Goal: Information Seeking & Learning: Check status

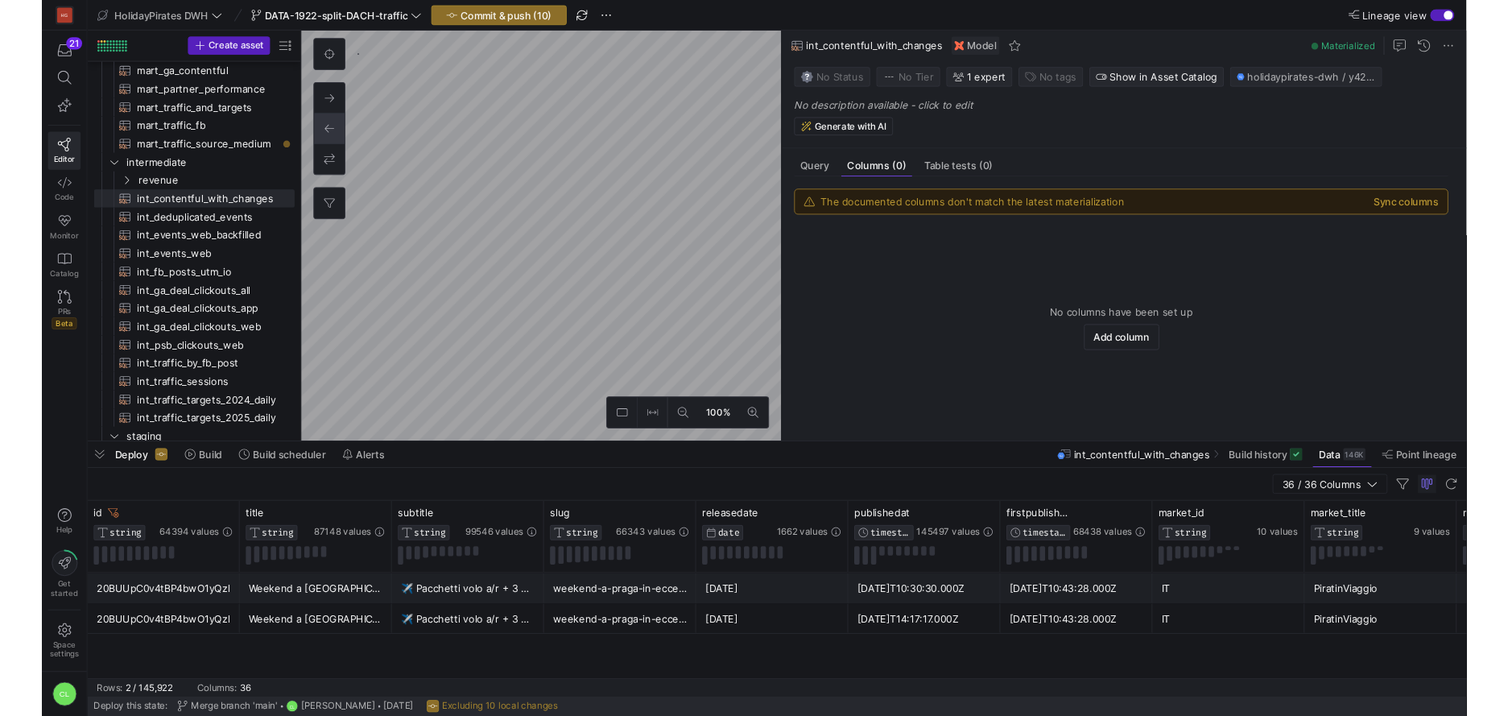
scroll to position [97, 0]
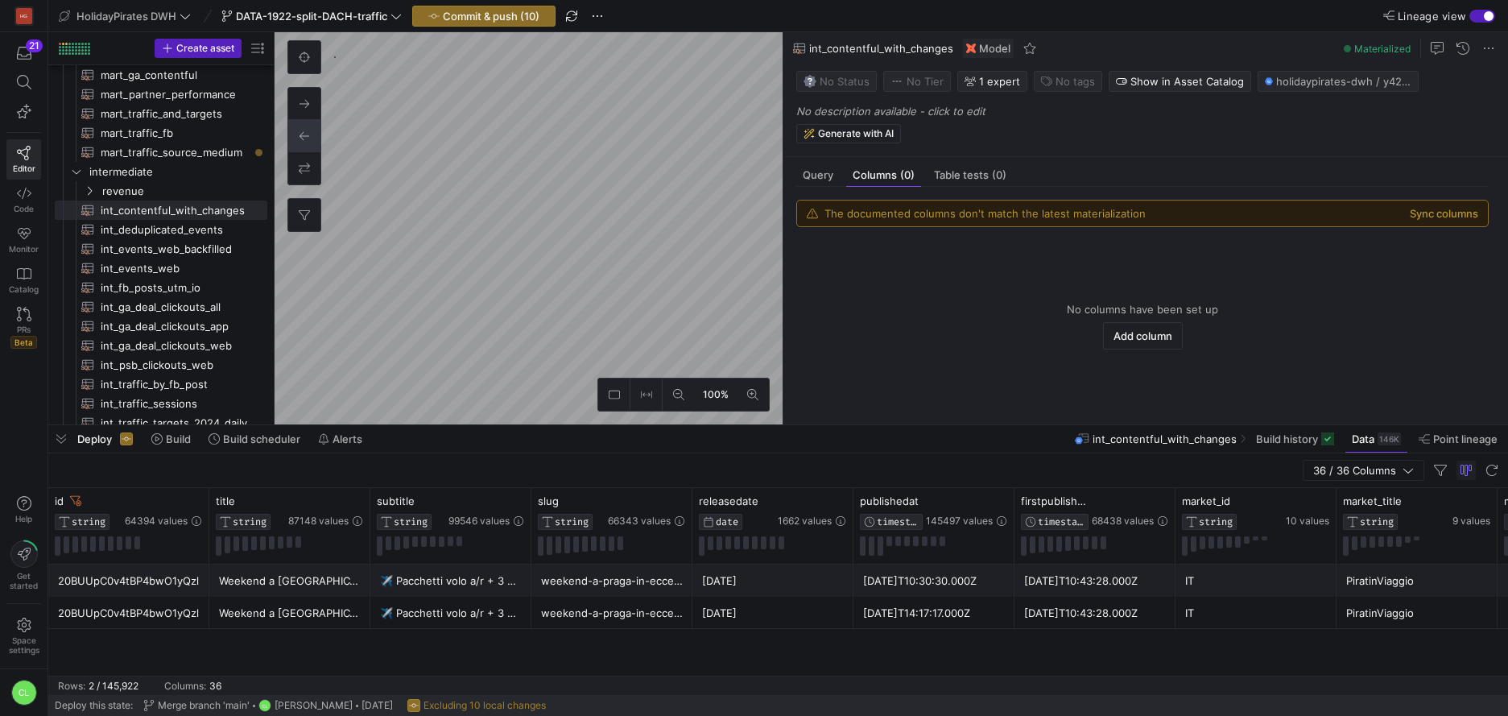
click at [780, 444] on div "Deploy Build Build scheduler Alerts int_contentful_with_changes Build history D…" at bounding box center [777, 438] width 1459 height 27
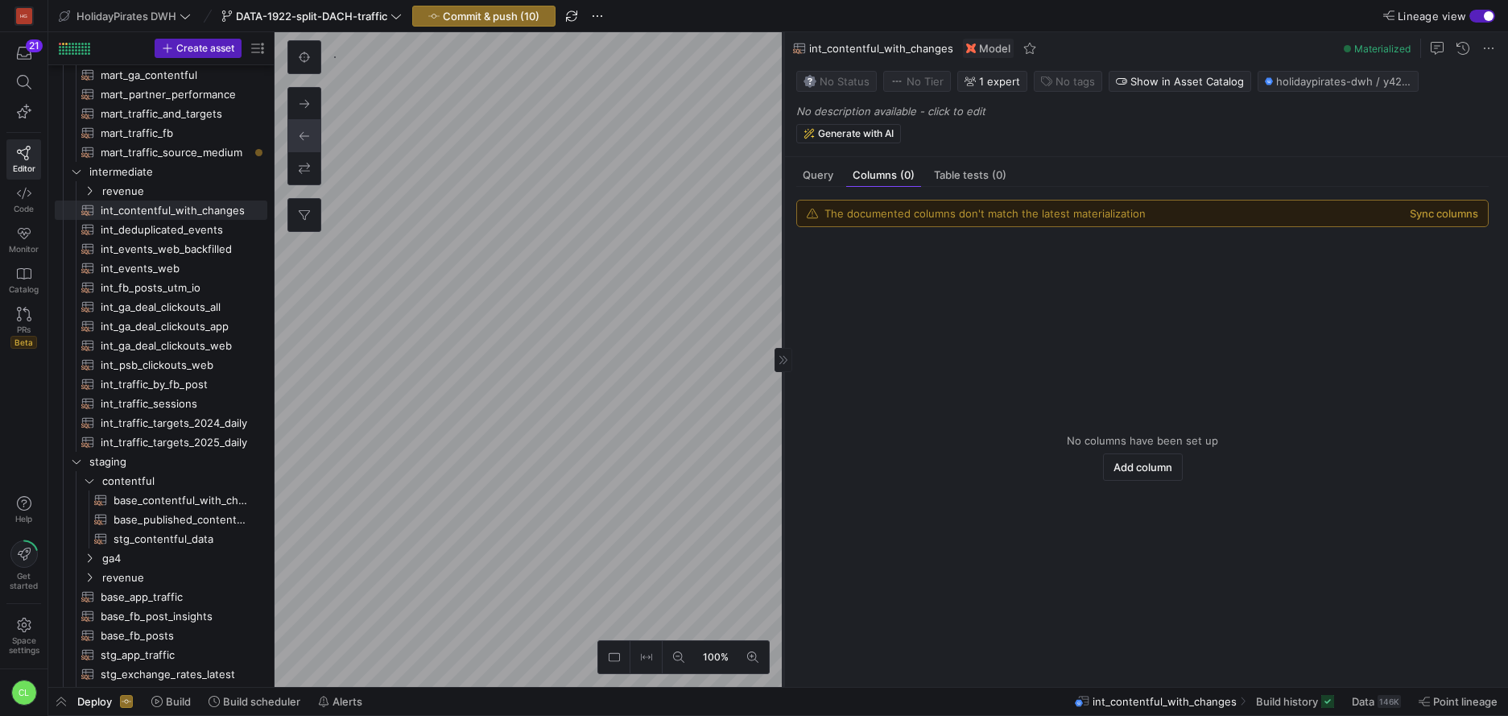
click at [785, 363] on icon at bounding box center [783, 360] width 10 height 10
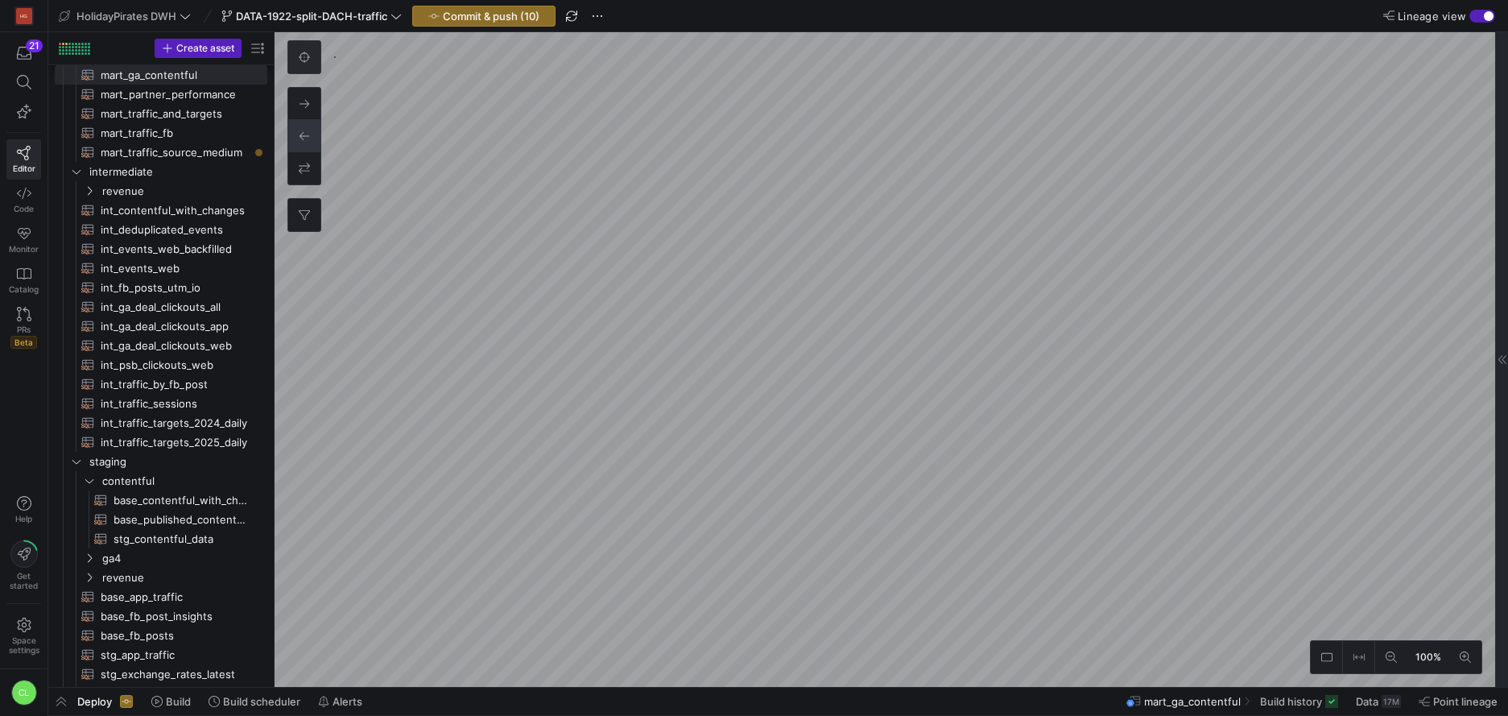
click at [305, 67] on button at bounding box center [304, 57] width 32 height 32
click at [1391, 658] on icon at bounding box center [1390, 656] width 11 height 11
click at [1504, 568] on as-split "33% Focus mart_ga_contentful 0 Query Columns (0) Table tests (0) The documented…" at bounding box center [890, 359] width 1233 height 654
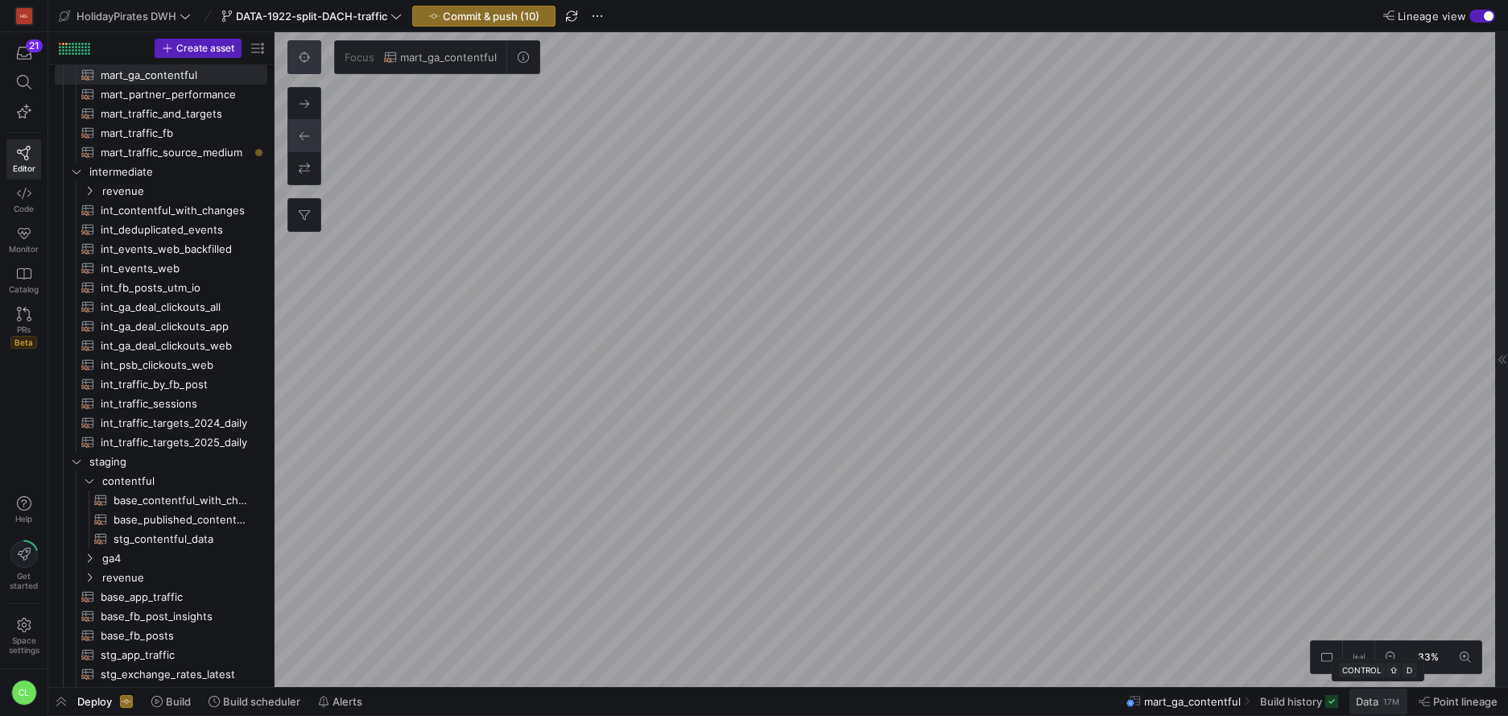
click at [1375, 703] on span "Data" at bounding box center [1366, 701] width 23 height 13
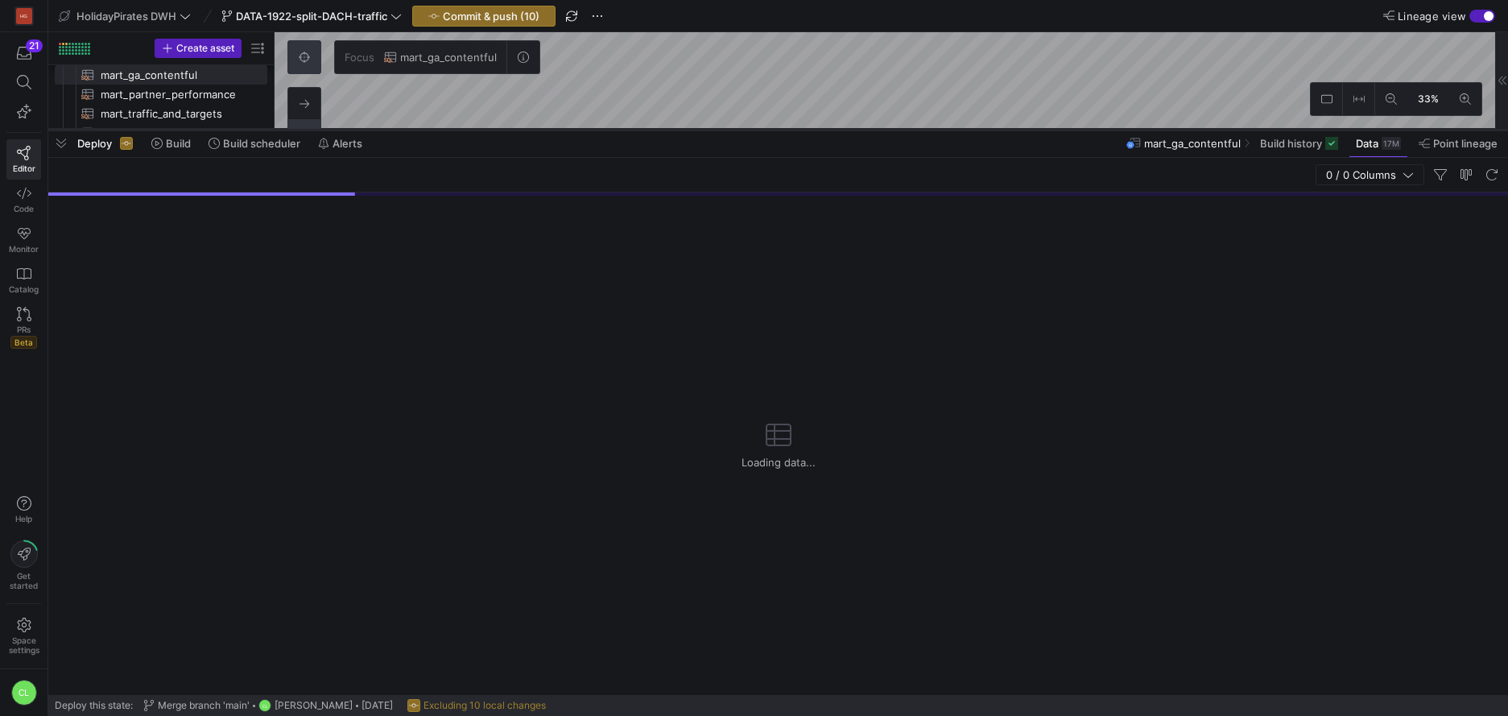
drag, startPoint x: 803, startPoint y: 423, endPoint x: 752, endPoint y: 130, distance: 296.6
click at [764, 126] on div at bounding box center [777, 129] width 1459 height 6
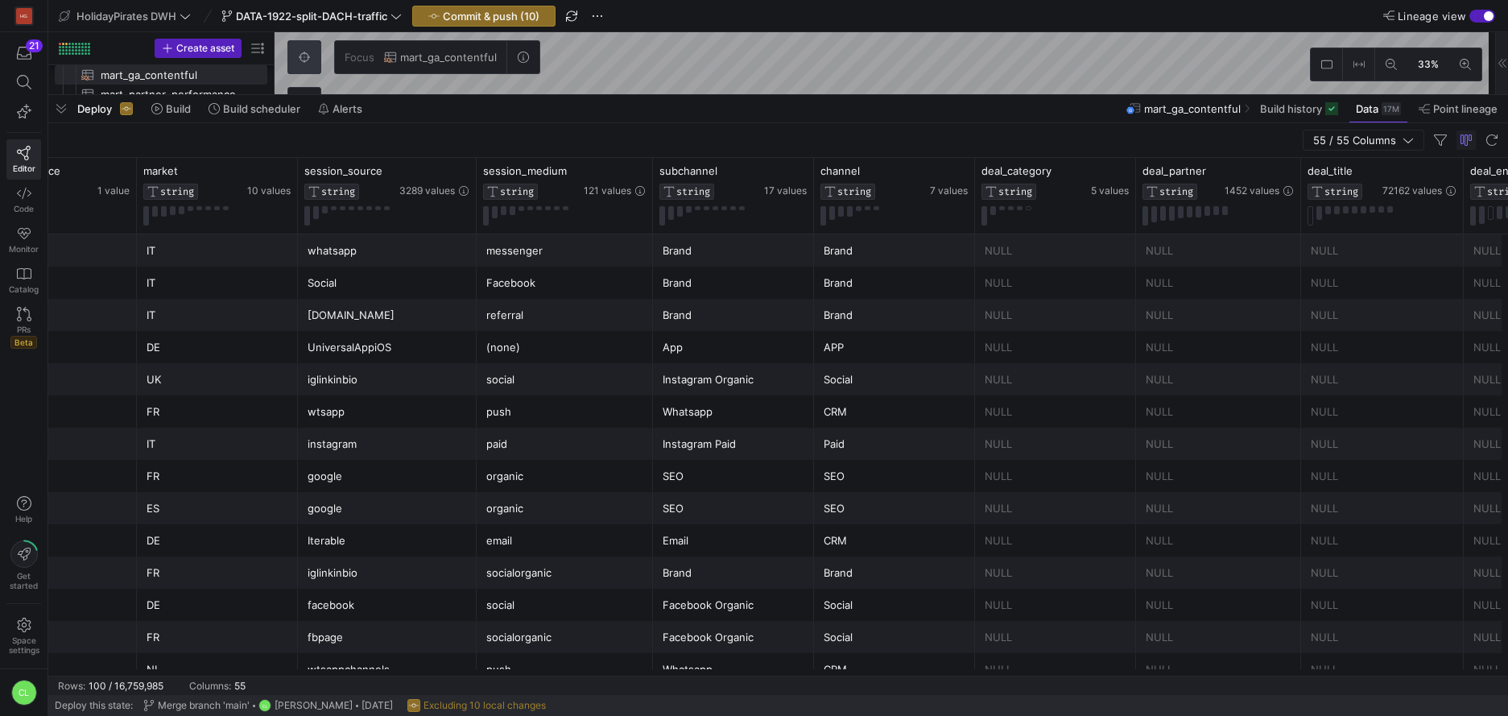
scroll to position [0, 436]
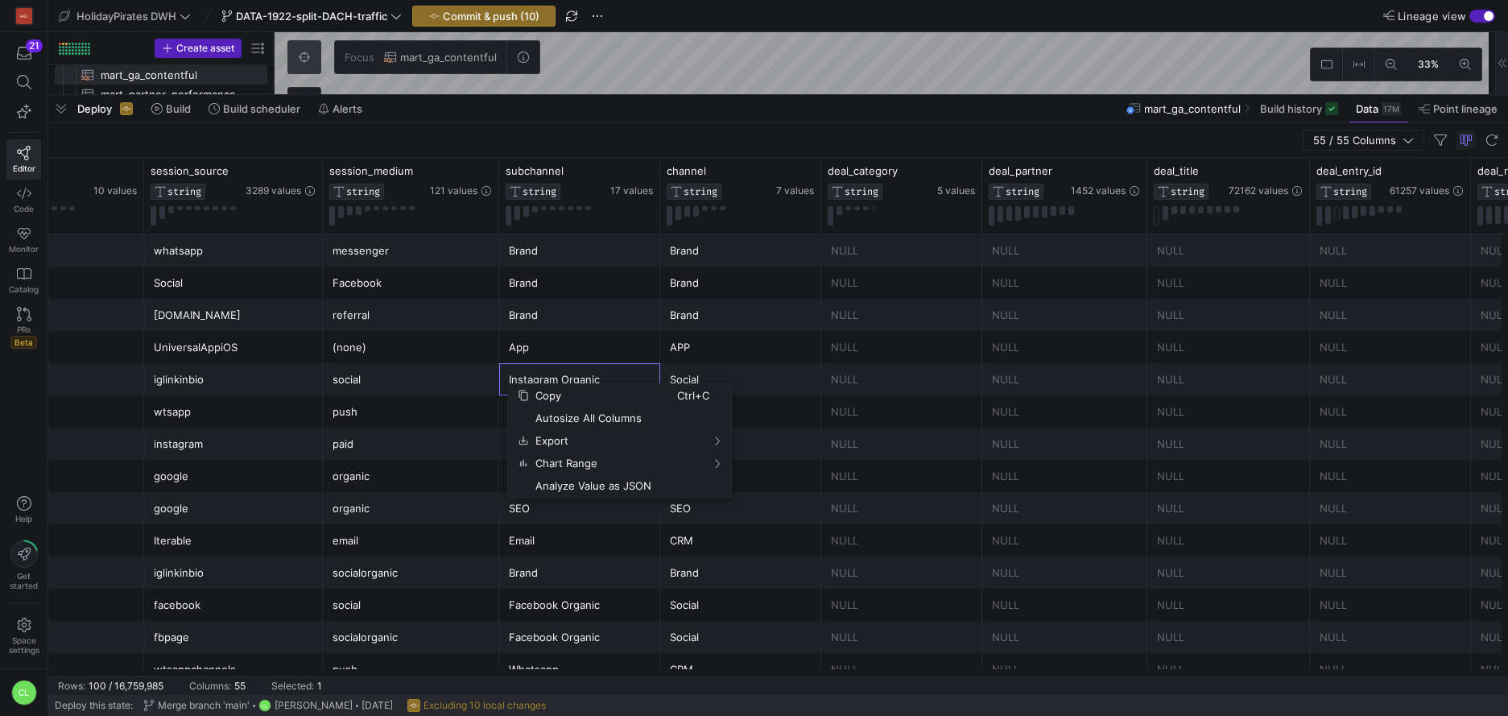
click at [760, 260] on div "Brand" at bounding box center [741, 250] width 142 height 31
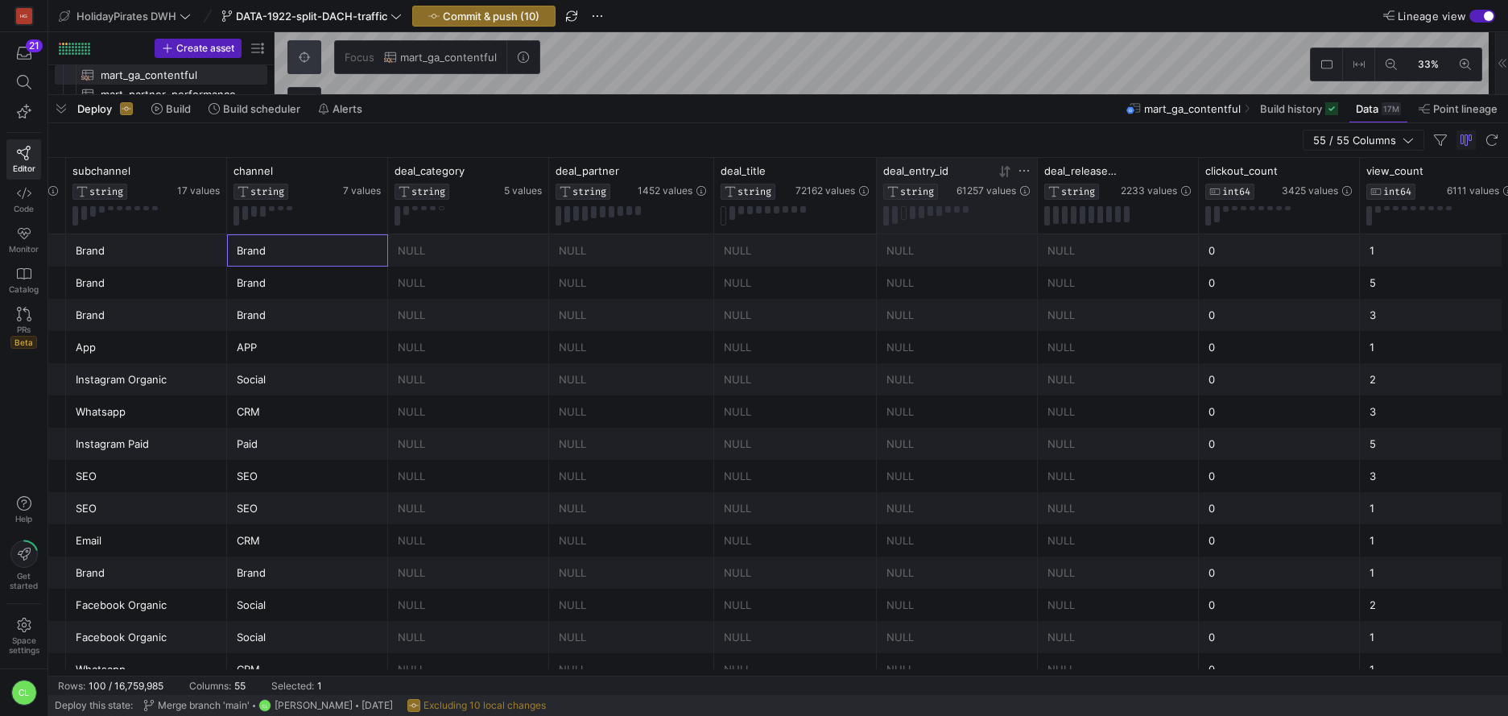
click at [1007, 175] on icon at bounding box center [1007, 170] width 6 height 11
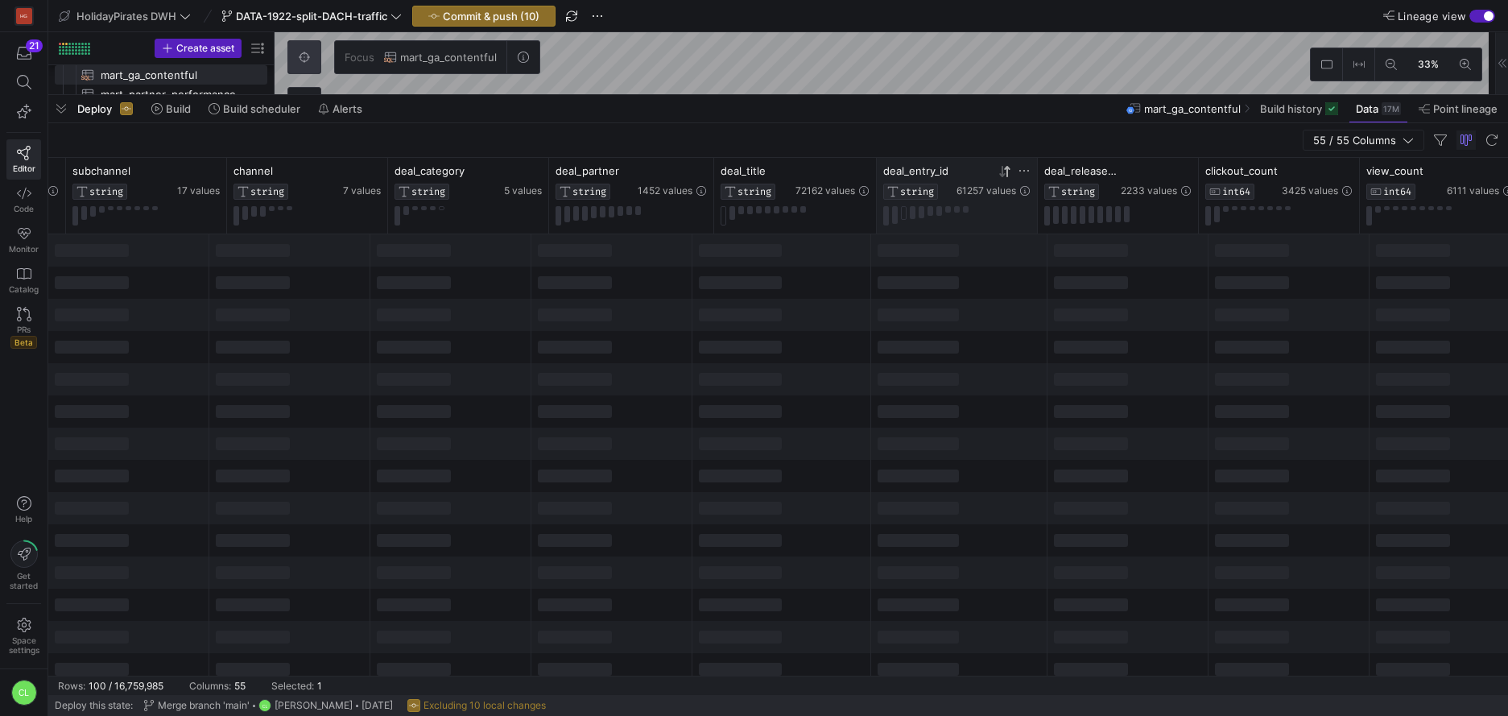
click at [1007, 175] on icon at bounding box center [1007, 170] width 6 height 11
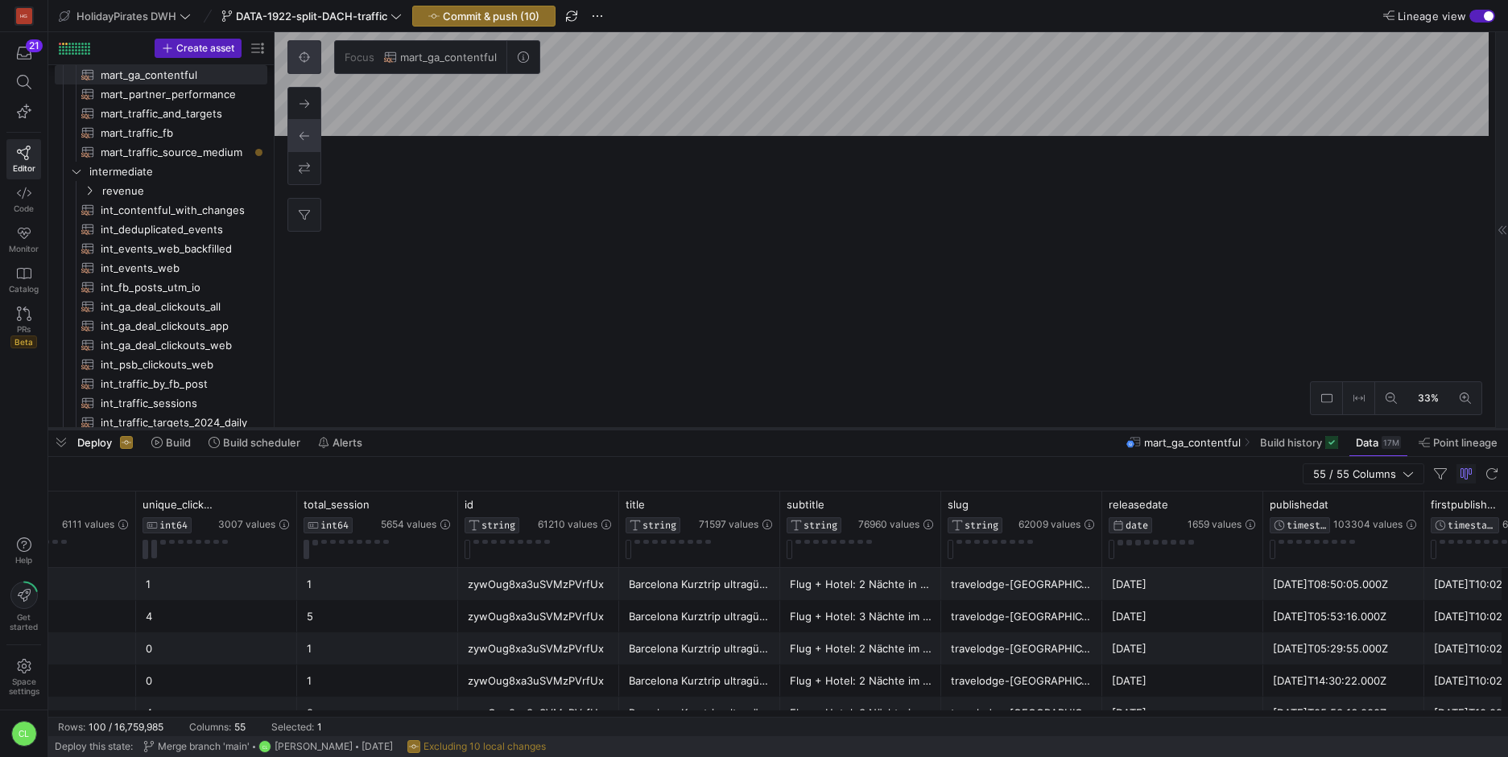
click at [812, 430] on div at bounding box center [777, 429] width 1459 height 6
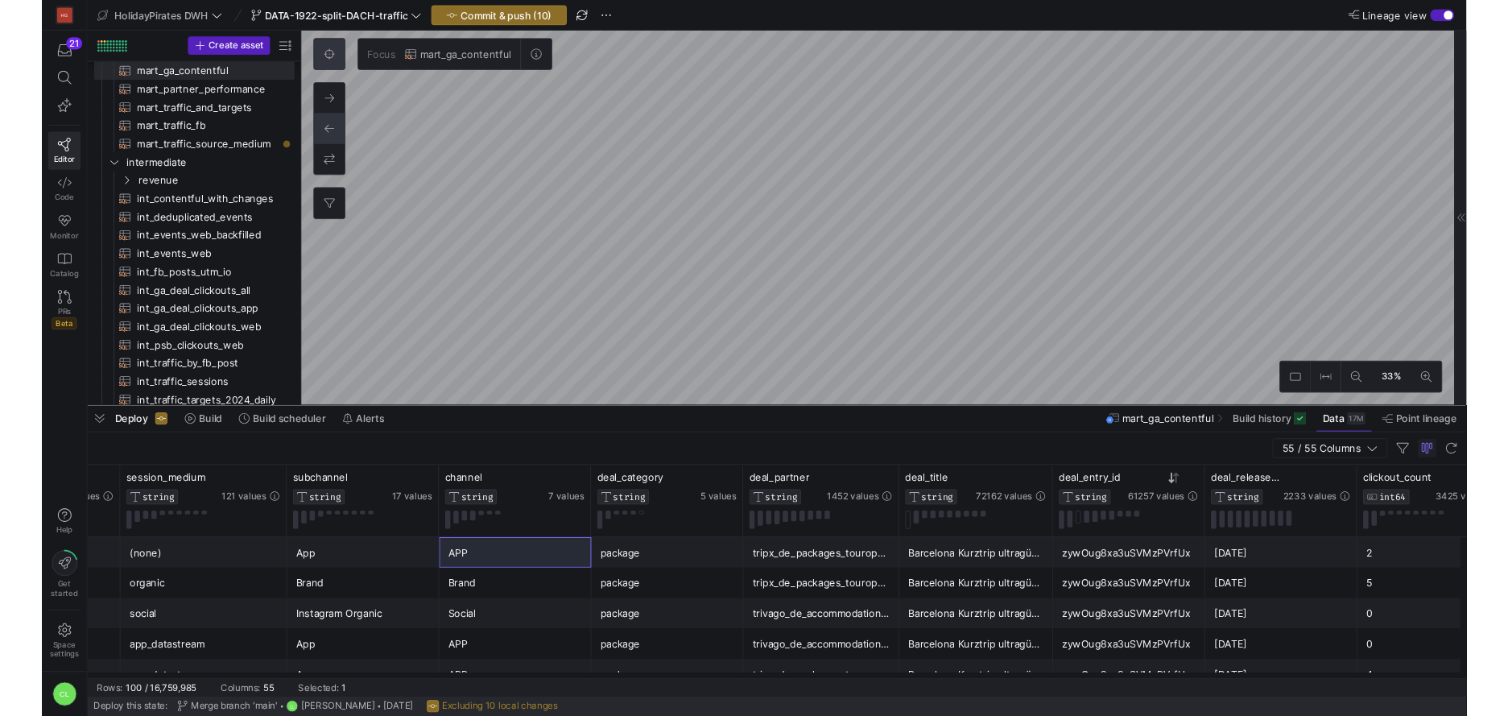
scroll to position [0, 794]
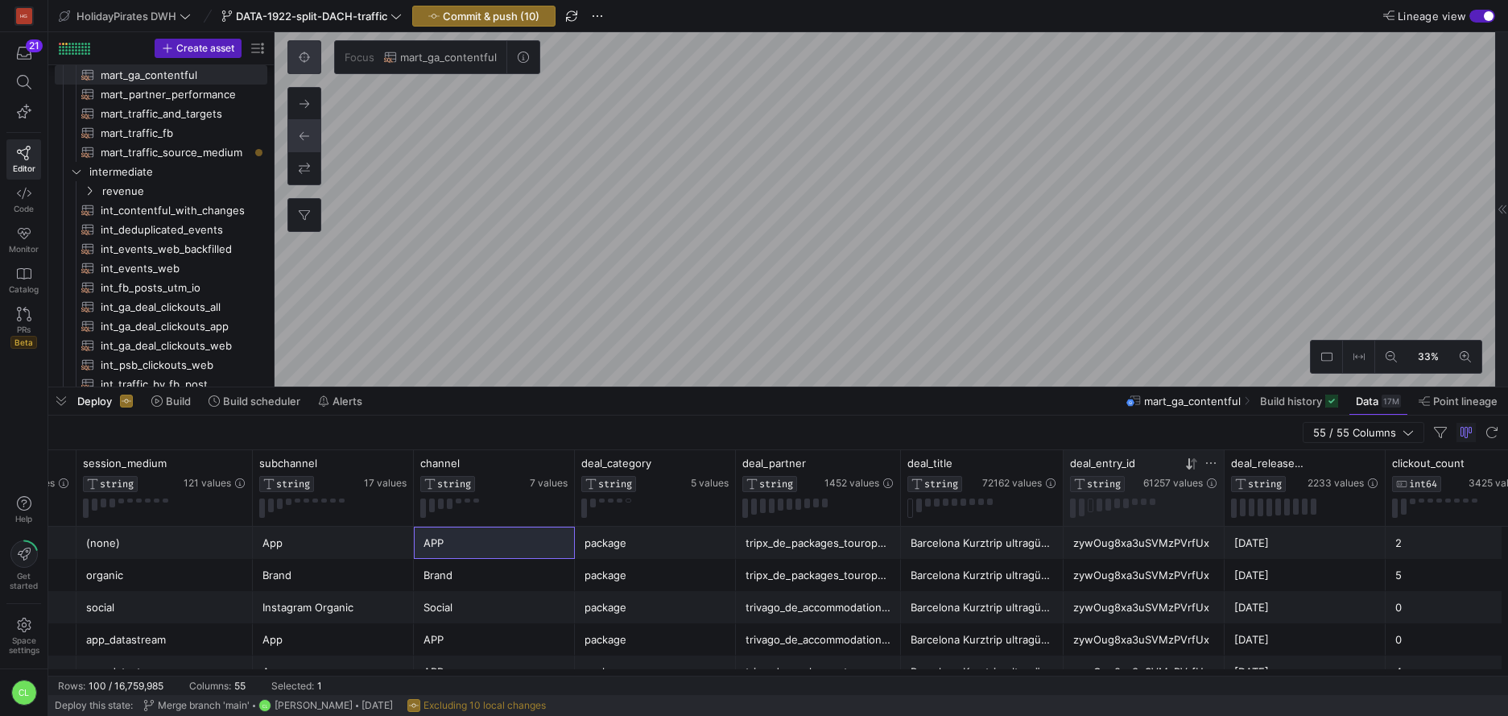
click at [1204, 462] on icon at bounding box center [1210, 462] width 13 height 13
click at [1260, 520] on input "Filter Value" at bounding box center [1286, 515] width 164 height 19
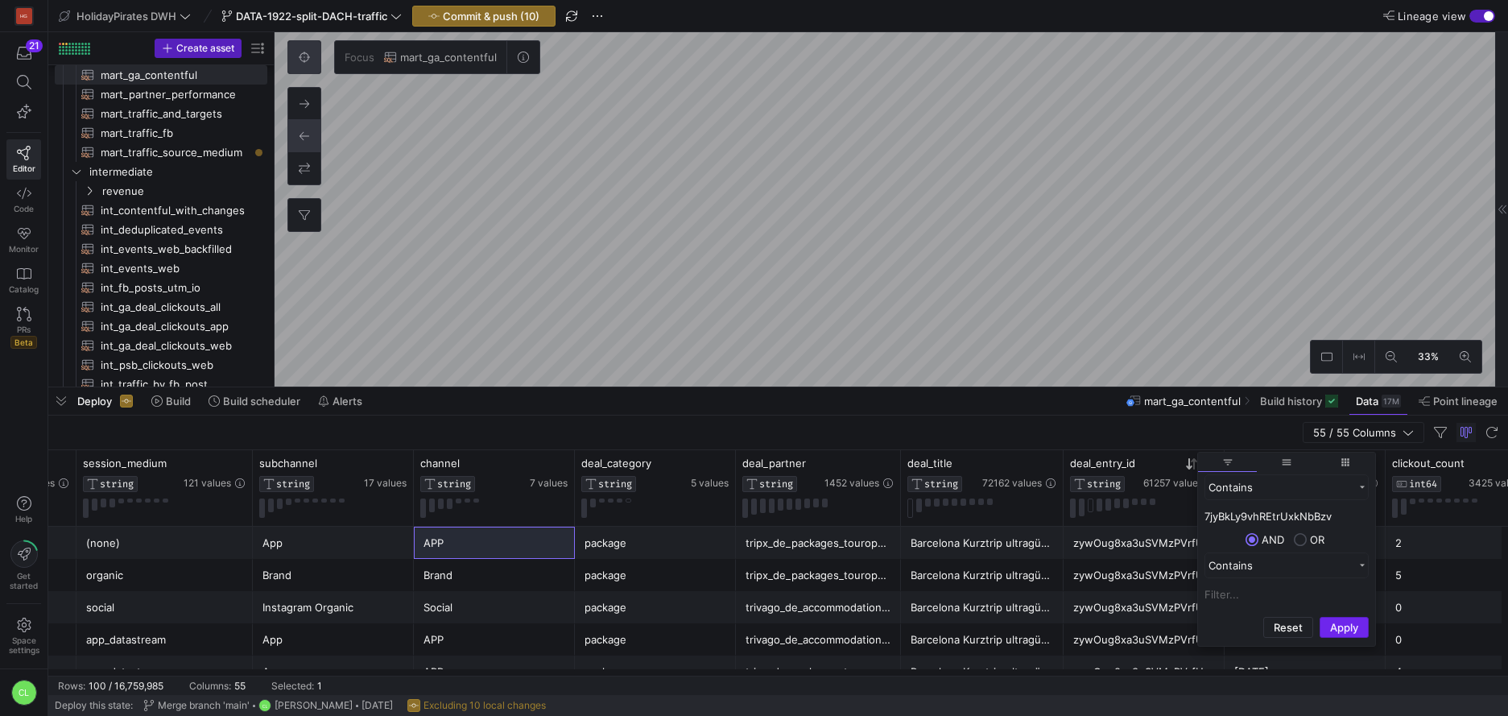
type input "7jyBkLy9vhREtrUxkNbBzv"
click at [1343, 621] on button "Apply" at bounding box center [1343, 627] width 49 height 21
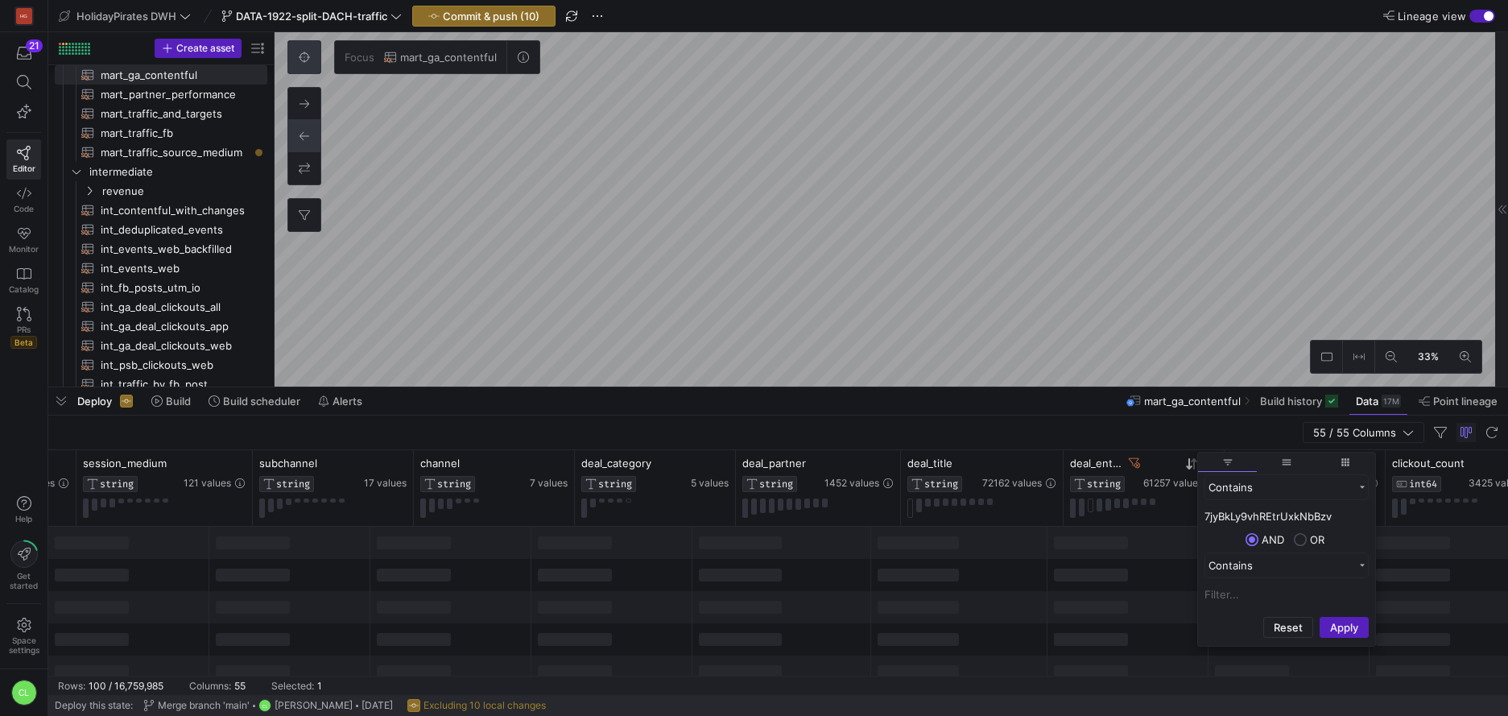
click at [950, 614] on div at bounding box center [959, 607] width 176 height 32
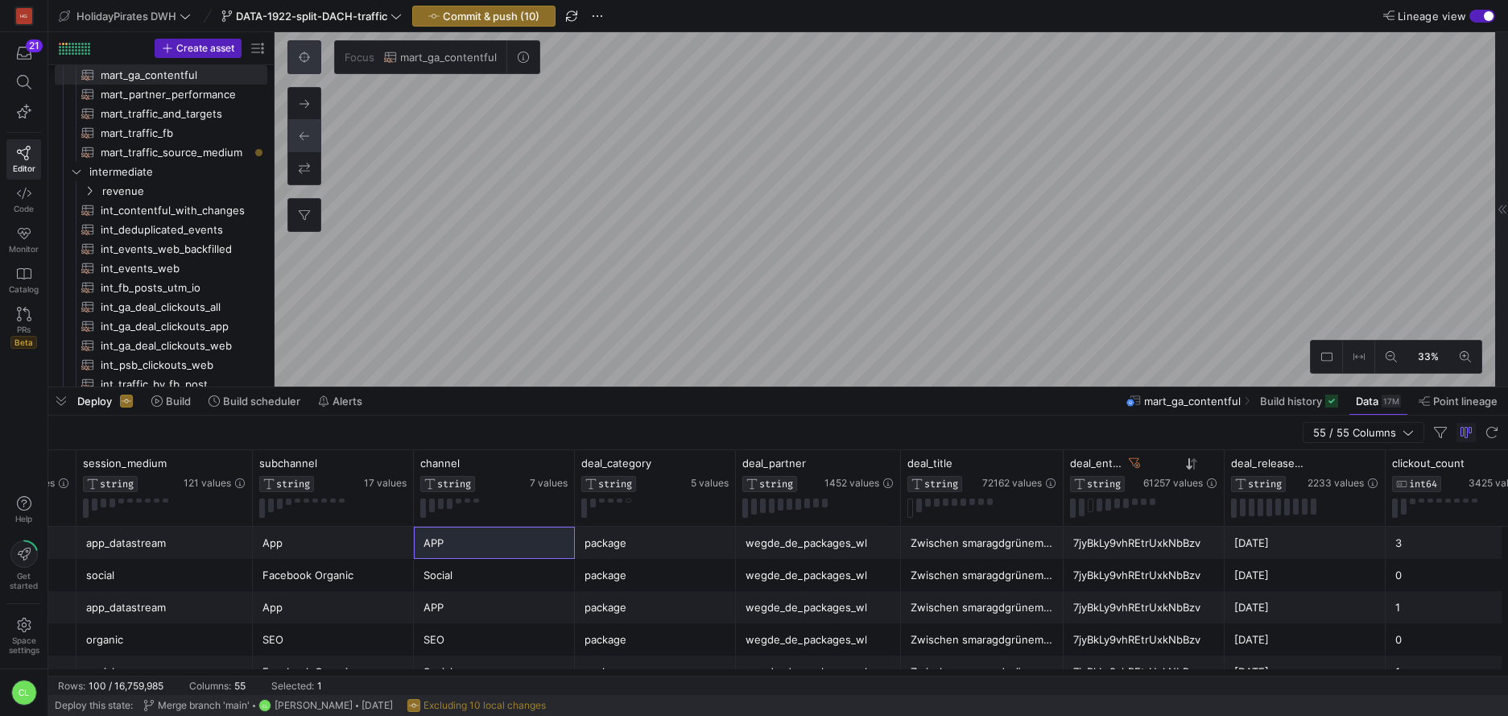
scroll to position [0, 0]
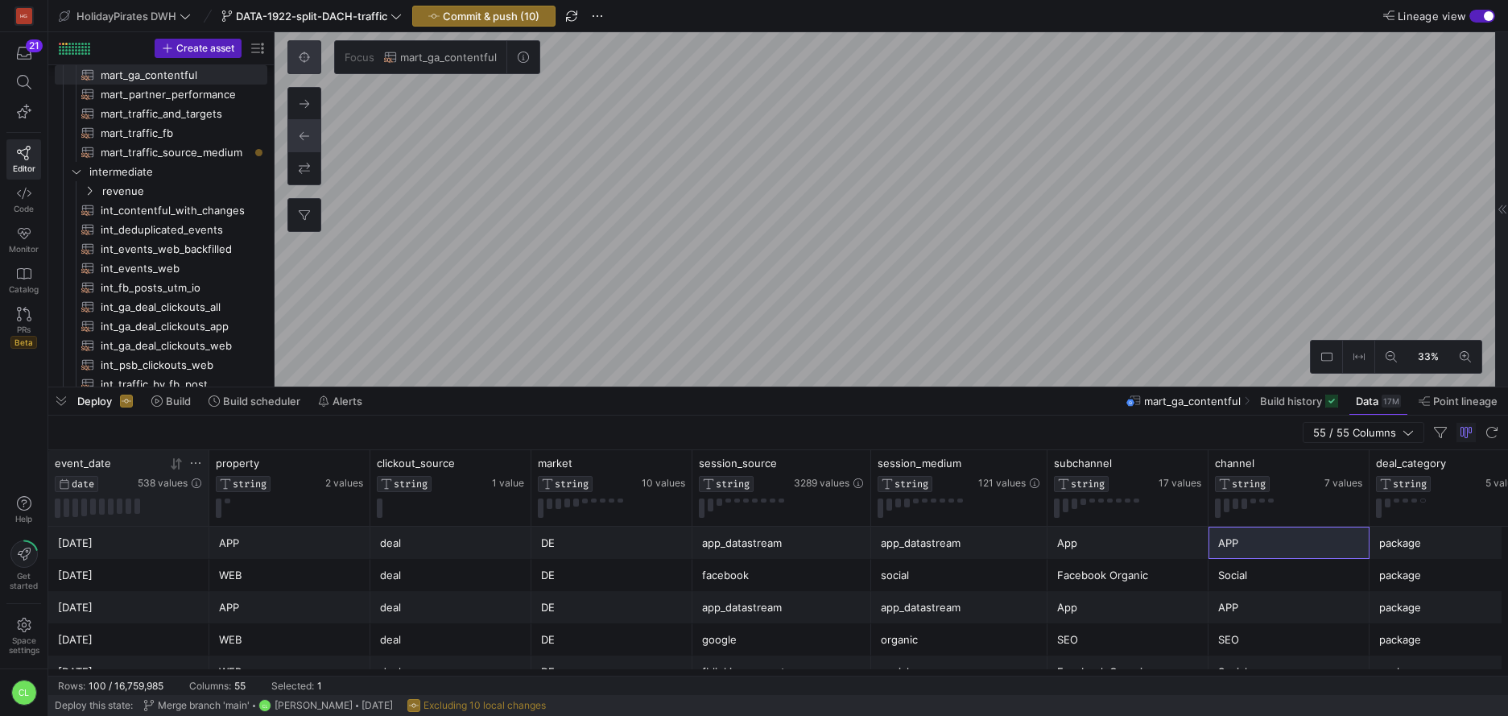
click at [198, 461] on icon at bounding box center [195, 462] width 13 height 13
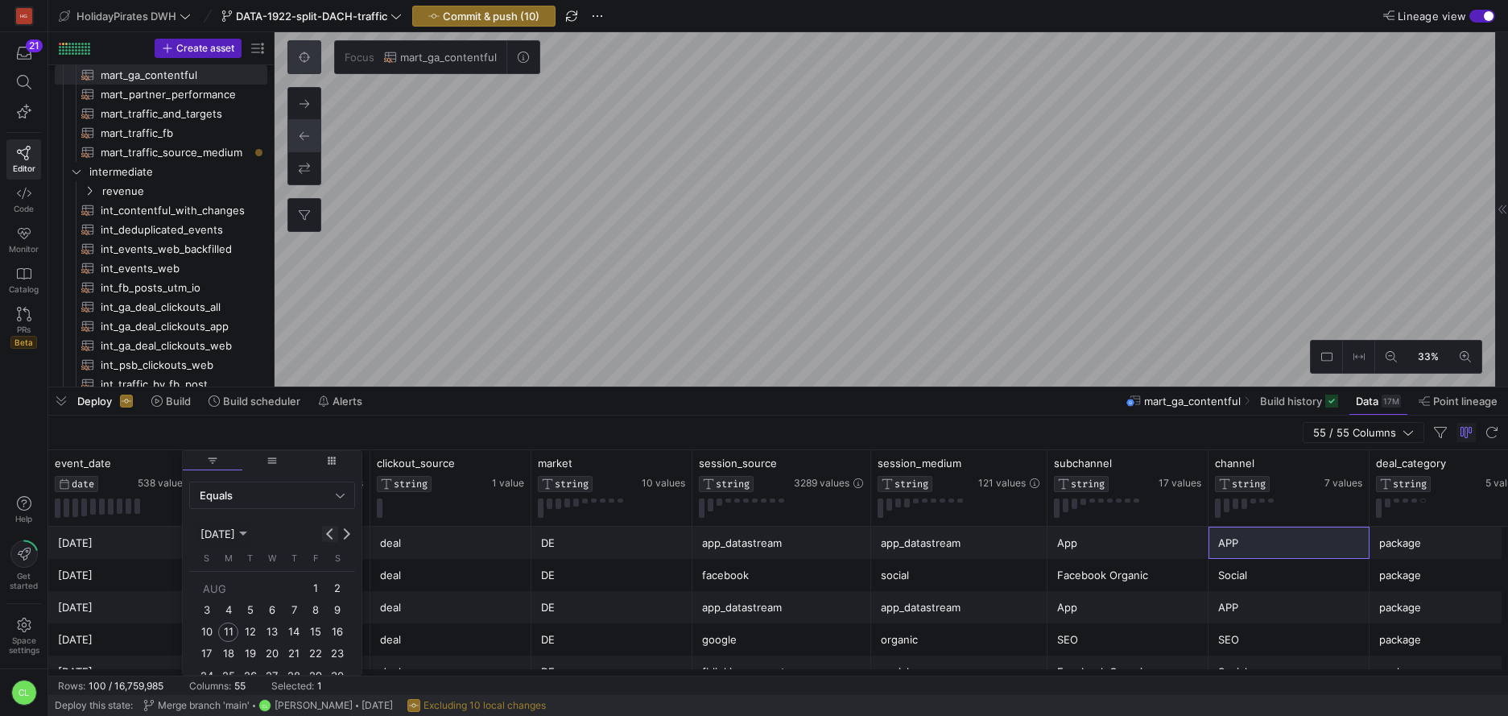
click at [326, 534] on button "Previous month" at bounding box center [330, 534] width 16 height 16
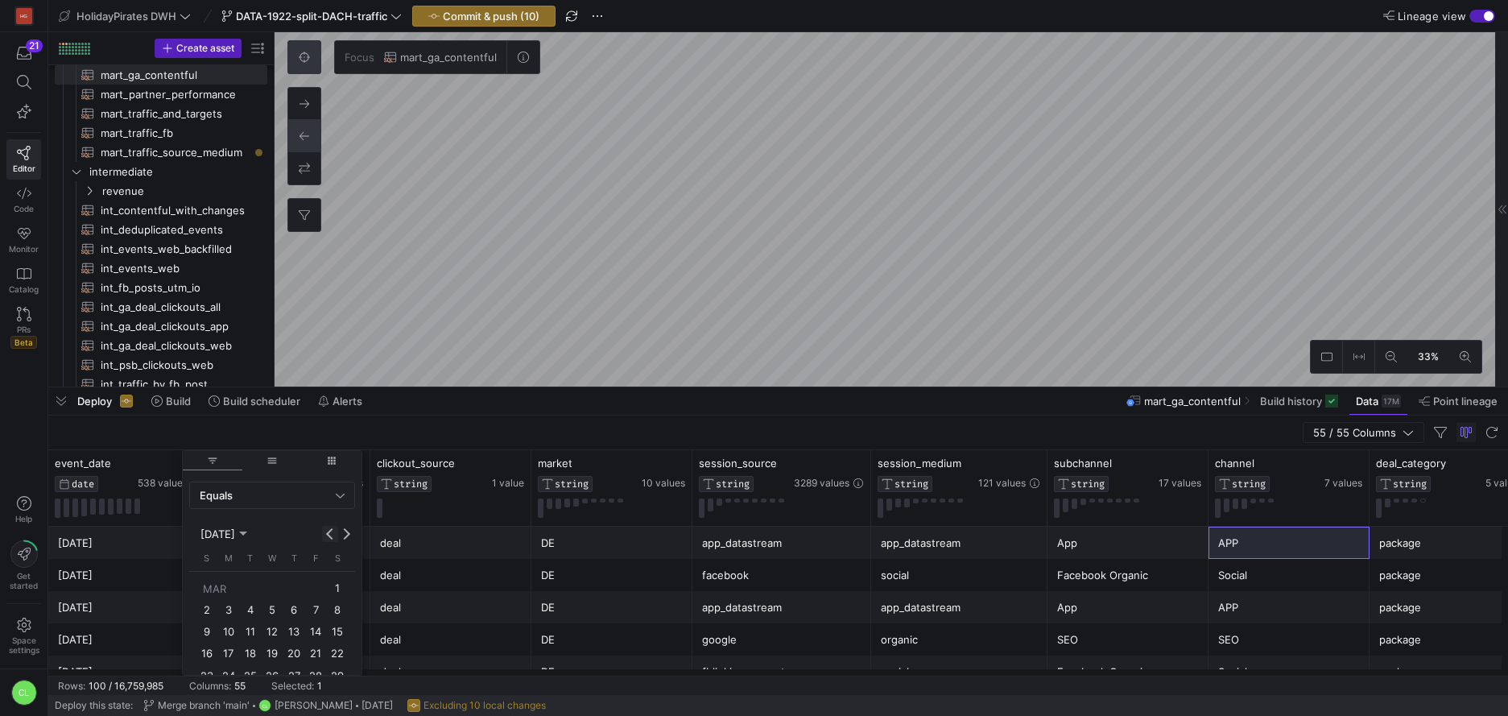
click at [326, 534] on button "Previous month" at bounding box center [330, 534] width 16 height 16
click at [275, 658] on span "19" at bounding box center [271, 653] width 19 height 19
click at [331, 646] on span "Apply" at bounding box center [330, 652] width 28 height 13
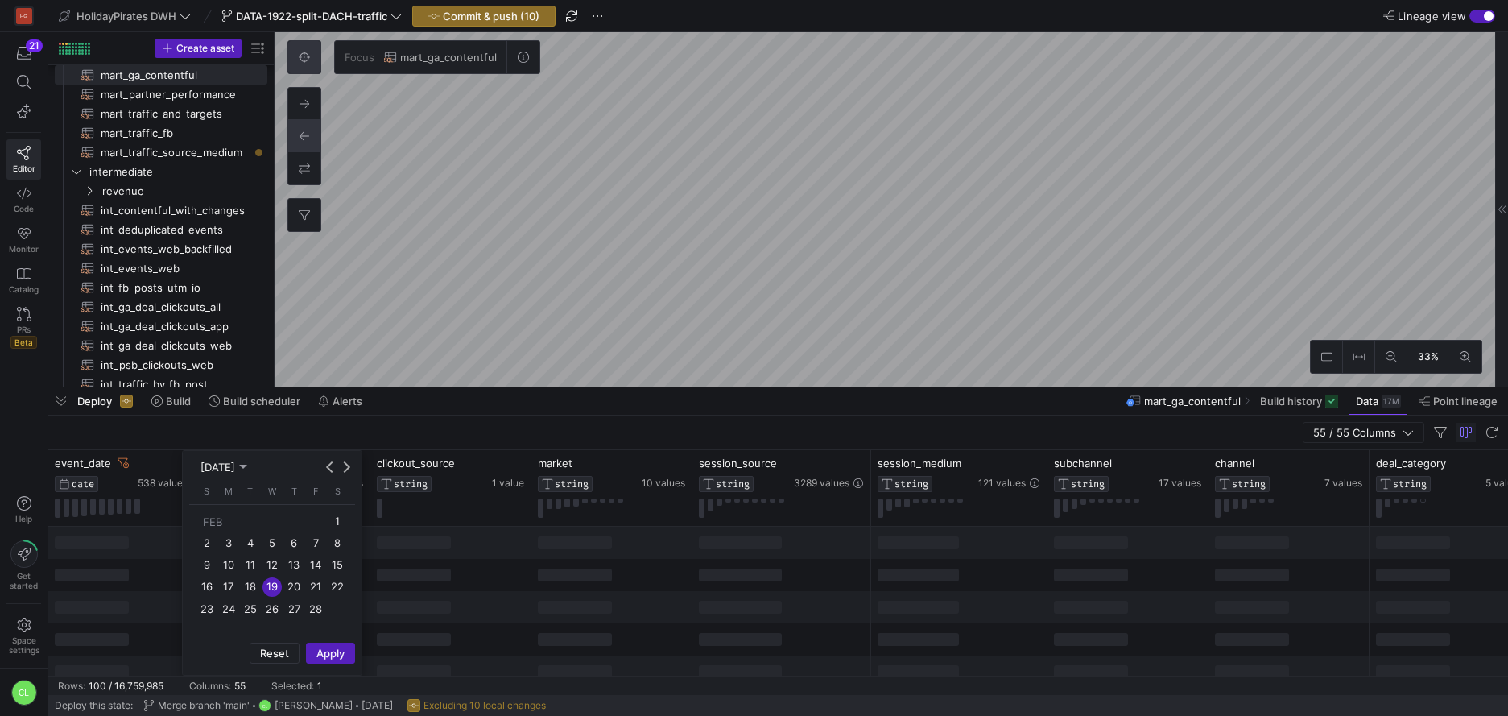
click at [621, 559] on div at bounding box center [611, 575] width 161 height 32
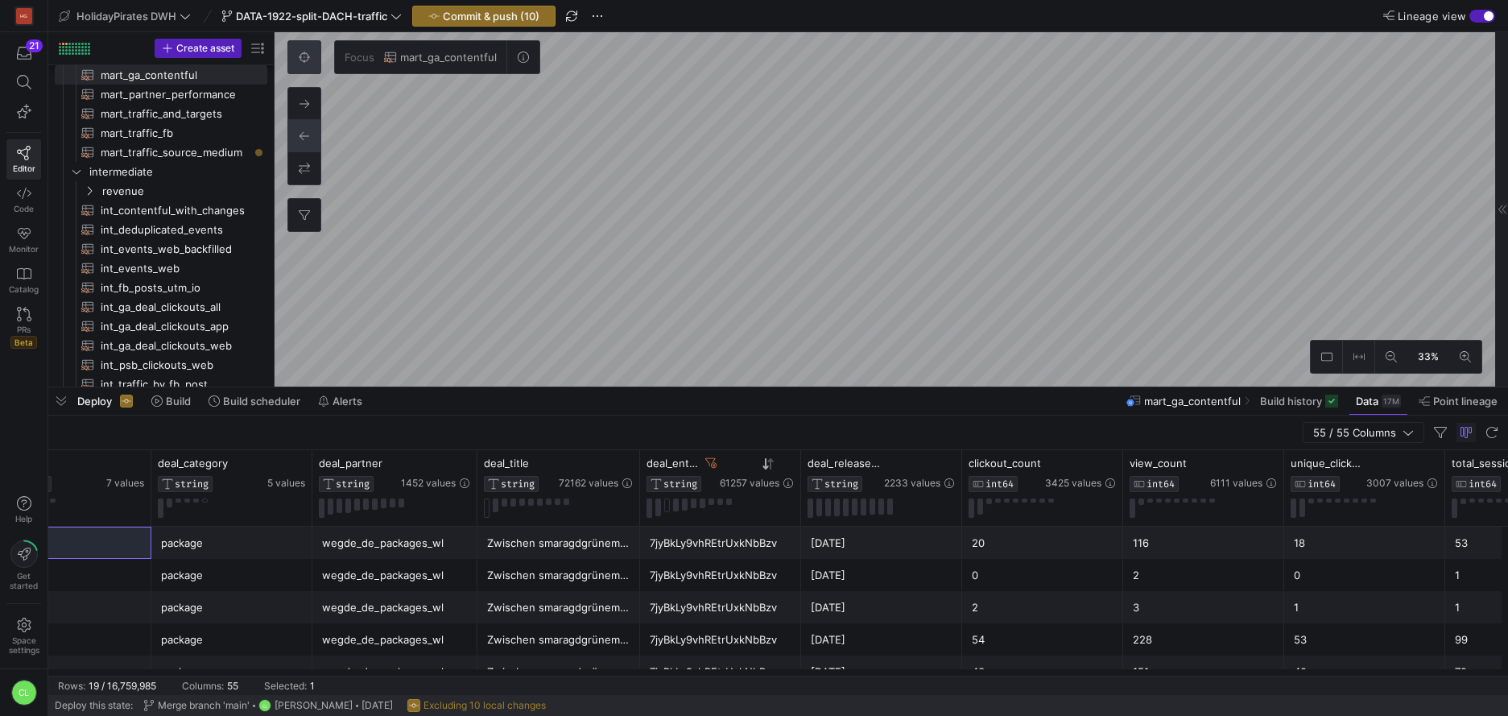
scroll to position [0, 1227]
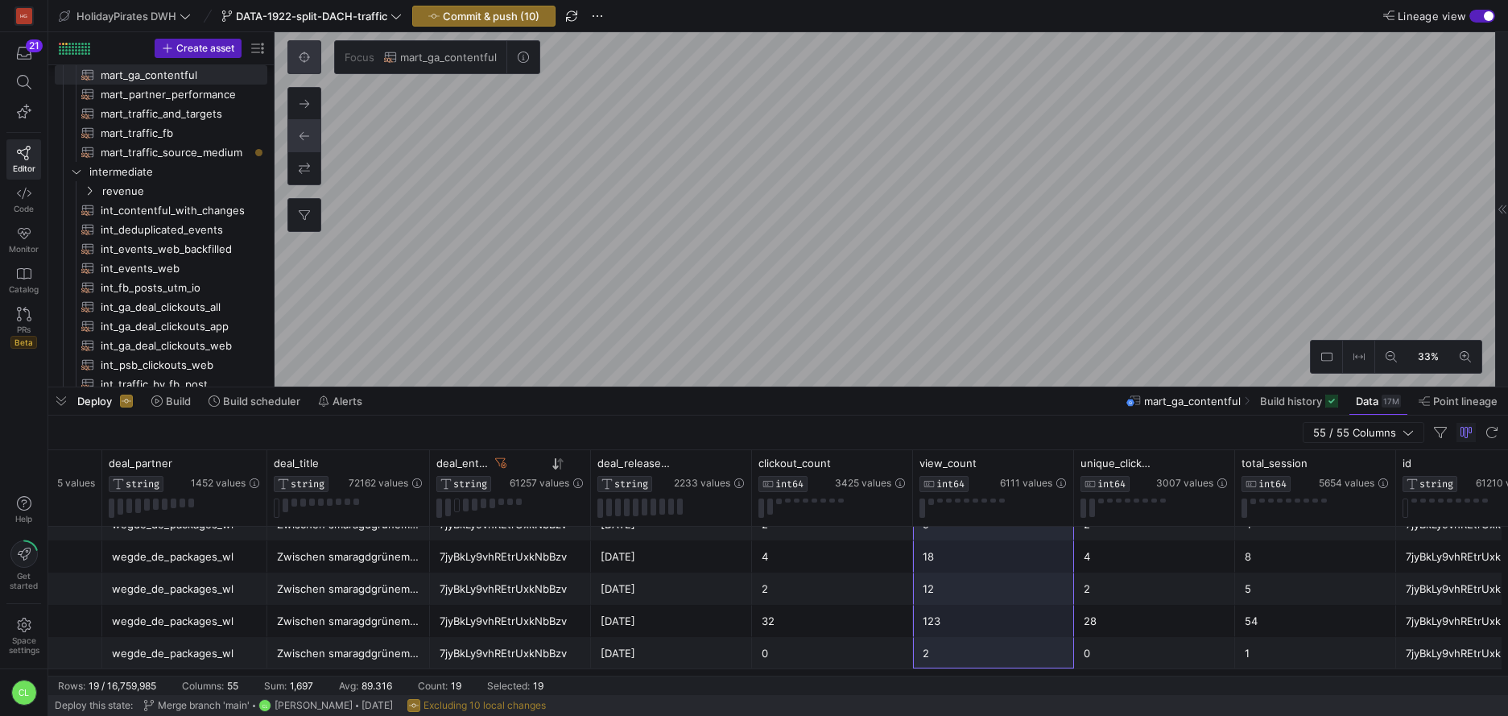
drag, startPoint x: 954, startPoint y: 545, endPoint x: 977, endPoint y: 666, distance: 123.0
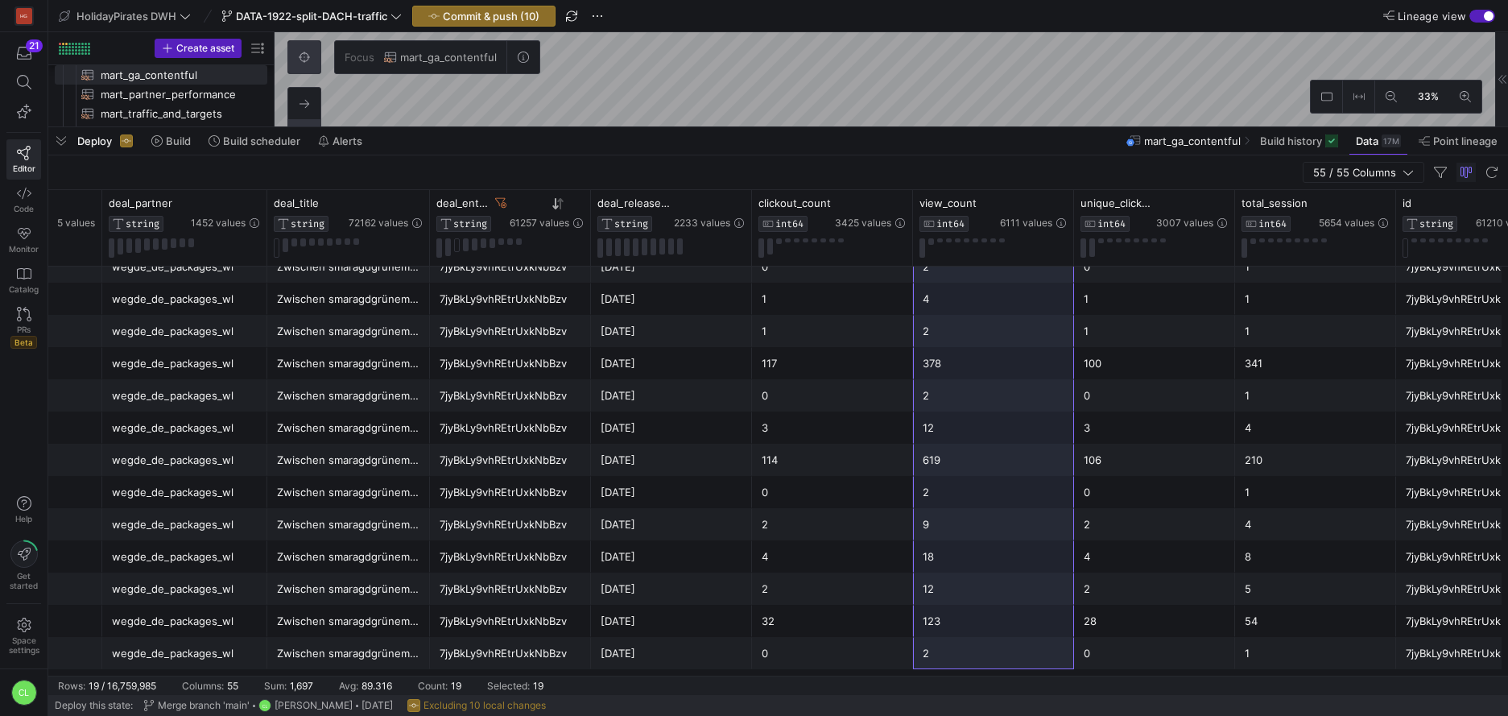
scroll to position [184, 0]
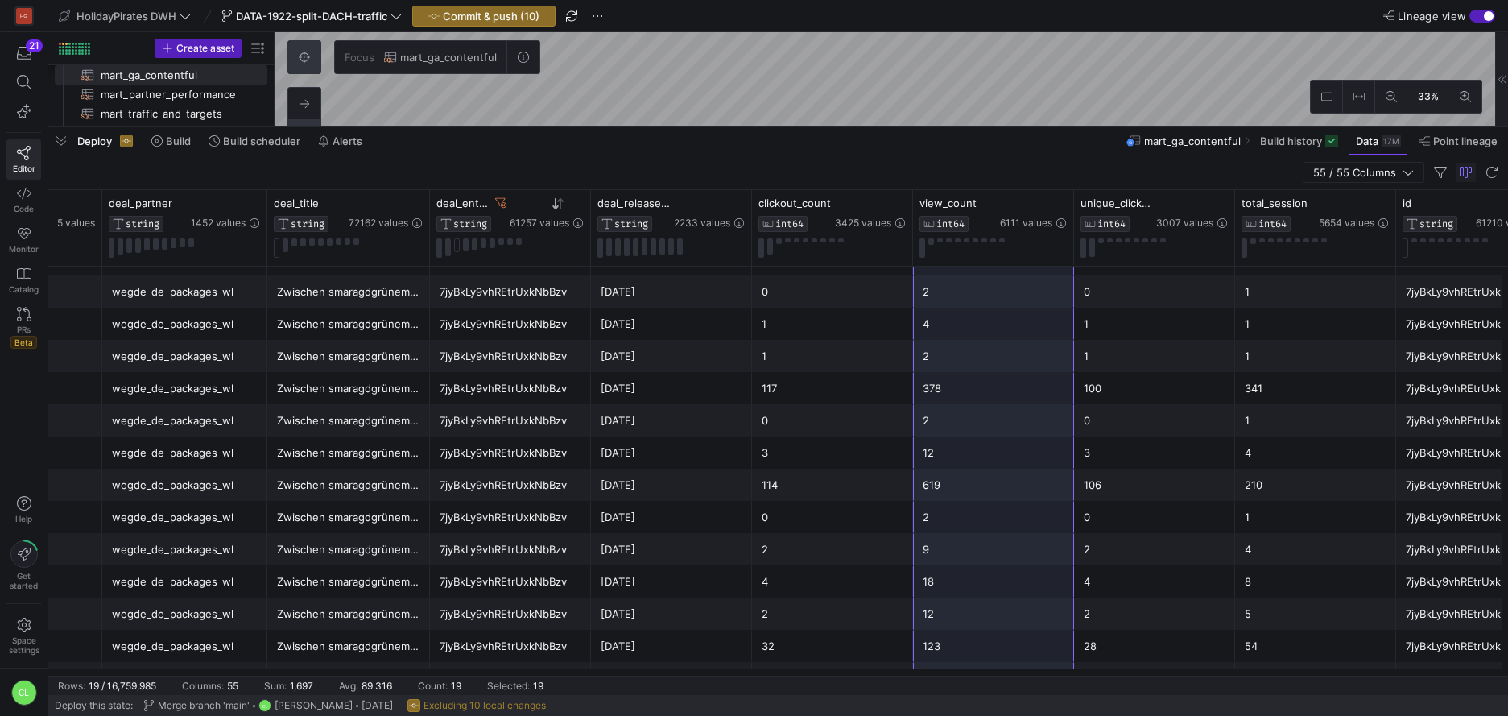
drag, startPoint x: 765, startPoint y: 387, endPoint x: 938, endPoint y: 266, distance: 211.0
click at [827, 124] on div at bounding box center [777, 127] width 1459 height 6
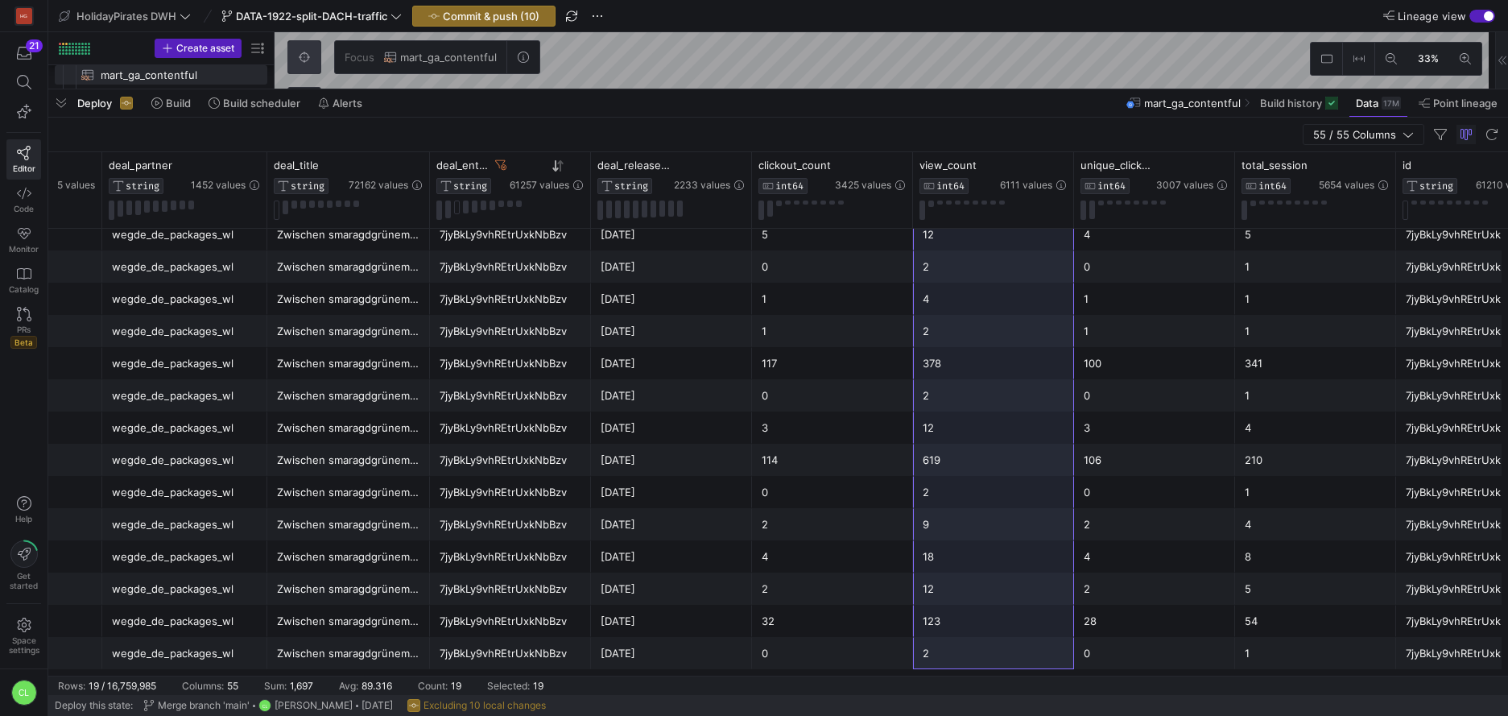
scroll to position [0, 0]
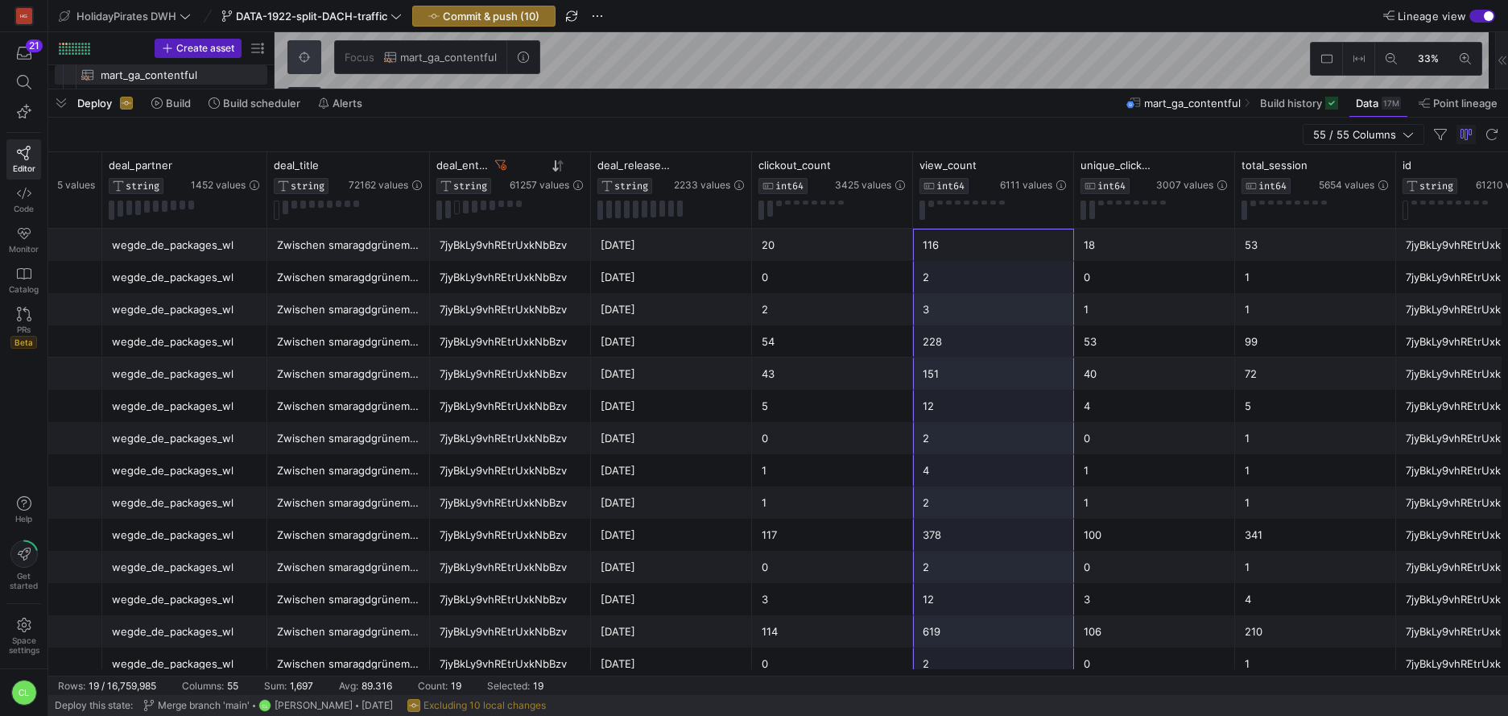
click at [959, 252] on div "116" at bounding box center [993, 244] width 142 height 31
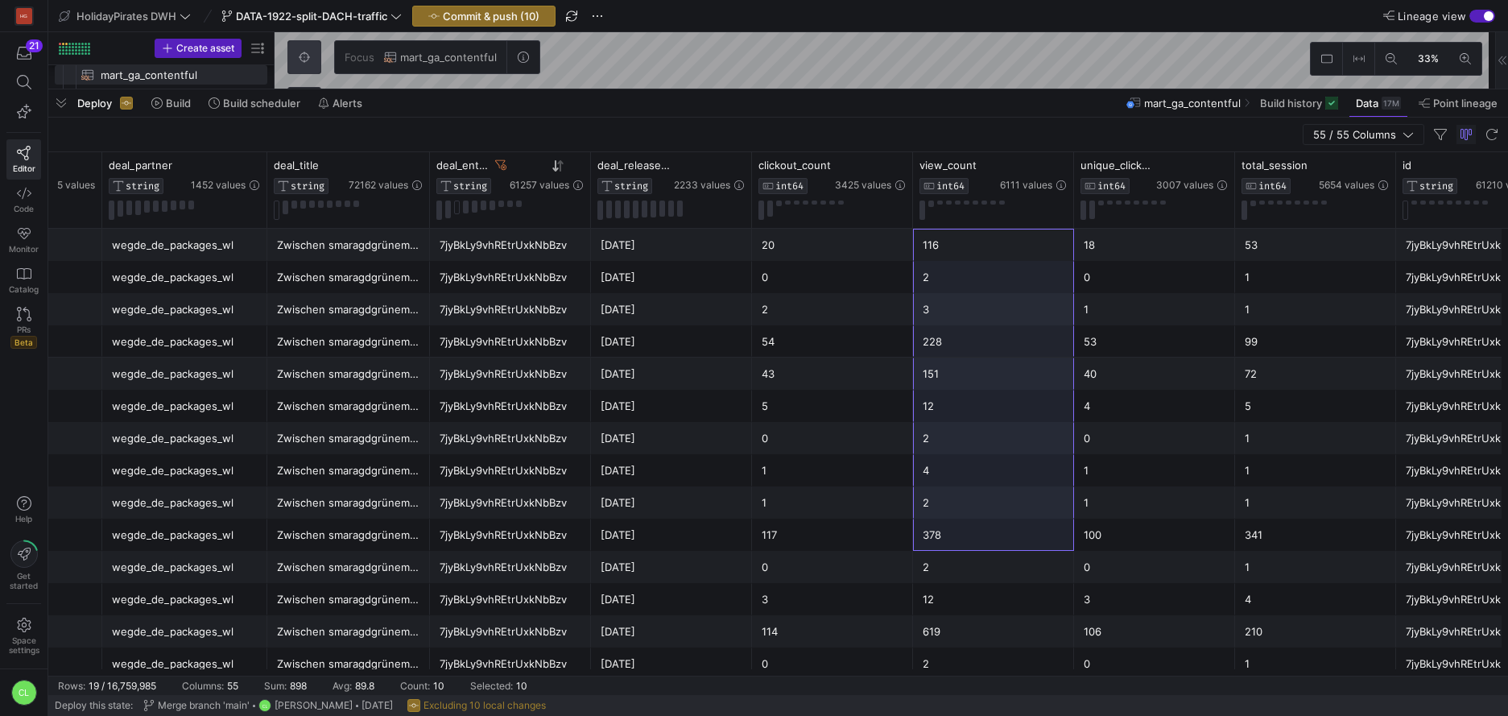
scroll to position [171, 0]
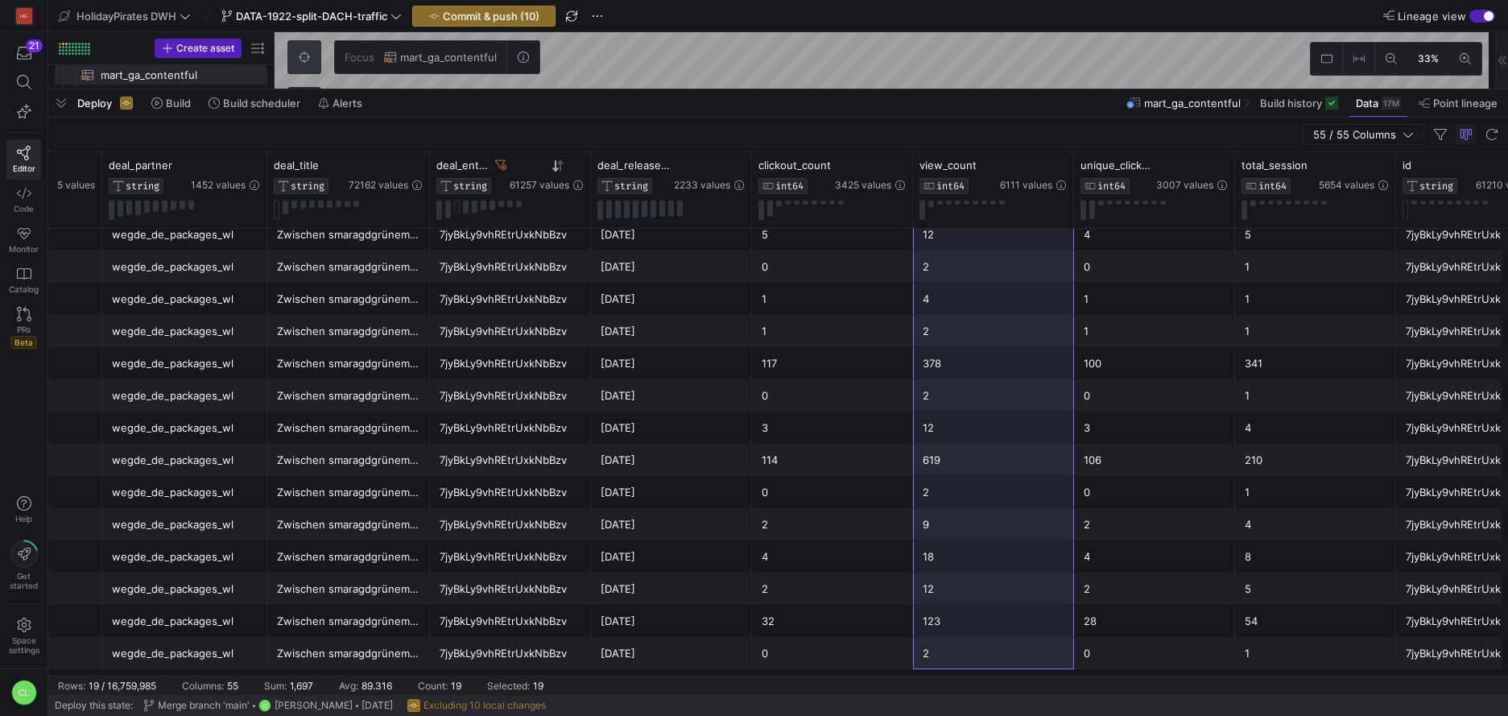
drag, startPoint x: 1009, startPoint y: 500, endPoint x: 1017, endPoint y: 660, distance: 160.4
click at [692, 120] on div "55 / 55 Columns" at bounding box center [777, 135] width 1459 height 35
click at [739, 102] on div "Deploy Build Build scheduler Alerts mart_ga_contentful Build history Data 17M P…" at bounding box center [777, 102] width 1459 height 27
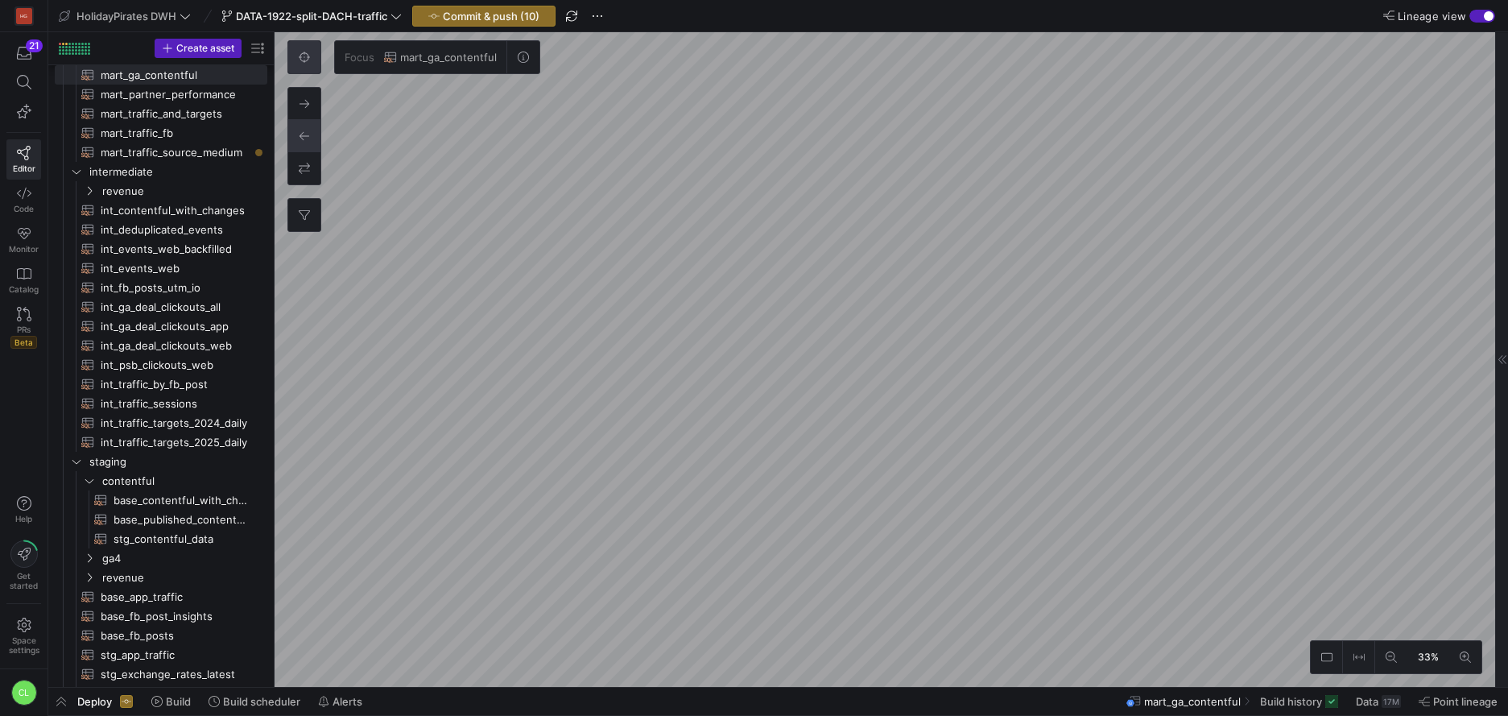
click at [304, 54] on icon at bounding box center [304, 57] width 11 height 11
click at [1453, 651] on button at bounding box center [1465, 657] width 32 height 32
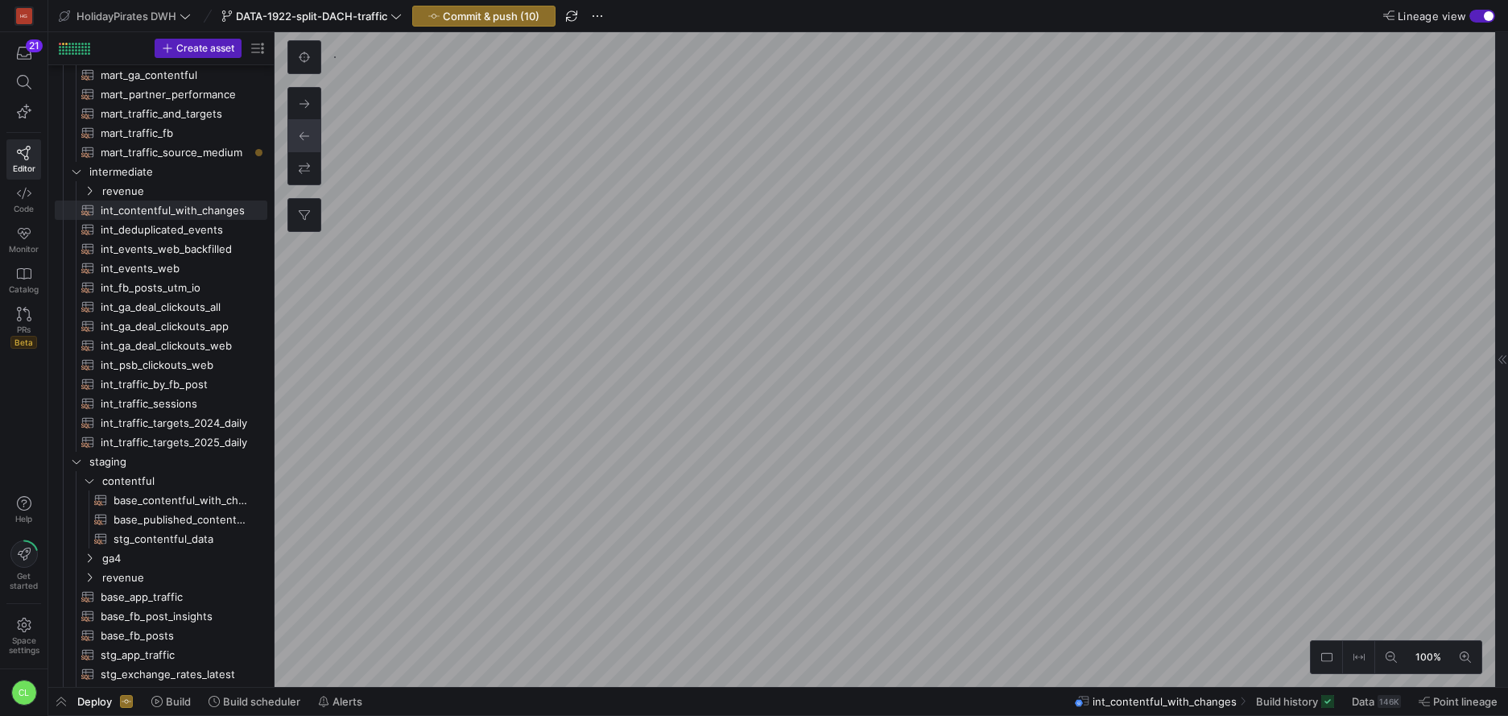
click at [1355, 697] on span "Data" at bounding box center [1362, 701] width 23 height 13
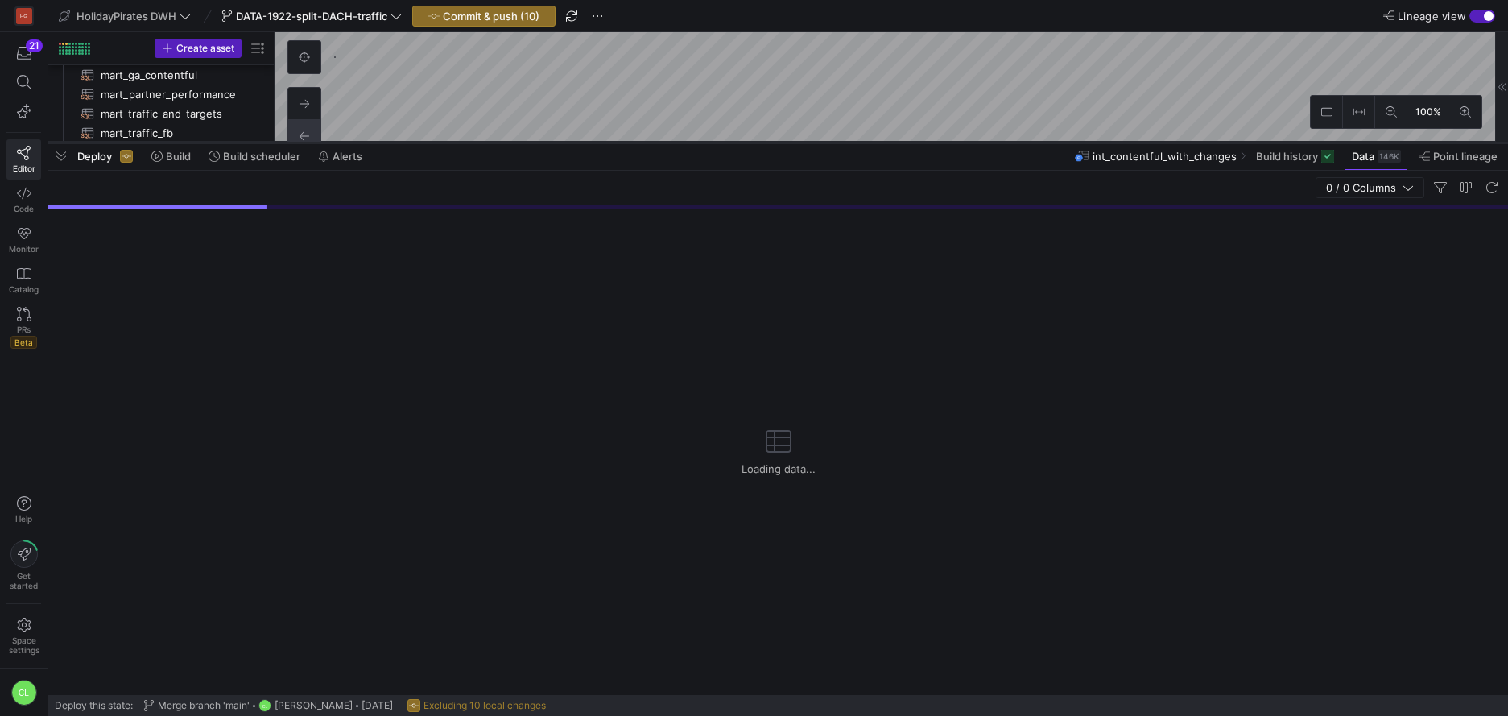
click at [593, 144] on div at bounding box center [777, 142] width 1459 height 6
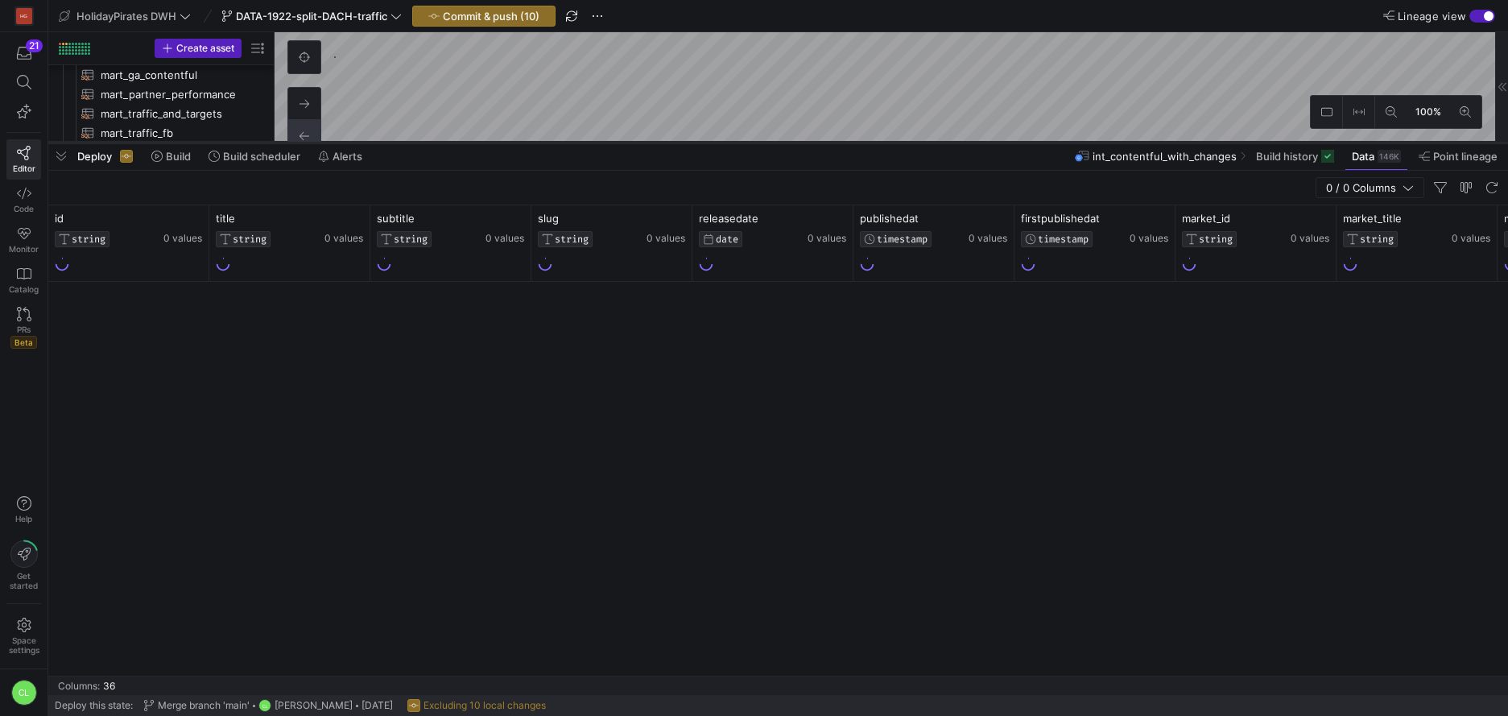
click at [604, 130] on as-split "HolidayPirates DWH DATA-1922-split-DACH-traffic Commit & push (10) Lineage view…" at bounding box center [777, 358] width 1459 height 716
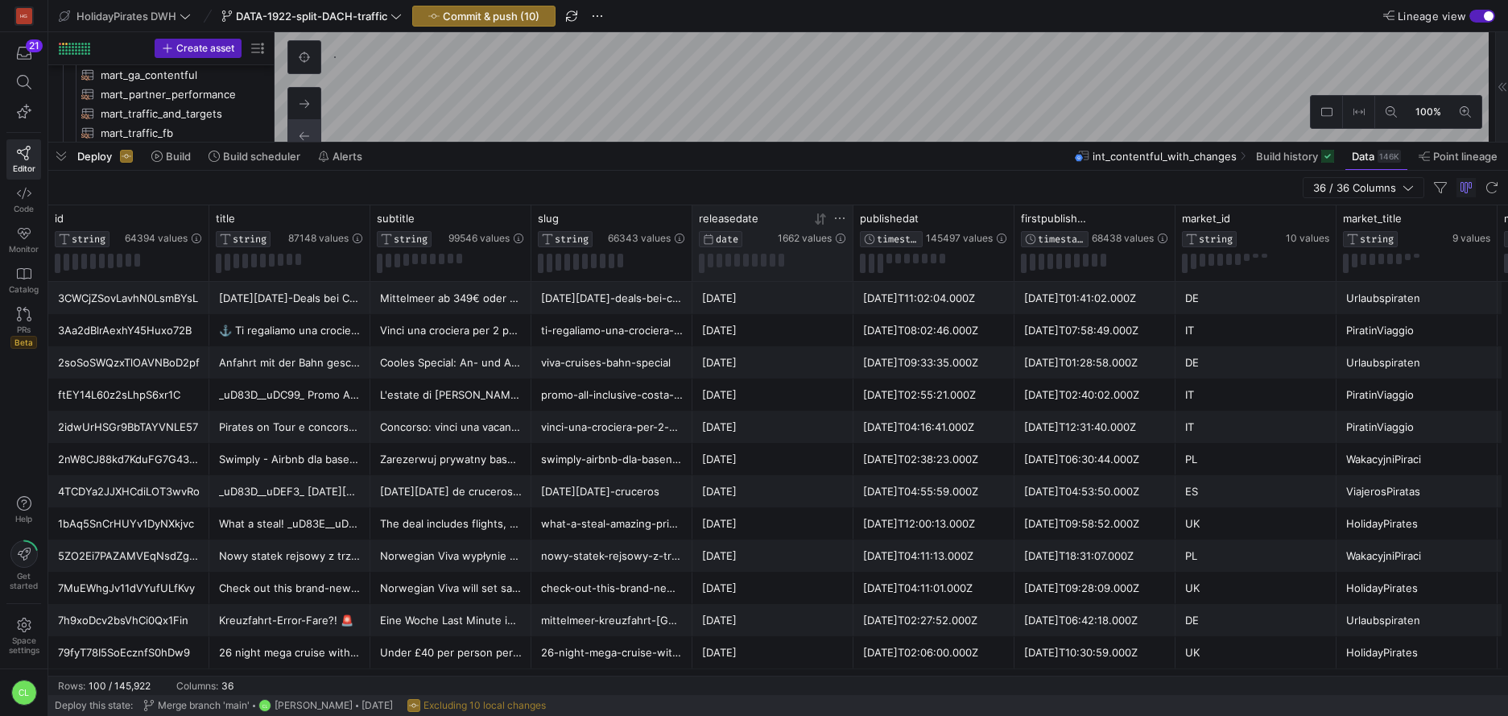
click at [841, 218] on icon at bounding box center [839, 218] width 13 height 13
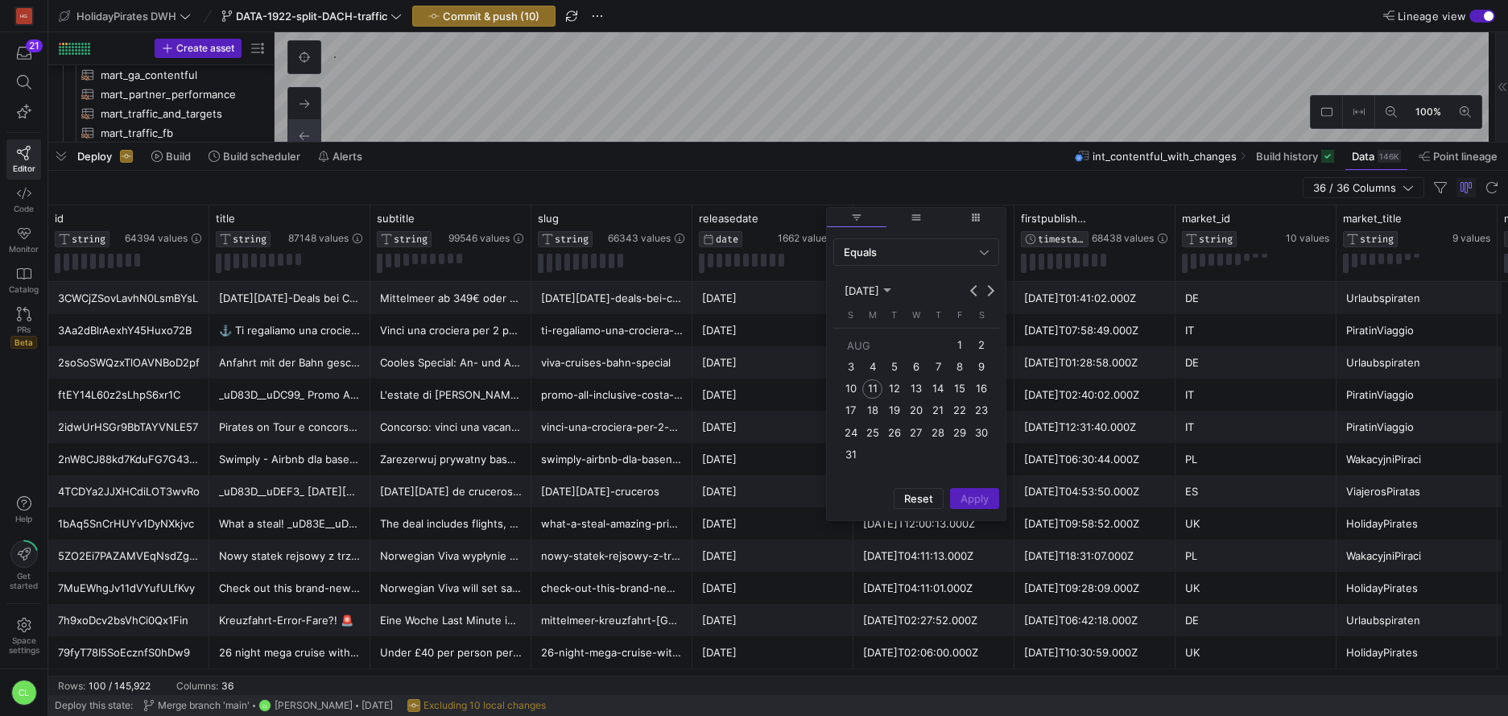
click at [918, 372] on span "6" at bounding box center [915, 366] width 19 height 19
click at [979, 493] on span "Apply" at bounding box center [974, 498] width 28 height 13
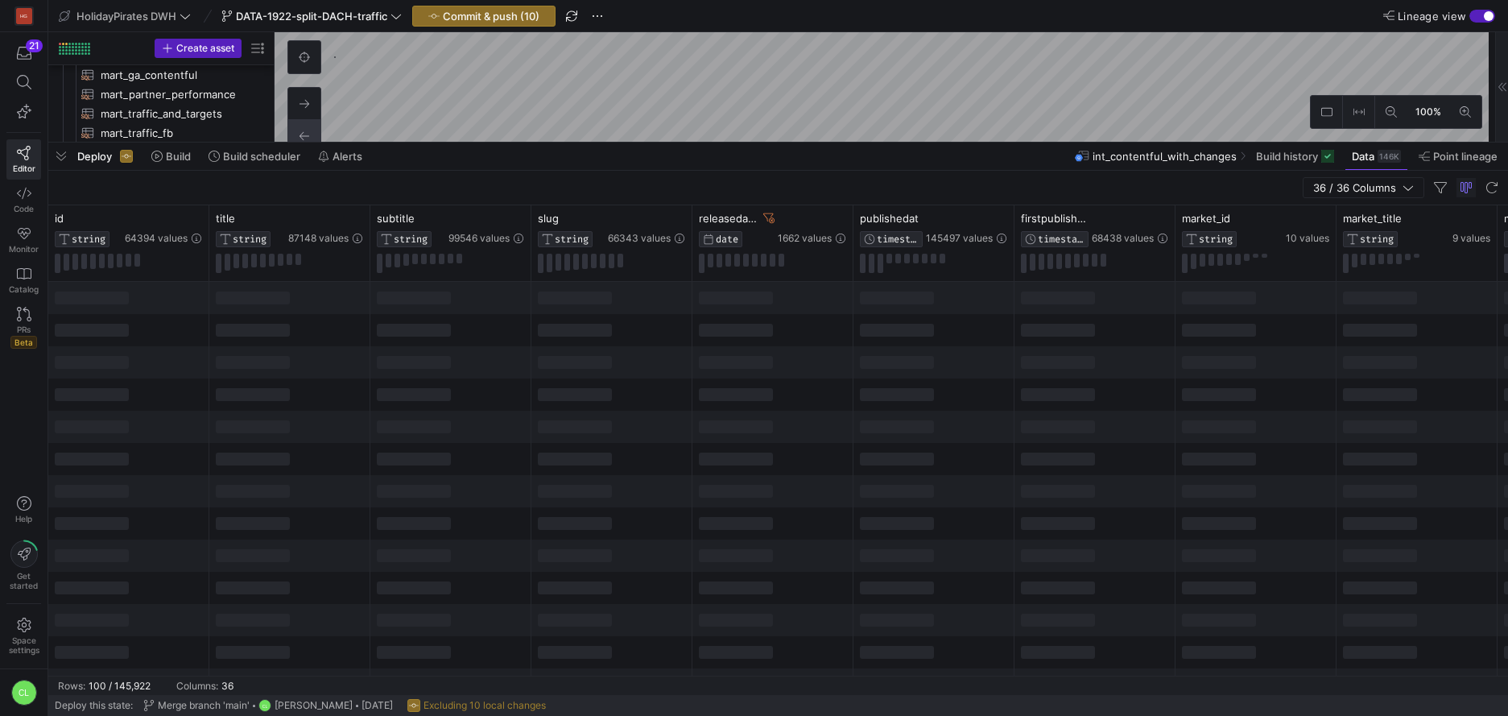
click at [738, 456] on div at bounding box center [736, 458] width 74 height 13
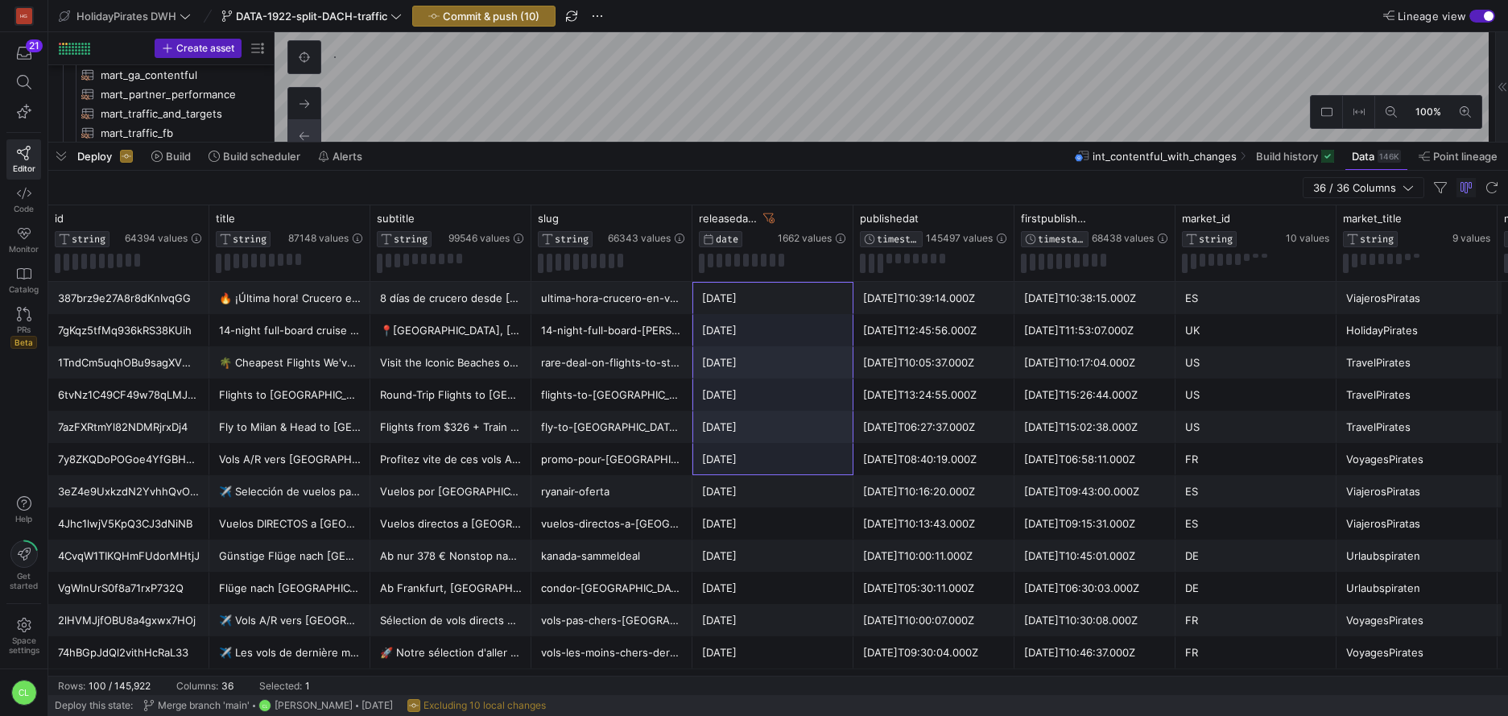
drag, startPoint x: 760, startPoint y: 300, endPoint x: 780, endPoint y: 460, distance: 161.4
click at [780, 460] on div "[DATE]" at bounding box center [773, 459] width 142 height 31
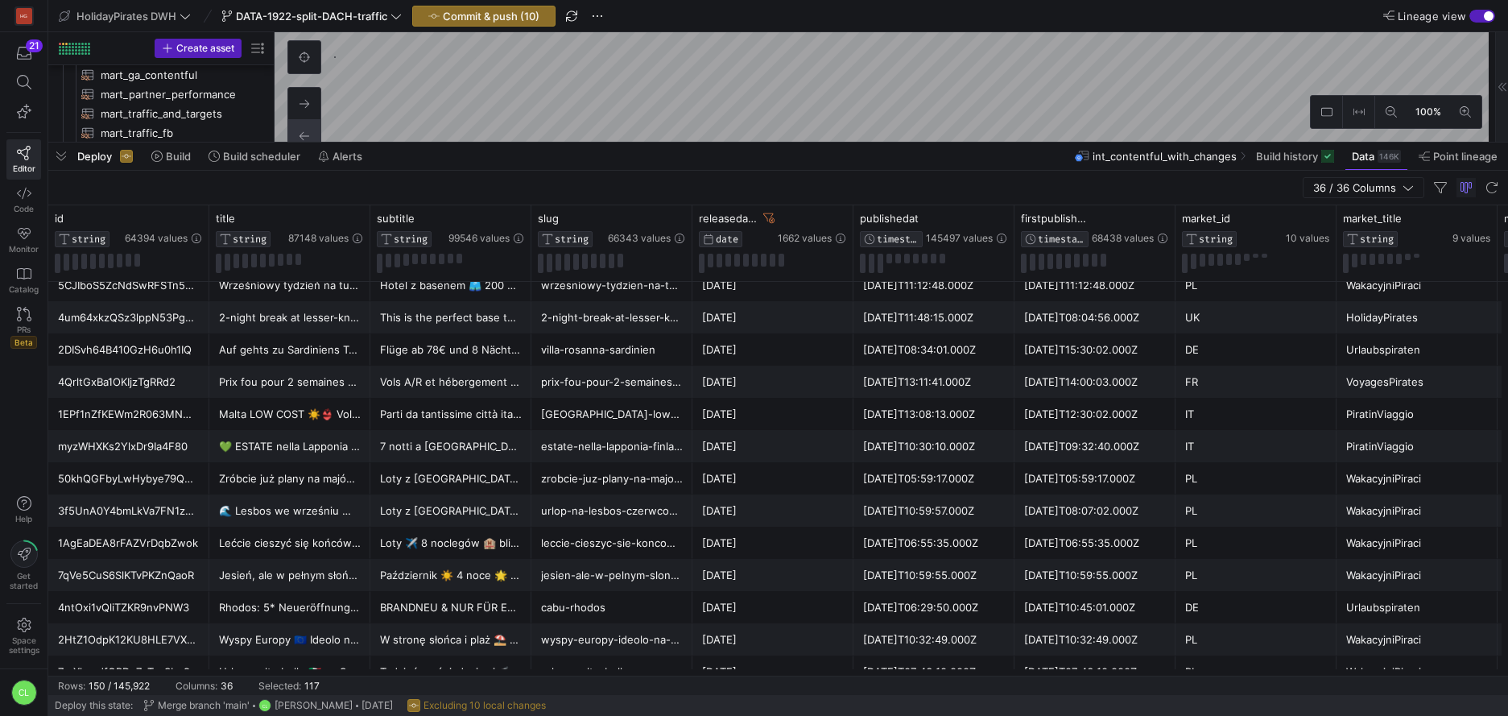
scroll to position [4442, 0]
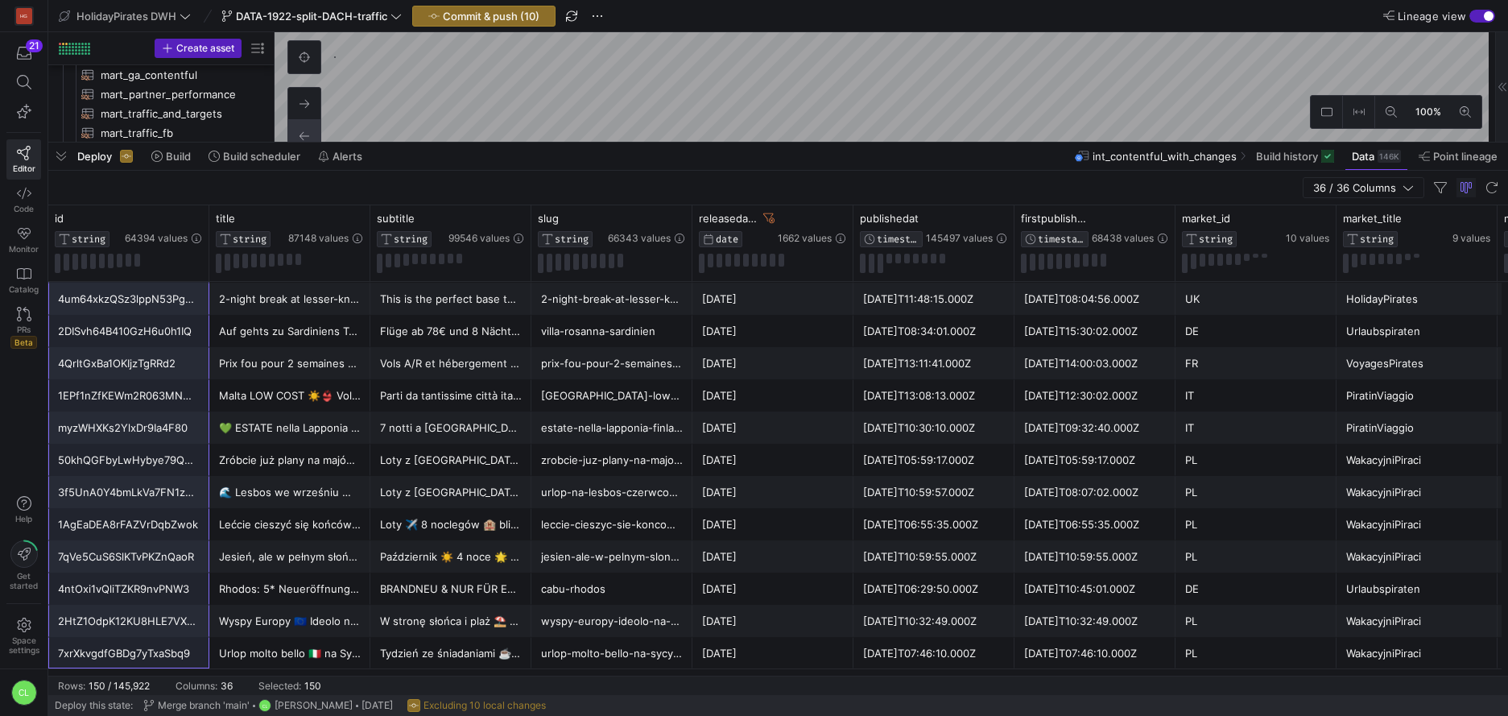
drag, startPoint x: 163, startPoint y: 303, endPoint x: 162, endPoint y: 662, distance: 359.0
drag, startPoint x: 105, startPoint y: 688, endPoint x: 89, endPoint y: 687, distance: 16.2
click at [89, 687] on div "150 / 145,922" at bounding box center [119, 685] width 61 height 11
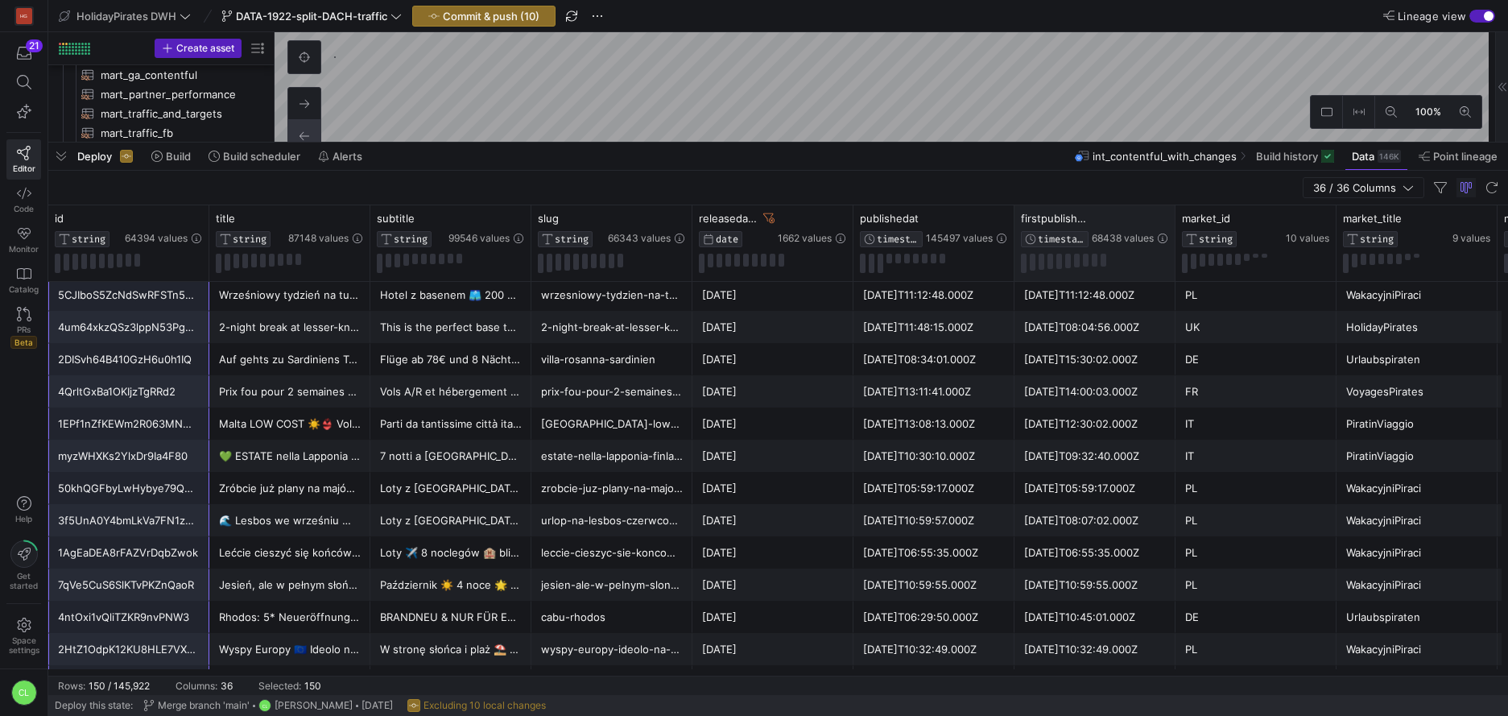
scroll to position [4412, 0]
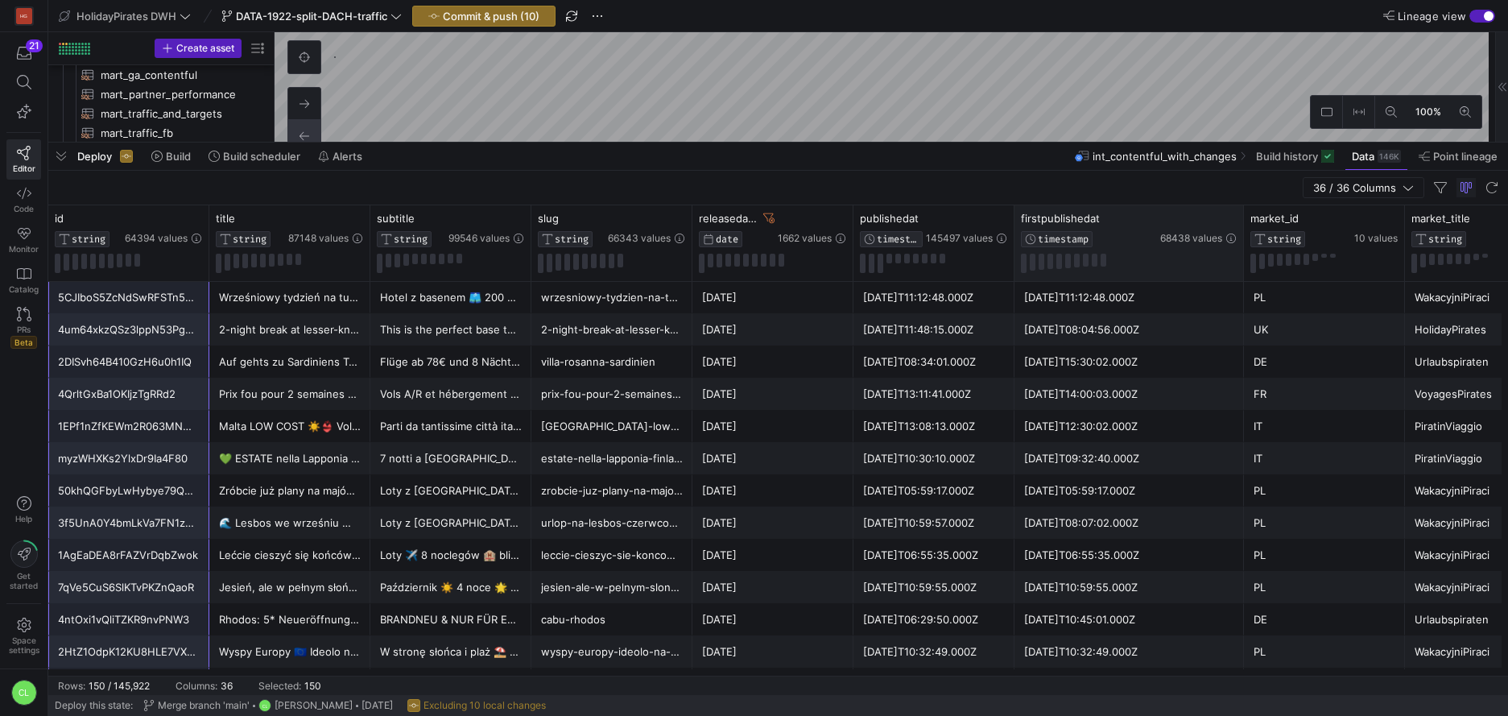
drag, startPoint x: 1172, startPoint y: 220, endPoint x: 1240, endPoint y: 220, distance: 68.4
click at [1240, 220] on div at bounding box center [1243, 243] width 6 height 76
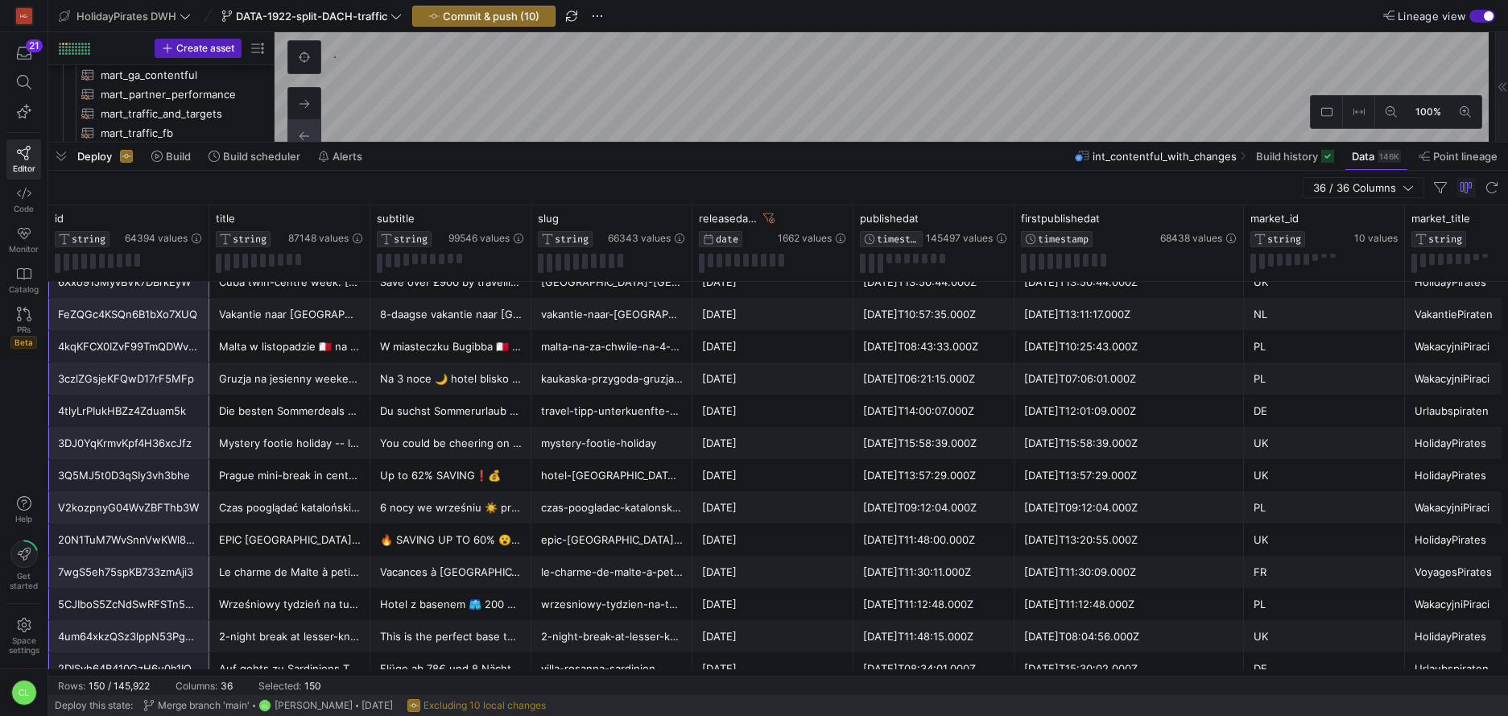
scroll to position [3720, 0]
click at [1139, 326] on div "[DATE]T11:11:37.000Z" at bounding box center [1129, 314] width 210 height 31
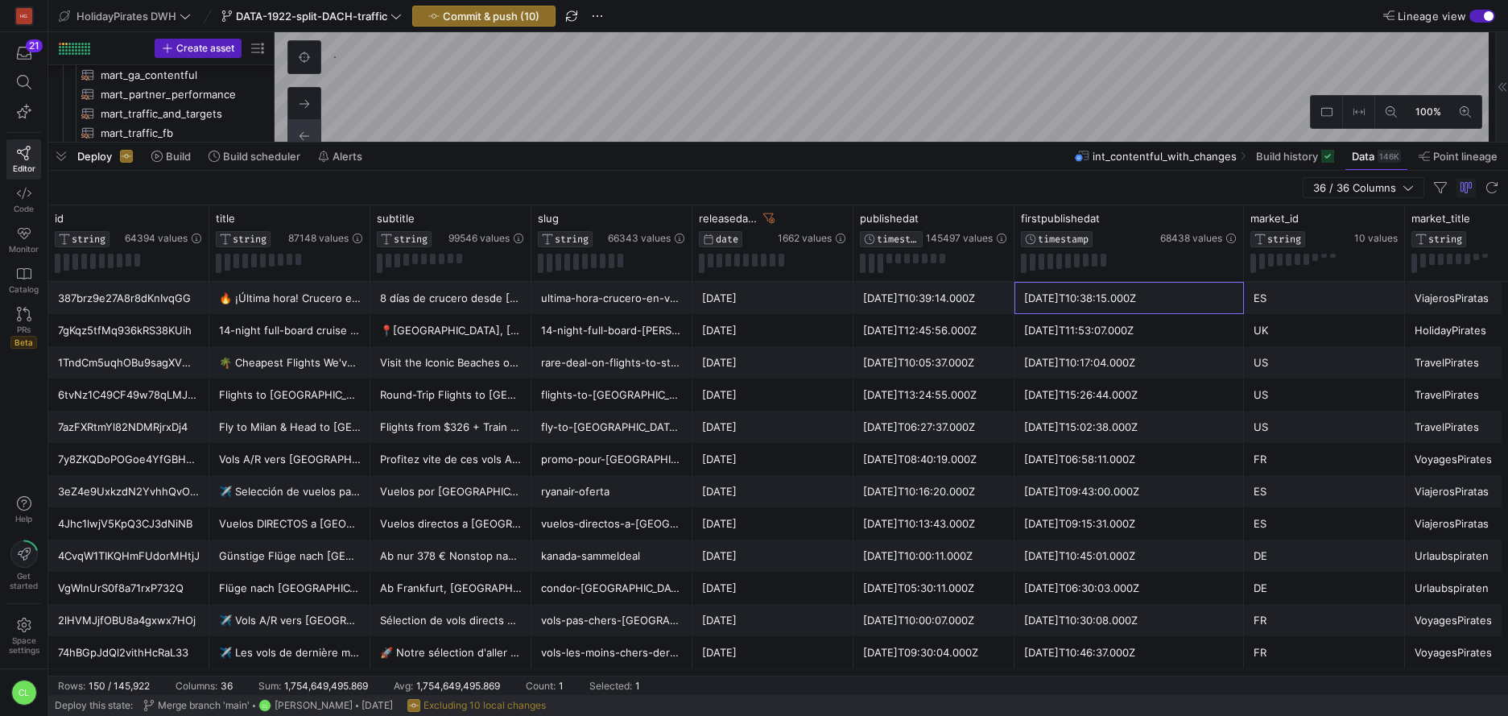
click at [1134, 304] on div "[DATE]T10:38:15.000Z" at bounding box center [1129, 298] width 210 height 31
click at [1087, 312] on div "[DATE]T10:38:15.000Z" at bounding box center [1129, 298] width 210 height 31
click at [1102, 308] on div "[DATE]T10:38:15.000Z" at bounding box center [1129, 298] width 210 height 31
click at [1078, 305] on div "[DATE]T10:38:15.000Z" at bounding box center [1129, 298] width 210 height 31
click at [786, 304] on div "[DATE]" at bounding box center [773, 298] width 142 height 31
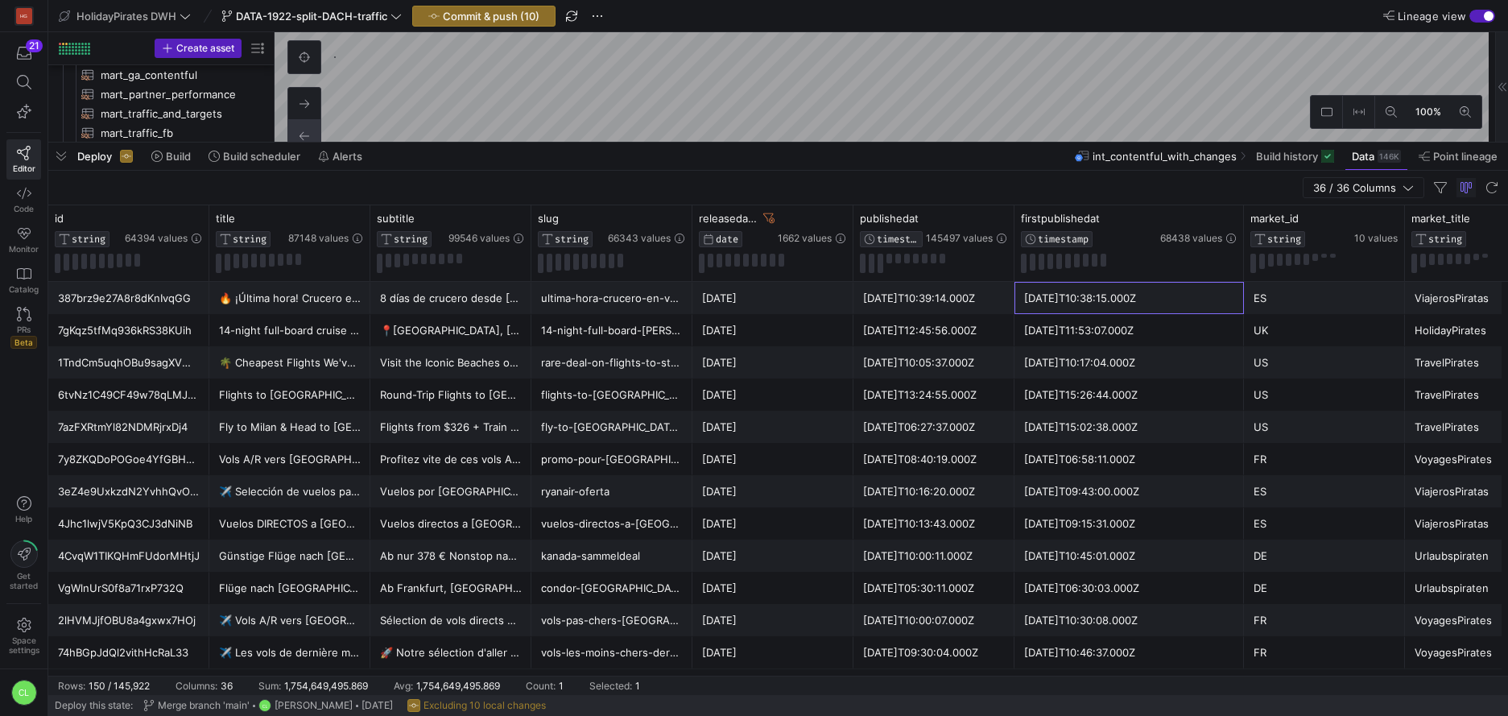
click at [1137, 312] on div "[DATE]T10:38:15.000Z" at bounding box center [1129, 298] width 210 height 31
click at [761, 292] on div "[DATE]" at bounding box center [773, 298] width 142 height 31
drag, startPoint x: 1104, startPoint y: 301, endPoint x: 849, endPoint y: 300, distance: 255.2
click at [779, 302] on div "[DATE]" at bounding box center [773, 298] width 142 height 31
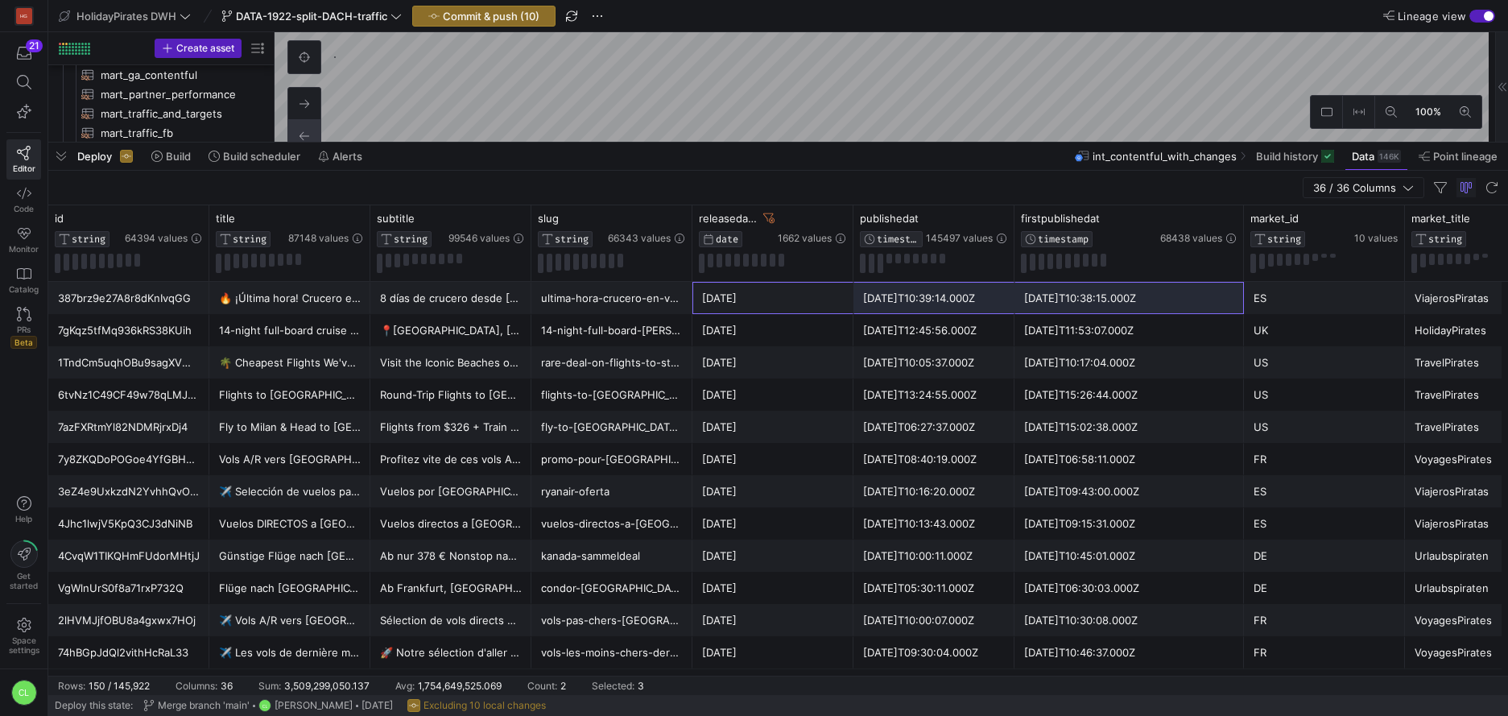
drag, startPoint x: 815, startPoint y: 300, endPoint x: 1106, endPoint y: 307, distance: 291.5
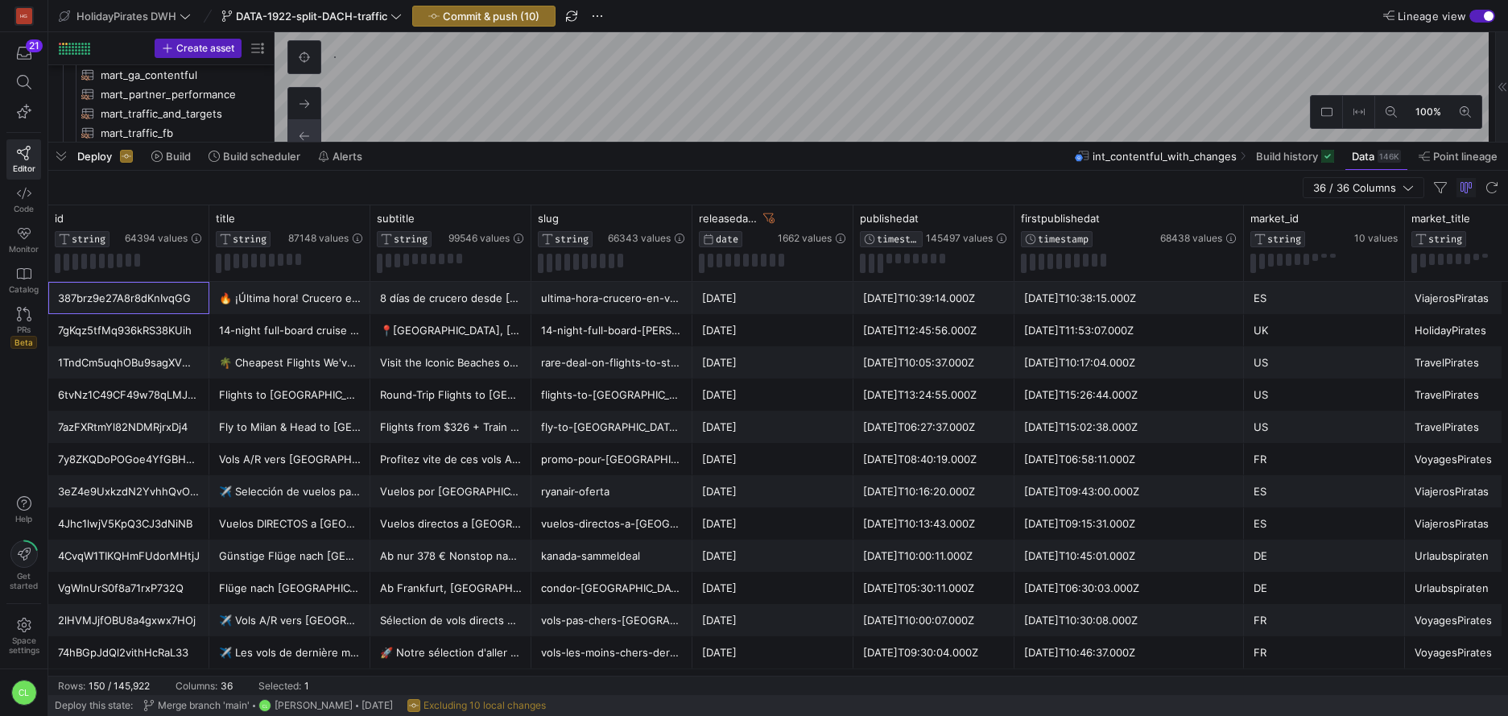
click at [148, 297] on div "387brz9e27A8r8dKnIvqGG" at bounding box center [129, 298] width 142 height 31
click at [195, 213] on icon at bounding box center [195, 218] width 13 height 13
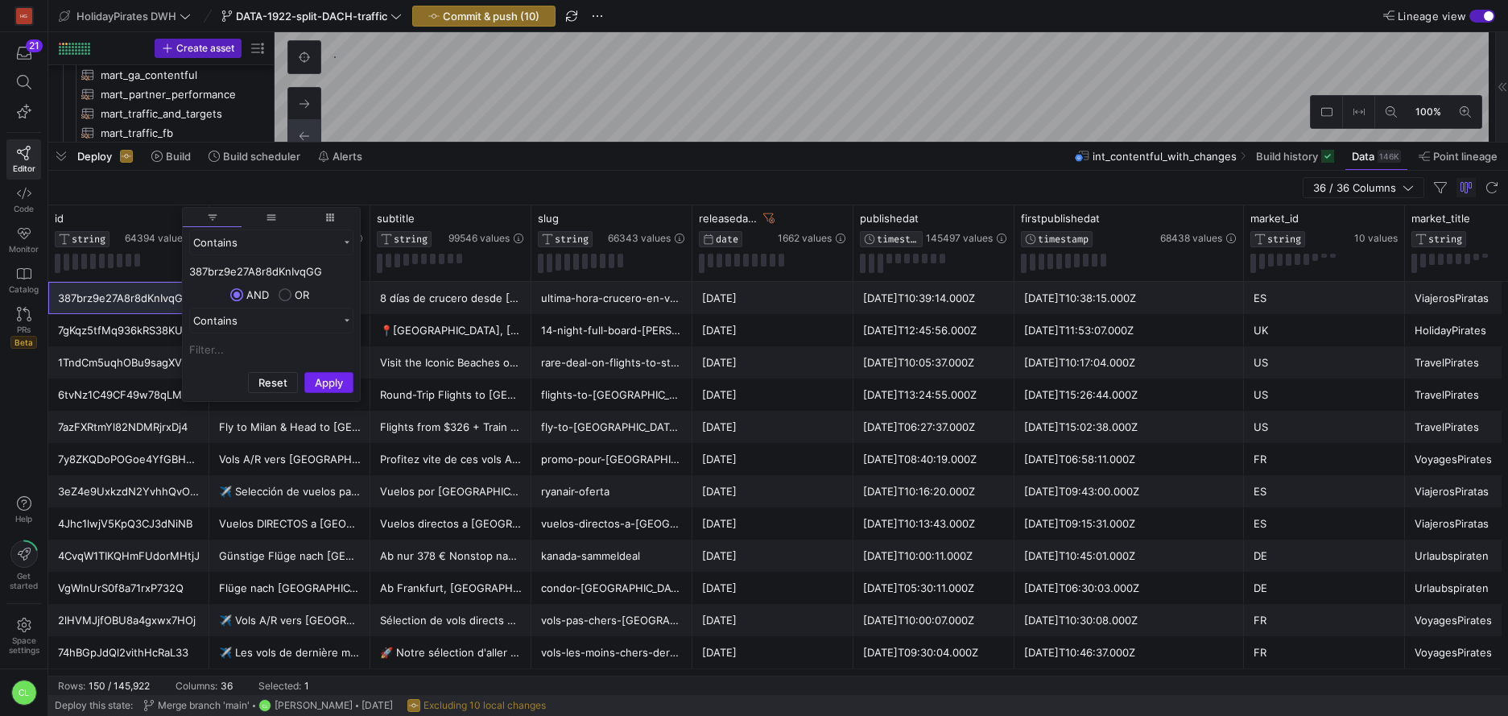
type input "387brz9e27A8r8dKnIvqGG"
click at [330, 372] on button "Apply" at bounding box center [328, 382] width 49 height 21
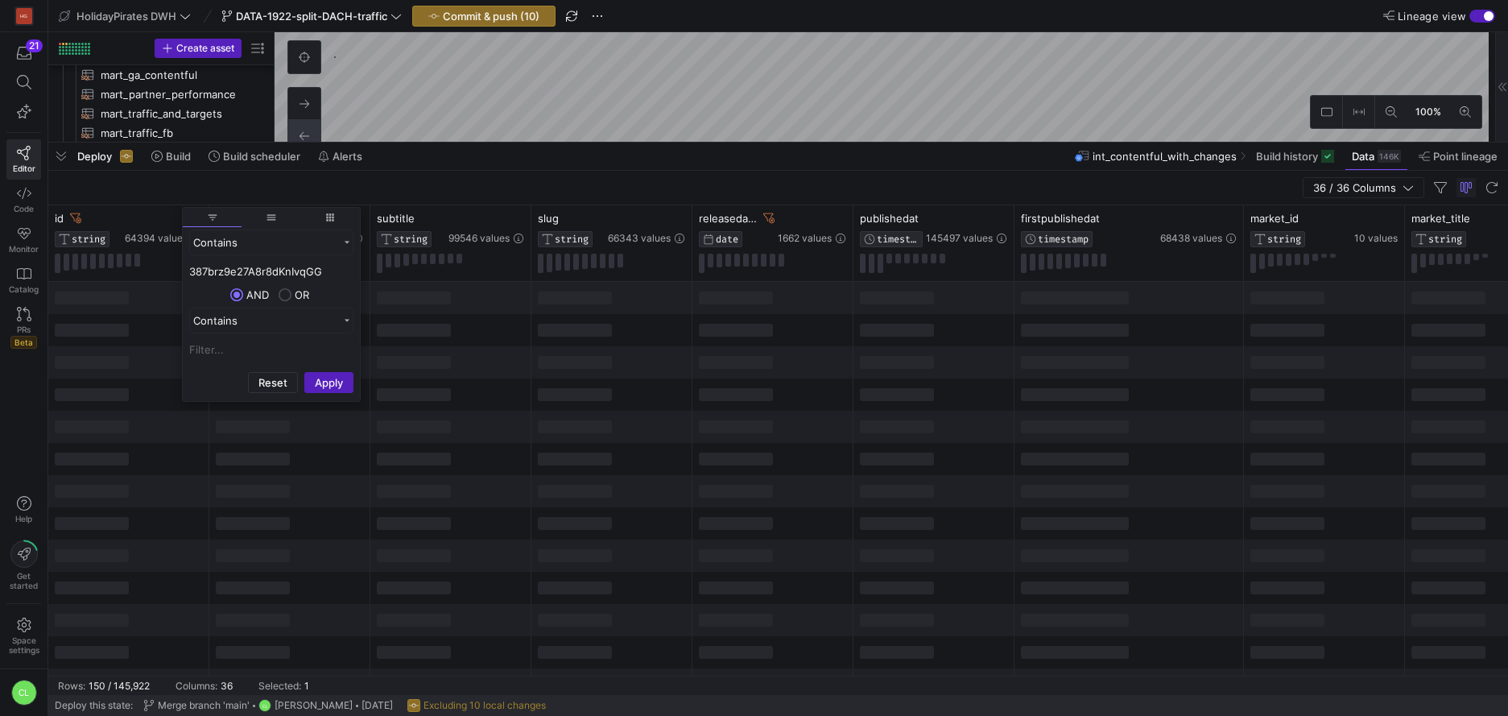
click at [751, 383] on div at bounding box center [772, 394] width 161 height 32
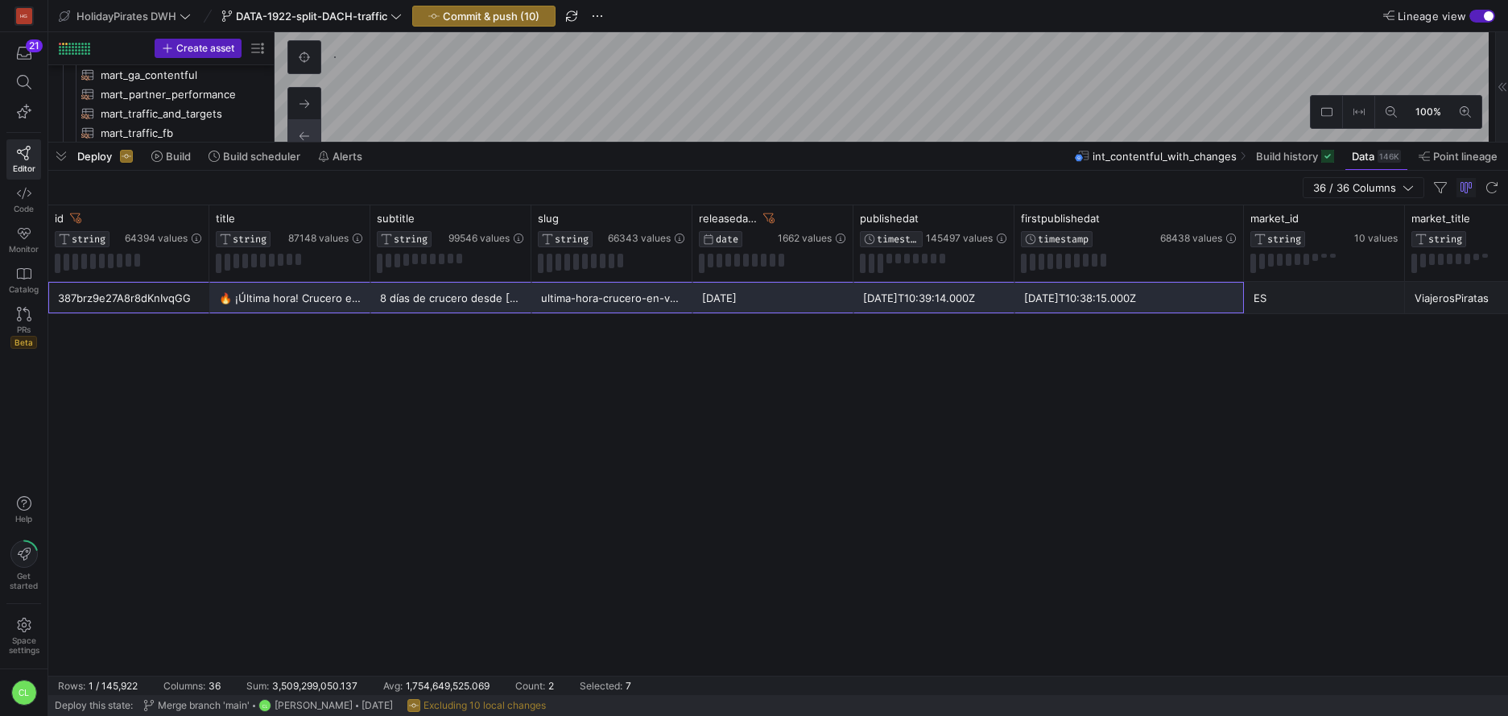
drag, startPoint x: 133, startPoint y: 303, endPoint x: 1100, endPoint y: 307, distance: 966.7
click at [1079, 299] on div "[DATE]T10:38:15.000Z" at bounding box center [1129, 298] width 210 height 31
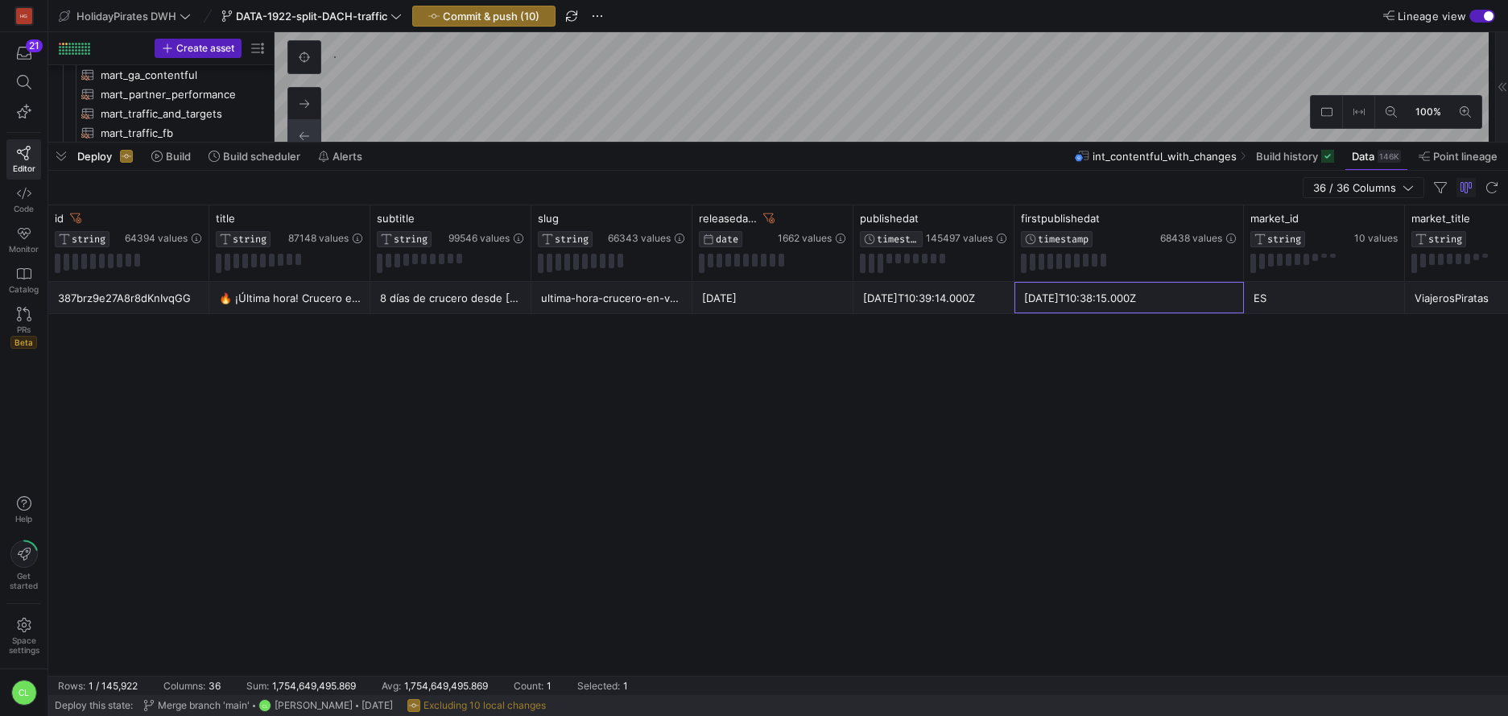
click at [769, 295] on div "[DATE]" at bounding box center [773, 298] width 142 height 31
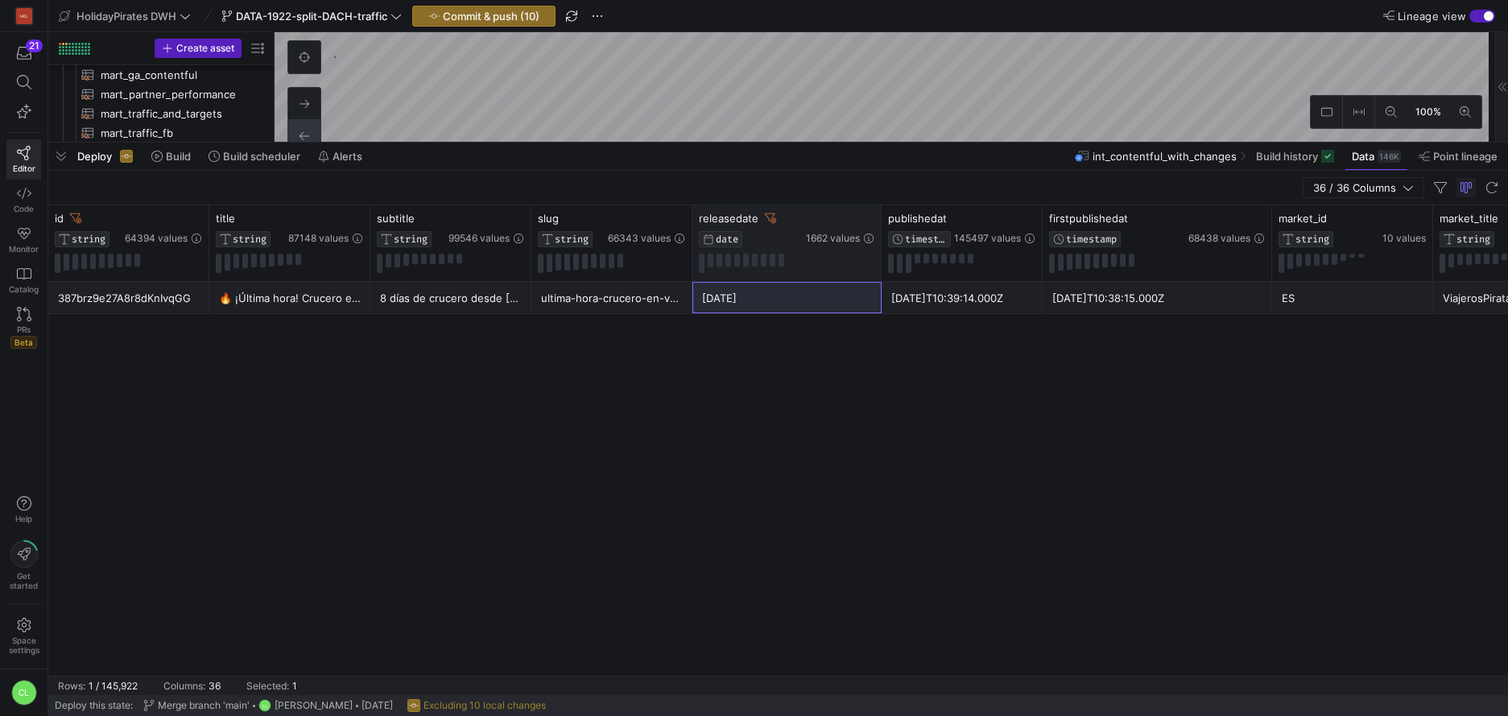
drag, startPoint x: 850, startPoint y: 219, endPoint x: 878, endPoint y: 219, distance: 28.2
click at [878, 219] on div at bounding box center [880, 243] width 6 height 76
click at [1032, 303] on div "[DATE]T10:39:14.000Z" at bounding box center [962, 298] width 142 height 31
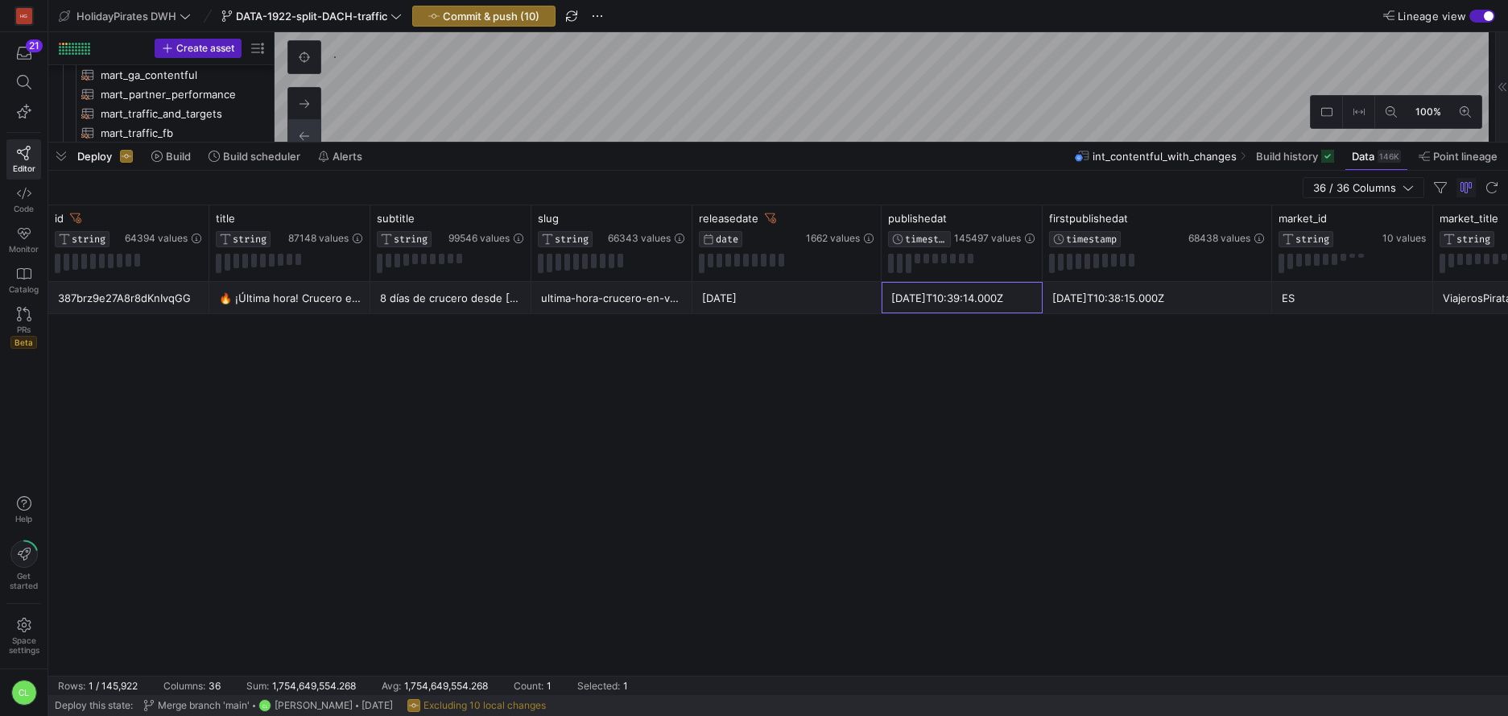
drag, startPoint x: 987, startPoint y: 305, endPoint x: 935, endPoint y: 300, distance: 51.7
click at [945, 316] on div "387brz9e27A8r8dKnIvqGG 🔥 ¡Última hora! Crucero en VERANO 🛳️ 8 días de crucero d…" at bounding box center [777, 479] width 1459 height 394
drag, startPoint x: 936, startPoint y: 298, endPoint x: 952, endPoint y: 292, distance: 17.1
click at [951, 292] on div "[DATE]T10:39:14.000Z" at bounding box center [962, 298] width 142 height 31
click at [1085, 314] on div "387brz9e27A8r8dKnIvqGG 🔥 ¡Última hora! Crucero en VERANO 🛳️ 8 días de crucero d…" at bounding box center [777, 479] width 1459 height 394
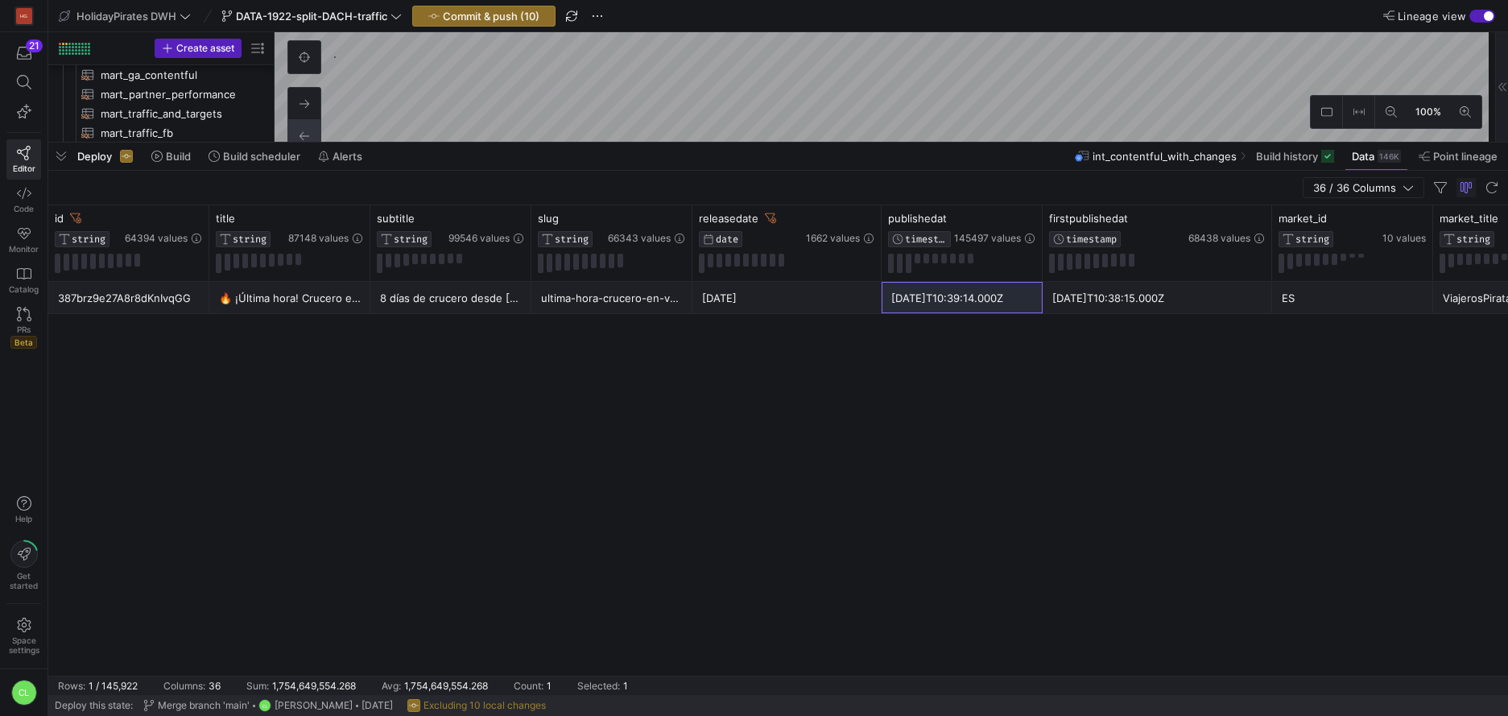
click at [1157, 297] on div "[DATE]T10:38:15.000Z" at bounding box center [1157, 298] width 210 height 31
click at [781, 303] on div "[DATE]" at bounding box center [787, 298] width 170 height 31
click at [1124, 299] on div "[DATE]T10:38:15.000Z" at bounding box center [1157, 298] width 210 height 31
drag, startPoint x: 827, startPoint y: 299, endPoint x: 1213, endPoint y: 326, distance: 386.5
click at [1213, 326] on div "387brz9e27A8r8dKnIvqGG 🔥 ¡Última hora! Crucero en VERANO 🛳️ 8 días de crucero d…" at bounding box center [777, 479] width 1459 height 394
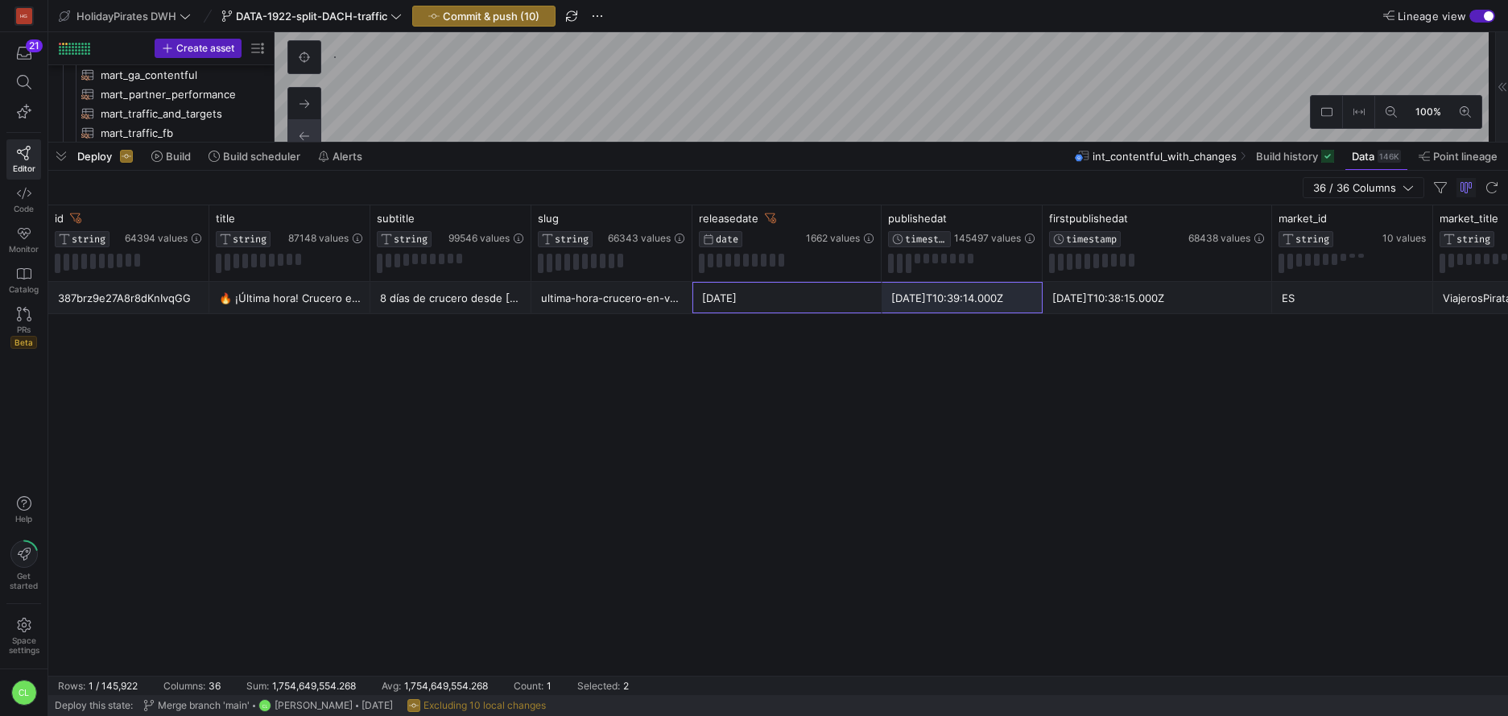
click at [1204, 314] on div "387brz9e27A8r8dKnIvqGG 🔥 ¡Última hora! Crucero en VERANO 🛳️ 8 días de crucero d…" at bounding box center [777, 479] width 1459 height 394
click at [1168, 305] on div "[DATE]T10:38:15.000Z" at bounding box center [1157, 298] width 210 height 31
drag, startPoint x: 871, startPoint y: 299, endPoint x: 1093, endPoint y: 305, distance: 222.3
click at [1093, 305] on div "[DATE]T10:38:15.000Z" at bounding box center [1157, 298] width 210 height 31
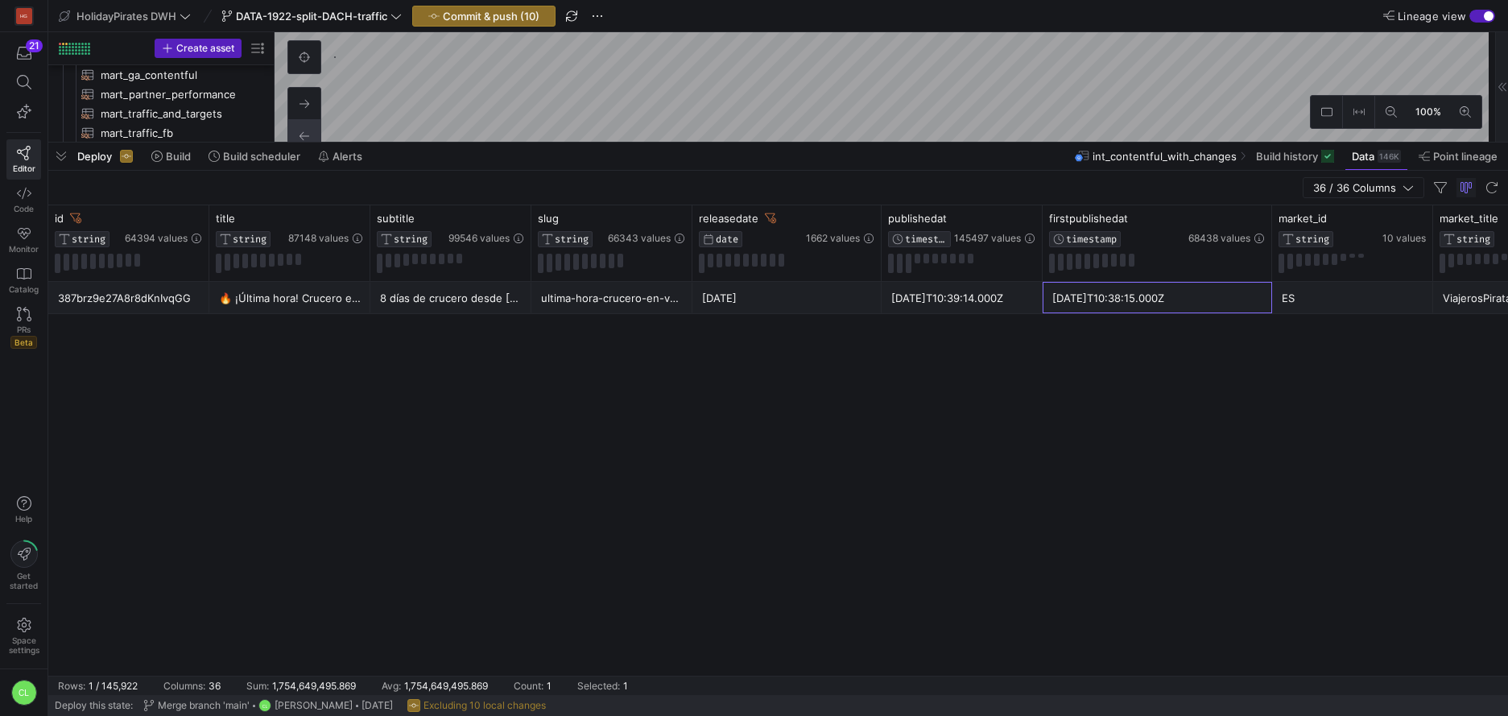
click at [803, 291] on div "[DATE]" at bounding box center [787, 298] width 170 height 31
click at [815, 228] on div "1662 values" at bounding box center [840, 228] width 68 height 33
drag, startPoint x: 809, startPoint y: 305, endPoint x: 799, endPoint y: 289, distance: 18.8
click at [799, 289] on div "[DATE]" at bounding box center [787, 298] width 170 height 31
click at [937, 291] on div "[DATE]T10:39:14.000Z" at bounding box center [962, 298] width 142 height 31
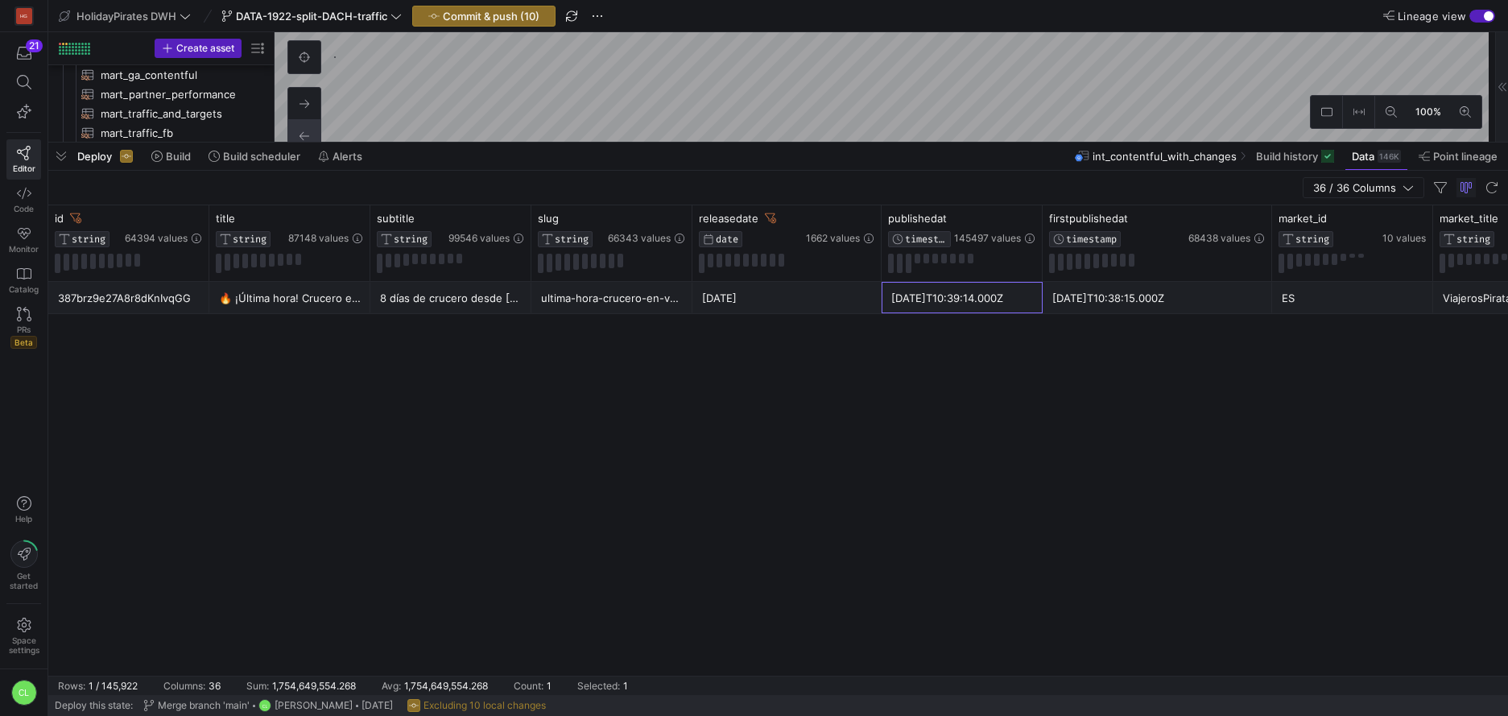
click at [1141, 303] on div "[DATE]T10:38:15.000Z" at bounding box center [1157, 298] width 210 height 31
drag, startPoint x: 1001, startPoint y: 304, endPoint x: 1075, endPoint y: 294, distance: 74.8
click at [1075, 294] on div "[DATE]T10:38:15.000Z" at bounding box center [1157, 298] width 210 height 31
drag, startPoint x: 1029, startPoint y: 302, endPoint x: 1082, endPoint y: 298, distance: 53.3
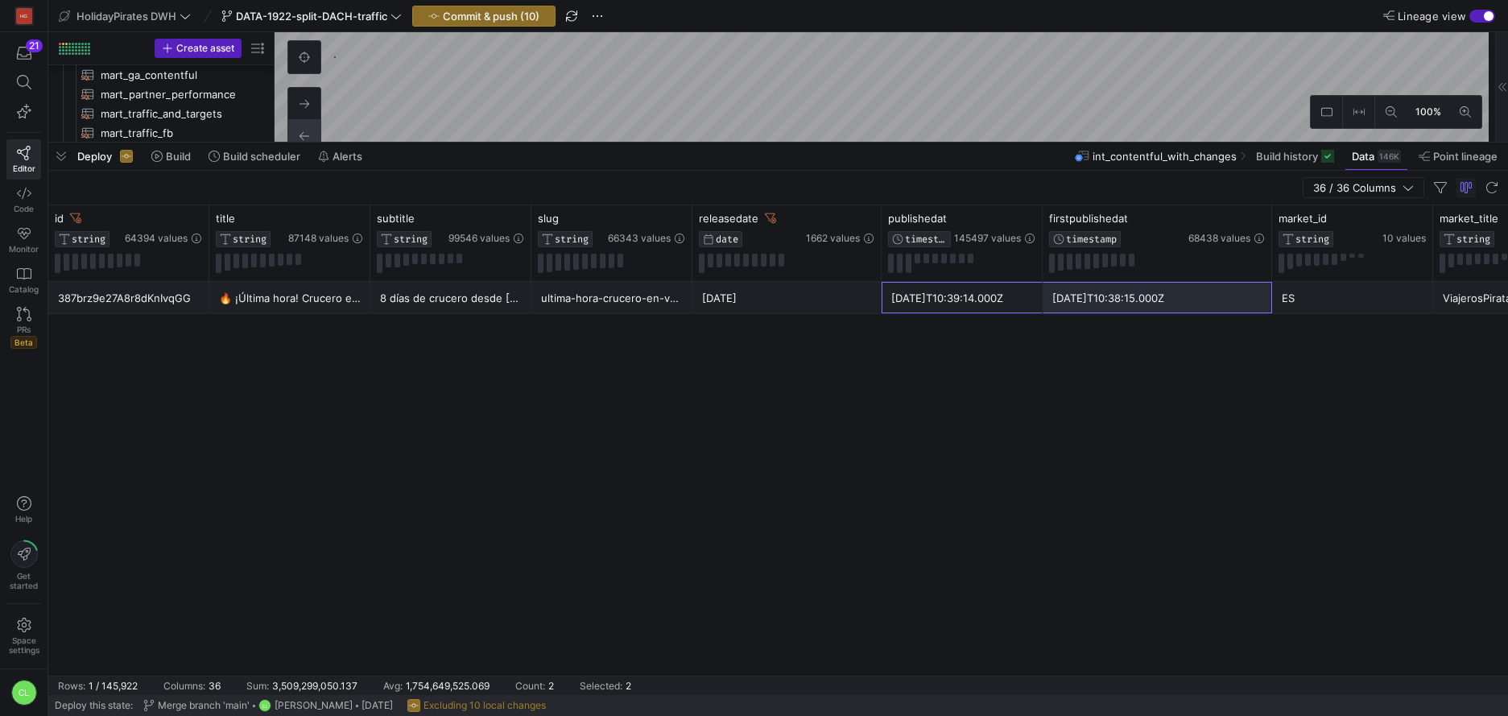
click at [1082, 298] on div "[DATE]T10:38:15.000Z" at bounding box center [1157, 298] width 210 height 31
click at [992, 306] on div "[DATE]T10:39:14.000Z" at bounding box center [962, 298] width 142 height 31
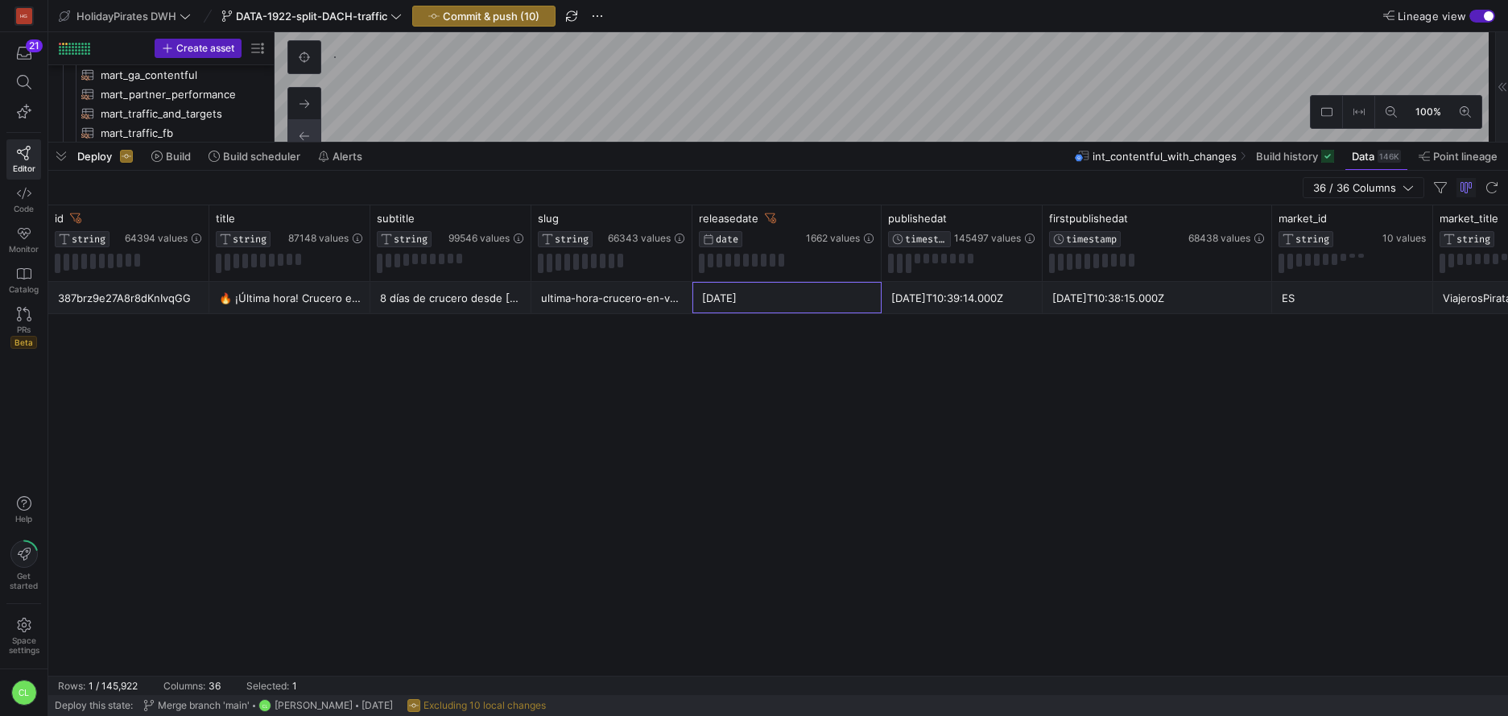
click at [860, 308] on div "[DATE]" at bounding box center [787, 298] width 170 height 31
drag, startPoint x: 1005, startPoint y: 296, endPoint x: 1108, endPoint y: 300, distance: 103.1
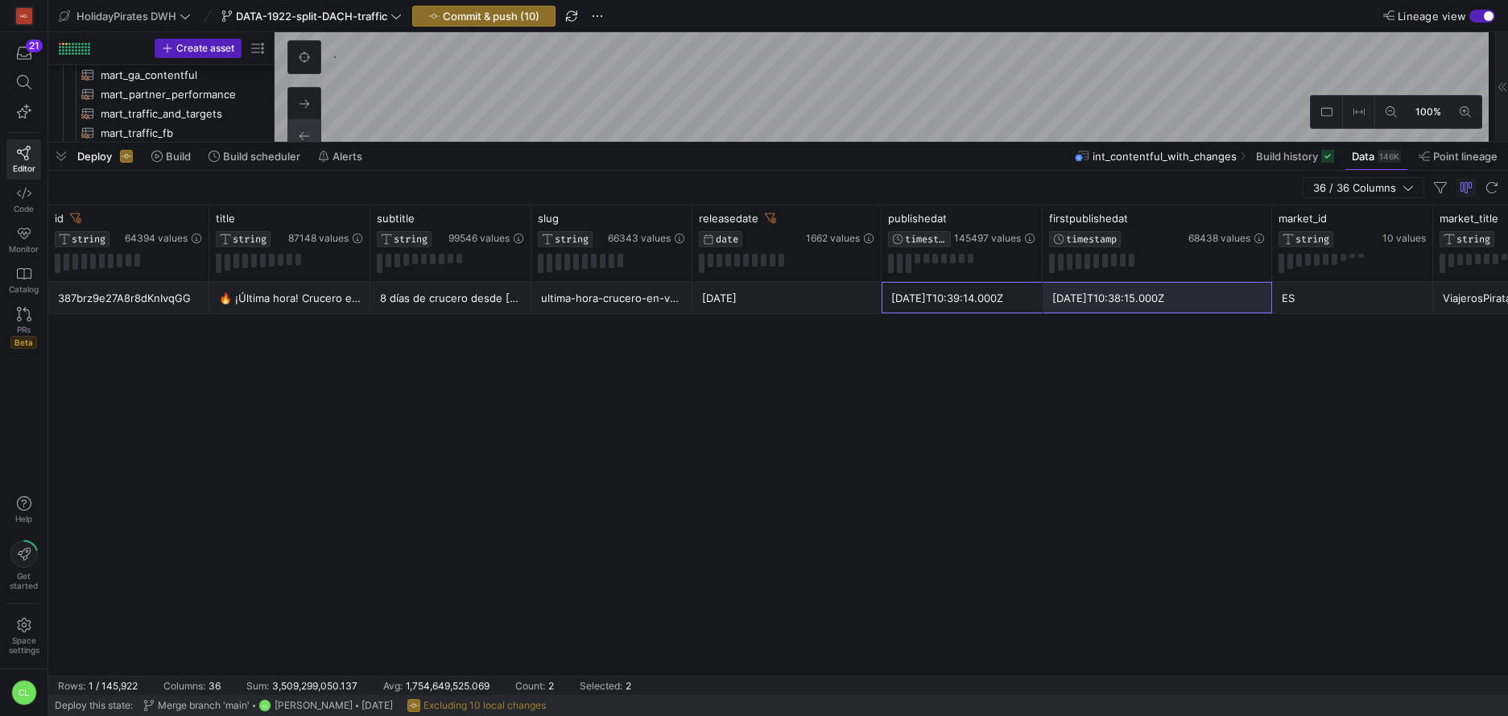
click at [1007, 309] on div "[DATE]T10:39:14.000Z" at bounding box center [962, 298] width 142 height 31
click at [824, 299] on div "[DATE]" at bounding box center [787, 298] width 170 height 31
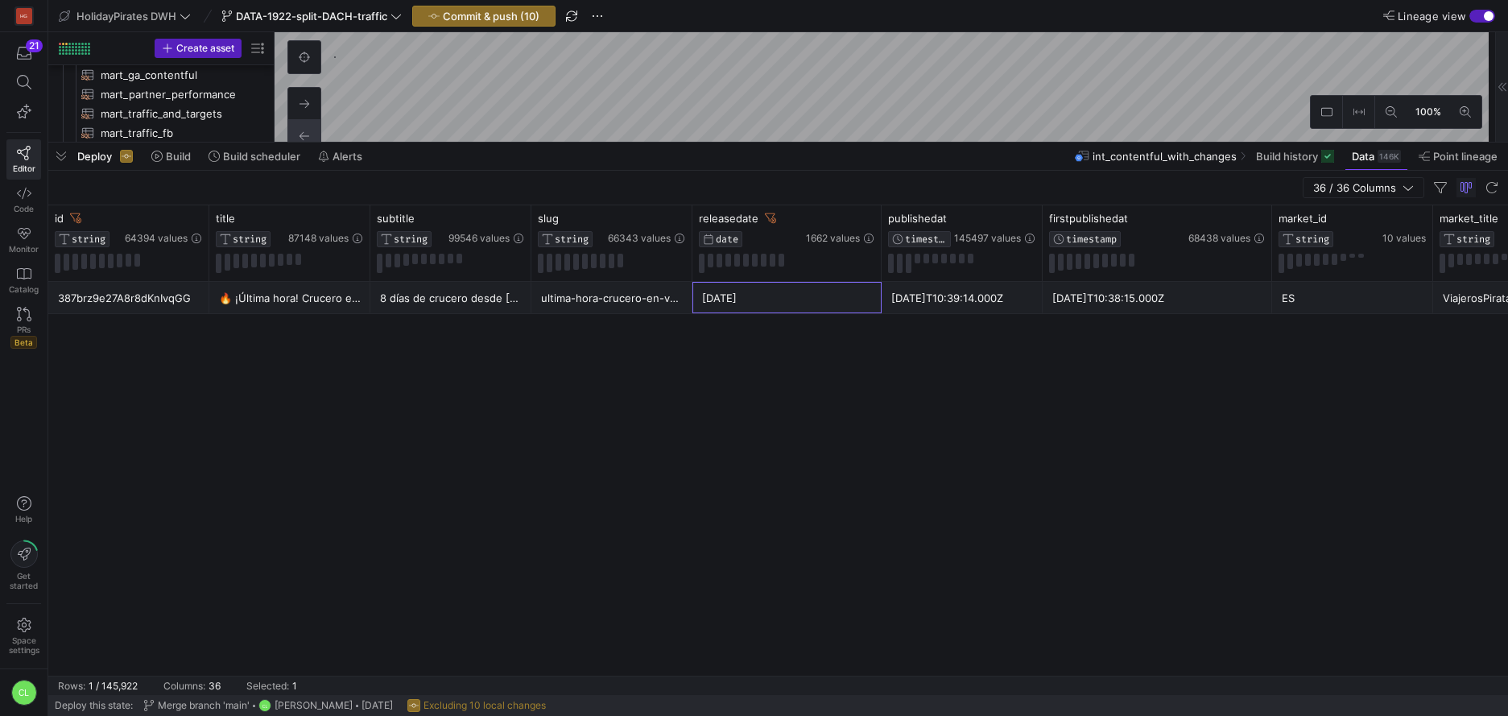
click at [822, 299] on div "[DATE]" at bounding box center [787, 298] width 170 height 31
click at [979, 304] on div "[DATE]T10:39:14.000Z" at bounding box center [962, 298] width 142 height 31
drag, startPoint x: 1094, startPoint y: 299, endPoint x: 1053, endPoint y: 295, distance: 41.2
click at [1094, 299] on div "[DATE]T10:38:15.000Z" at bounding box center [1157, 298] width 210 height 31
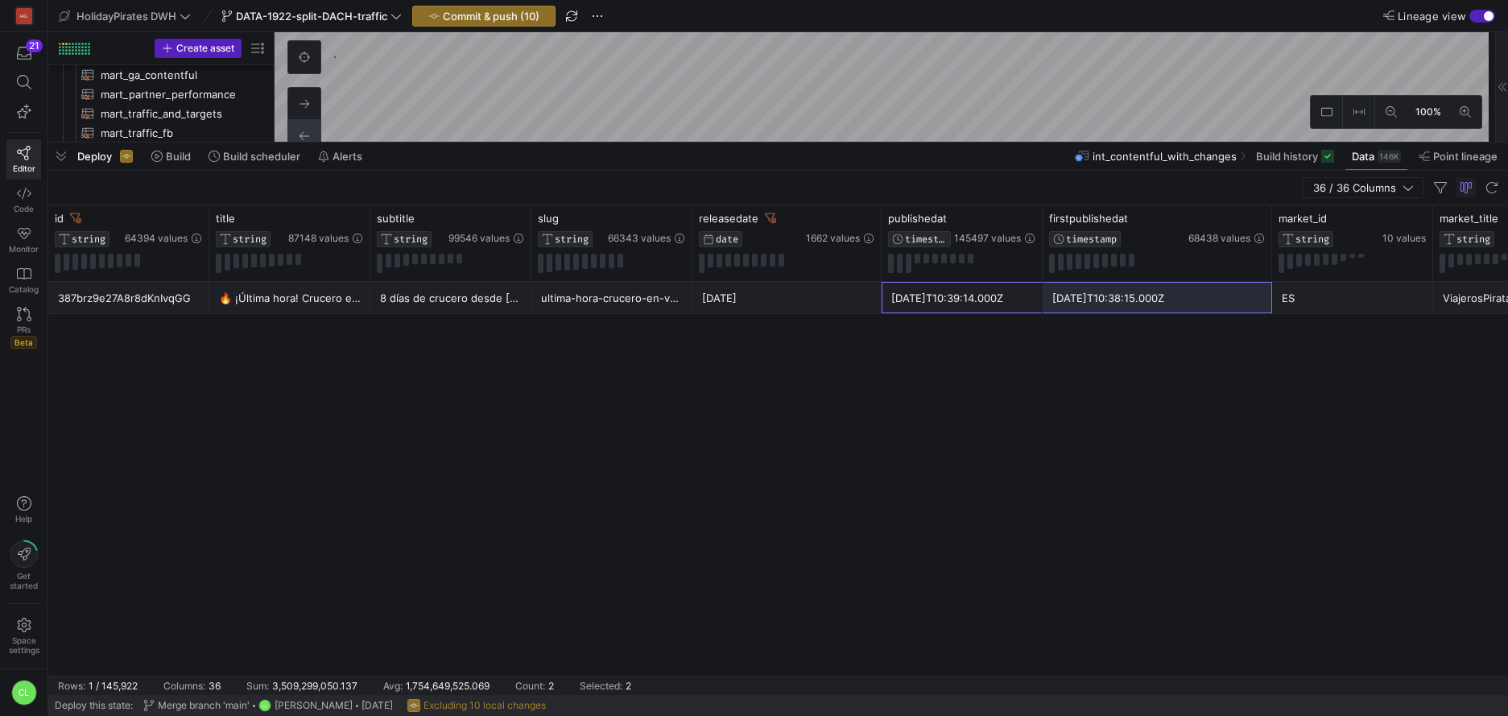
drag, startPoint x: 961, startPoint y: 293, endPoint x: 1099, endPoint y: 299, distance: 137.8
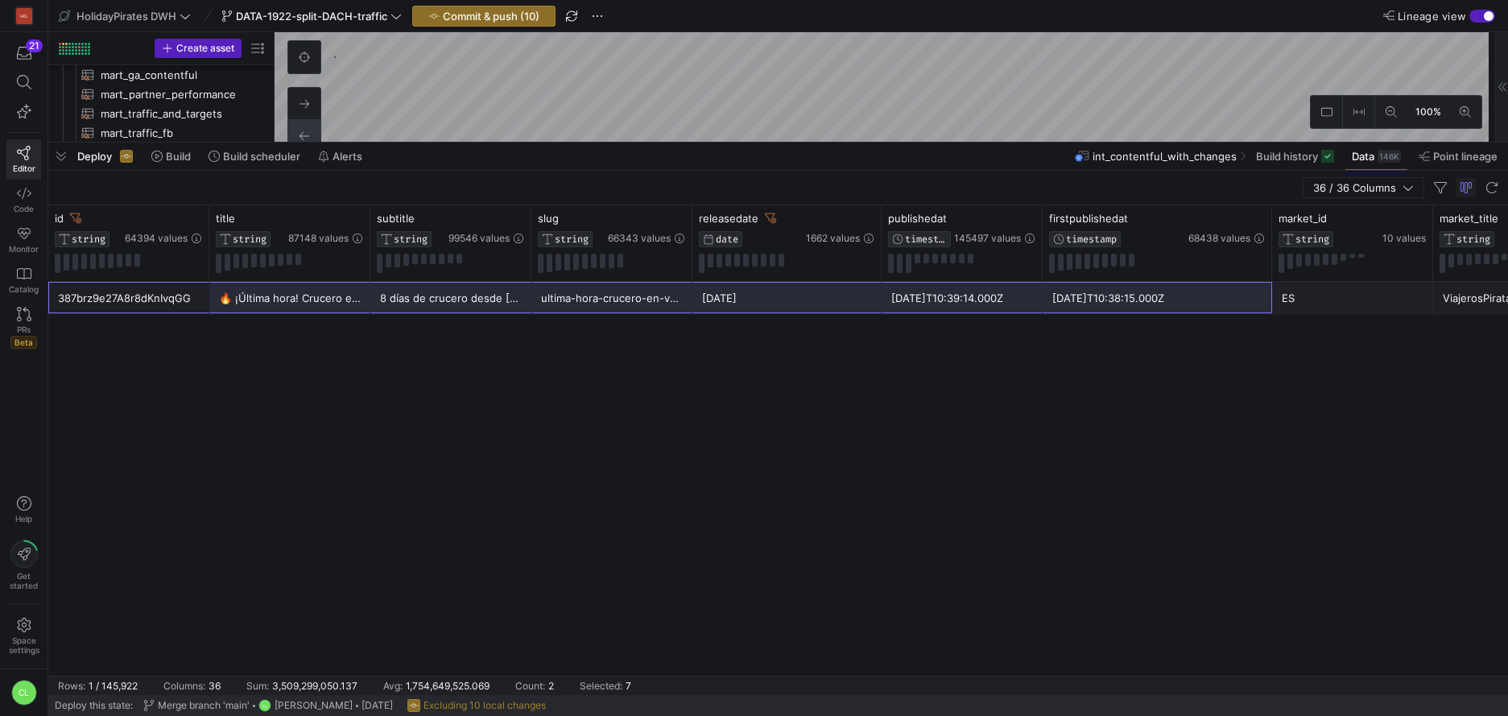
drag, startPoint x: 192, startPoint y: 302, endPoint x: 1186, endPoint y: 320, distance: 994.2
click at [1186, 320] on div "387brz9e27A8r8dKnIvqGG 🔥 ¡Última hora! Crucero en VERANO 🛳️ 8 días de crucero d…" at bounding box center [777, 479] width 1459 height 394
click at [1021, 303] on div "[DATE]T10:39:14.000Z" at bounding box center [962, 298] width 142 height 31
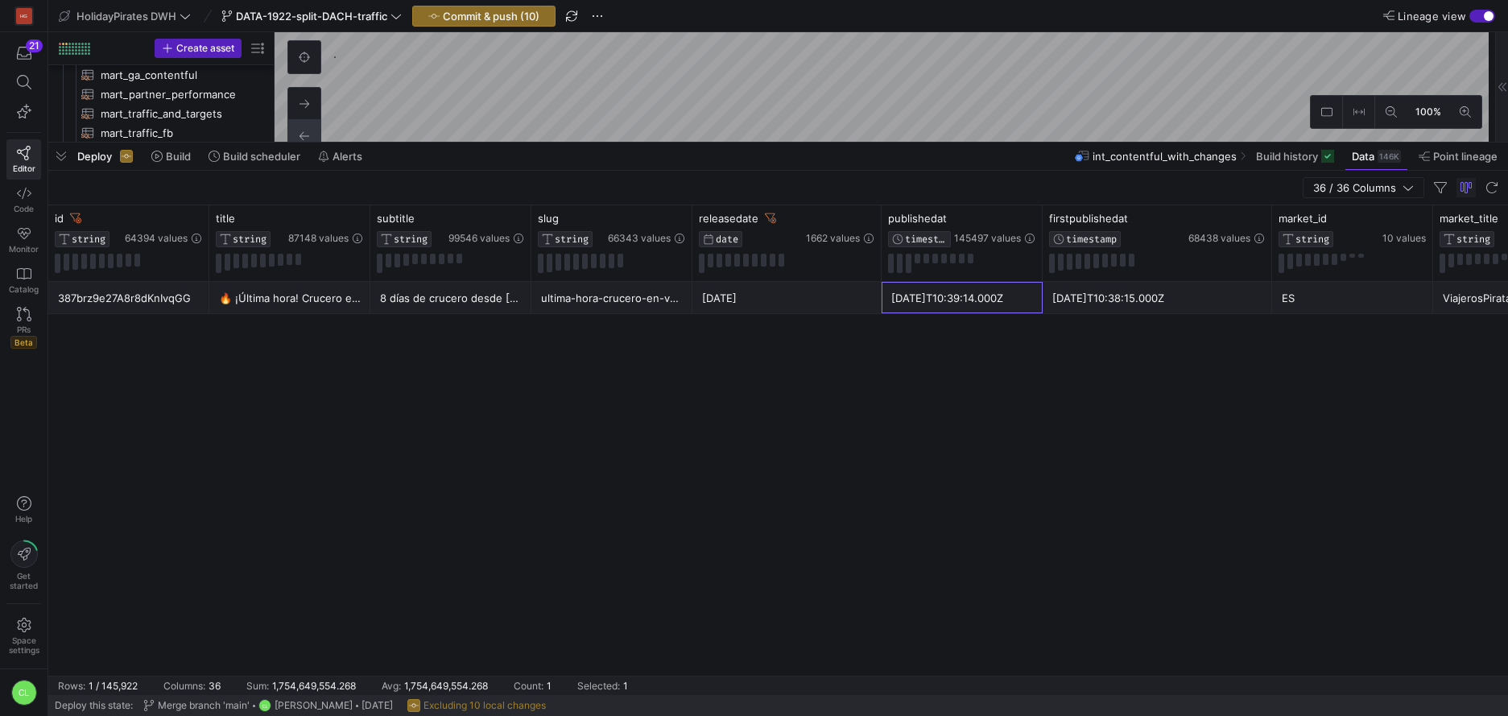
click at [1095, 295] on div "[DATE]T10:38:15.000Z" at bounding box center [1157, 298] width 210 height 31
drag, startPoint x: 984, startPoint y: 311, endPoint x: 1130, endPoint y: 298, distance: 146.3
click at [1130, 298] on div "[DATE]T10:38:15.000Z" at bounding box center [1157, 298] width 210 height 31
click at [1005, 296] on div "[DATE]T10:39:14.000Z" at bounding box center [962, 298] width 142 height 31
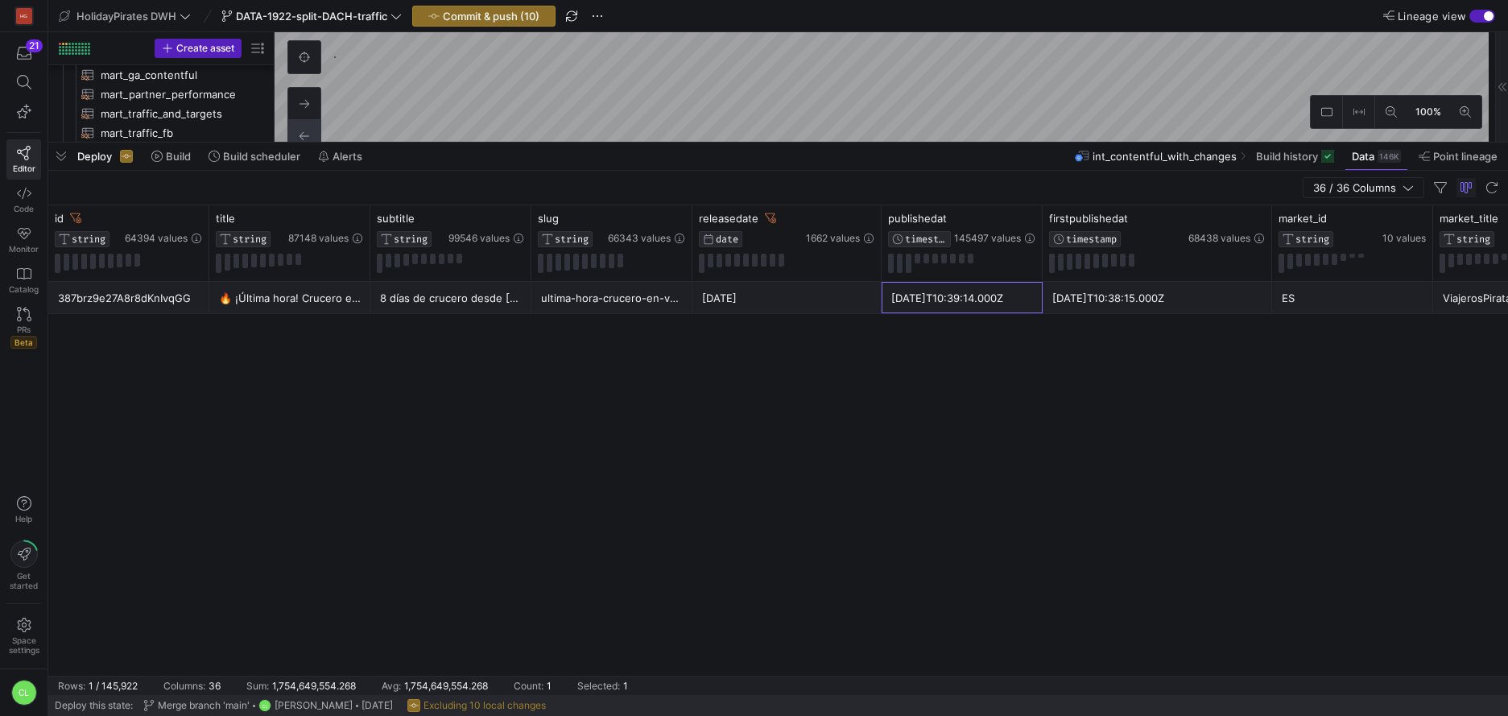
click at [1134, 301] on div "[DATE]T10:38:15.000Z" at bounding box center [1157, 298] width 210 height 31
click at [836, 302] on div "[DATE]" at bounding box center [787, 298] width 170 height 31
click at [1144, 299] on div "[DATE]T10:38:15.000Z" at bounding box center [1157, 298] width 210 height 31
click at [995, 303] on div "[DATE]T10:39:14.000Z" at bounding box center [962, 298] width 142 height 31
drag, startPoint x: 940, startPoint y: 292, endPoint x: 996, endPoint y: 295, distance: 55.6
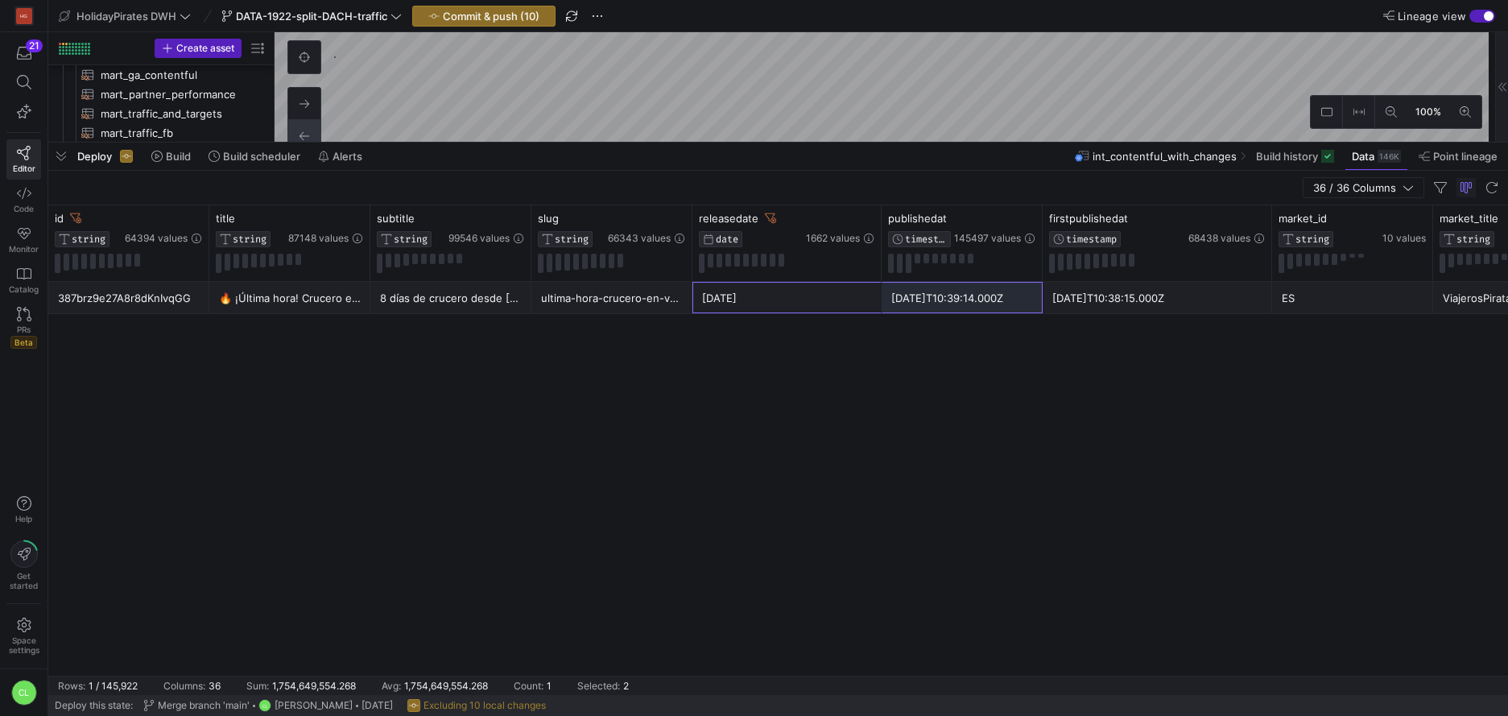
click at [996, 295] on div "[DATE]T10:39:14.000Z" at bounding box center [962, 298] width 142 height 31
click at [984, 220] on div at bounding box center [994, 219] width 81 height 14
drag, startPoint x: 1141, startPoint y: 297, endPoint x: 1006, endPoint y: 303, distance: 135.3
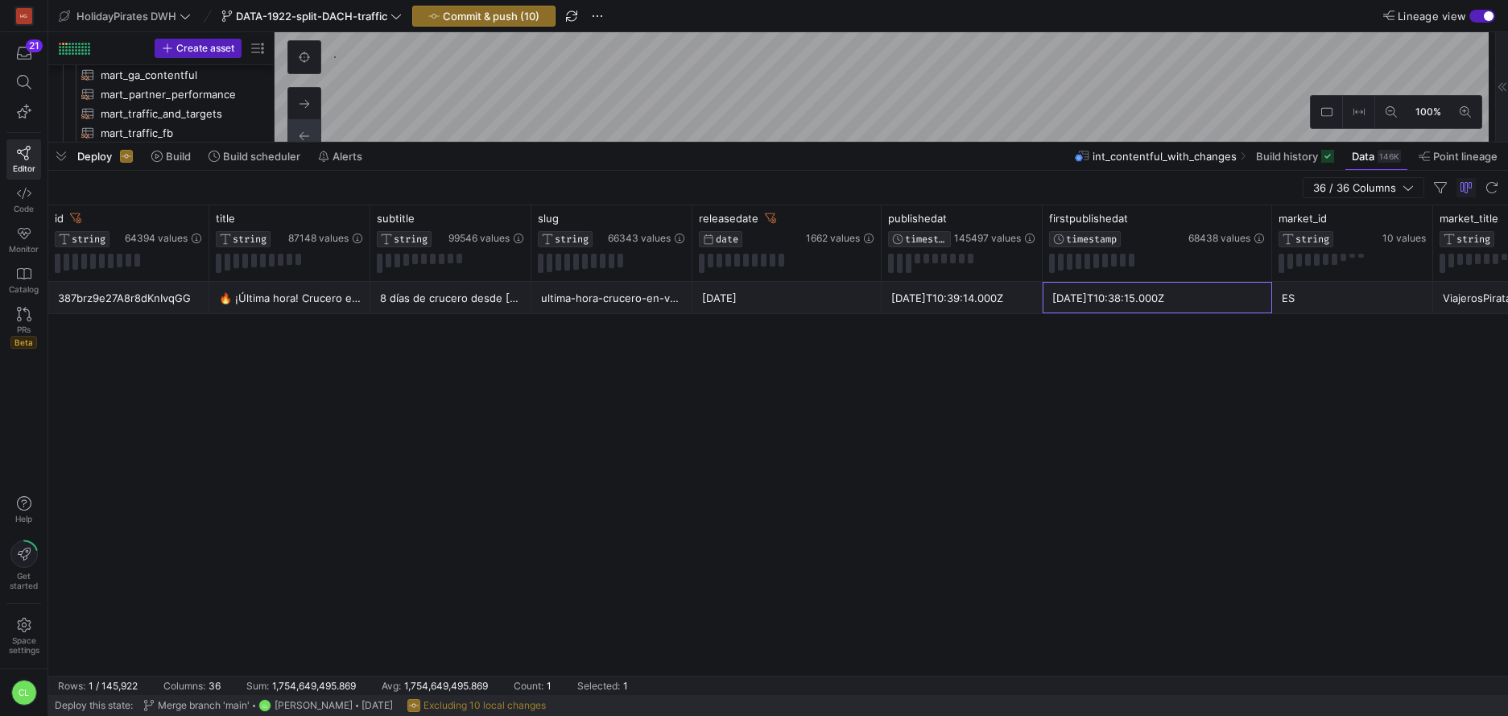
click at [1079, 297] on div "[DATE]T10:38:15.000Z" at bounding box center [1157, 298] width 210 height 31
drag, startPoint x: 1026, startPoint y: 309, endPoint x: 1074, endPoint y: 300, distance: 48.3
click at [1026, 309] on div "[DATE]T10:39:14.000Z" at bounding box center [962, 298] width 142 height 31
drag, startPoint x: 1100, startPoint y: 299, endPoint x: 982, endPoint y: 296, distance: 118.4
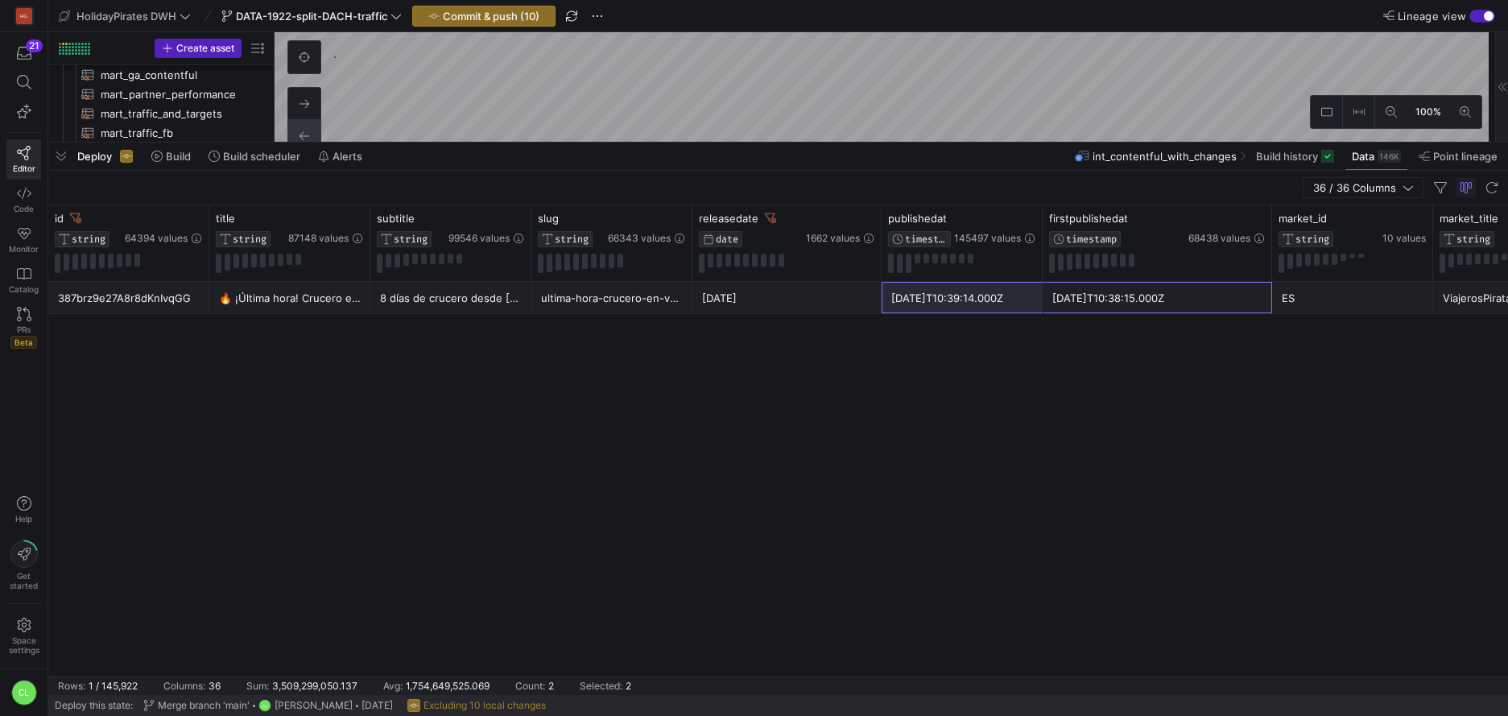
click at [982, 296] on div "[DATE]T10:39:14.000Z" at bounding box center [962, 298] width 142 height 31
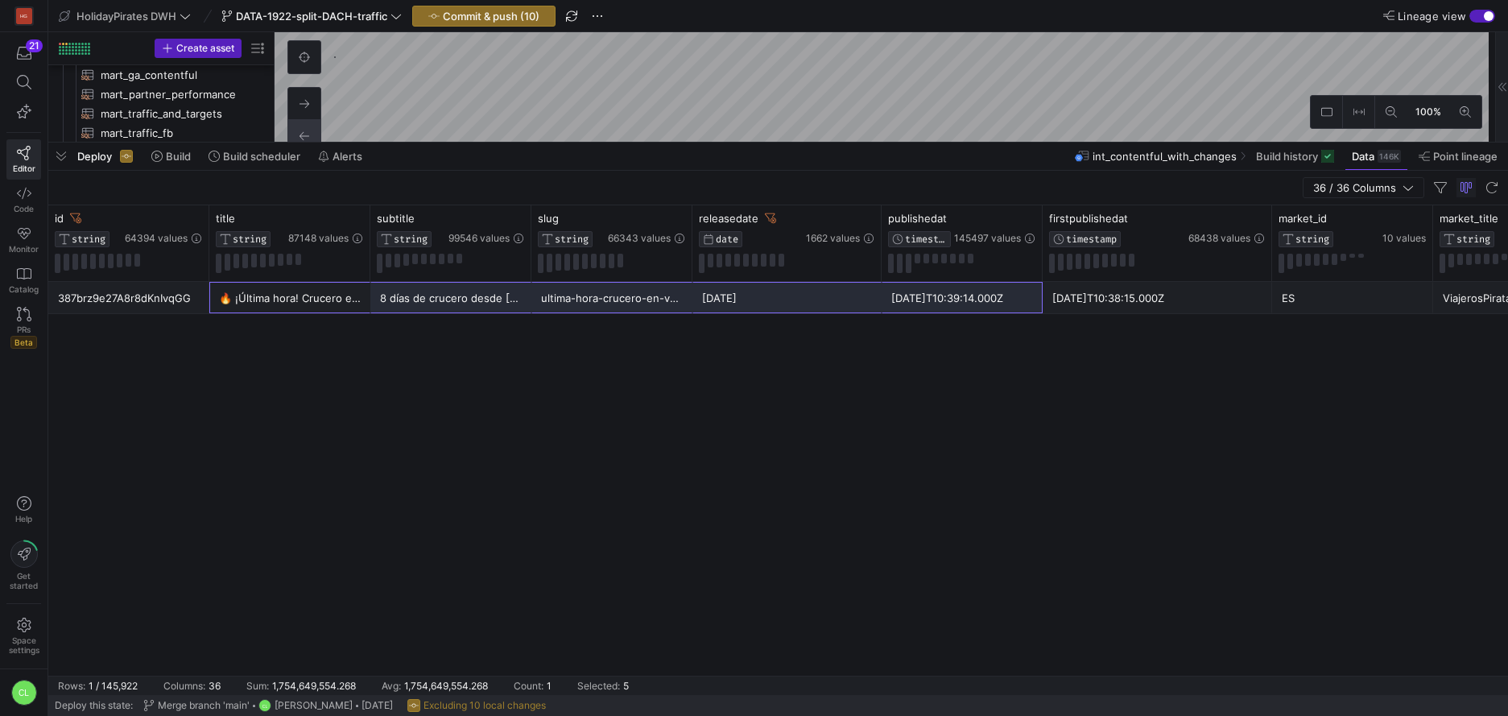
drag, startPoint x: 235, startPoint y: 303, endPoint x: 1170, endPoint y: 317, distance: 935.4
click at [1170, 317] on div "387brz9e27A8r8dKnIvqGG 🔥 ¡Última hora! Crucero en VERANO 🛳️ 8 días de crucero d…" at bounding box center [777, 479] width 1459 height 394
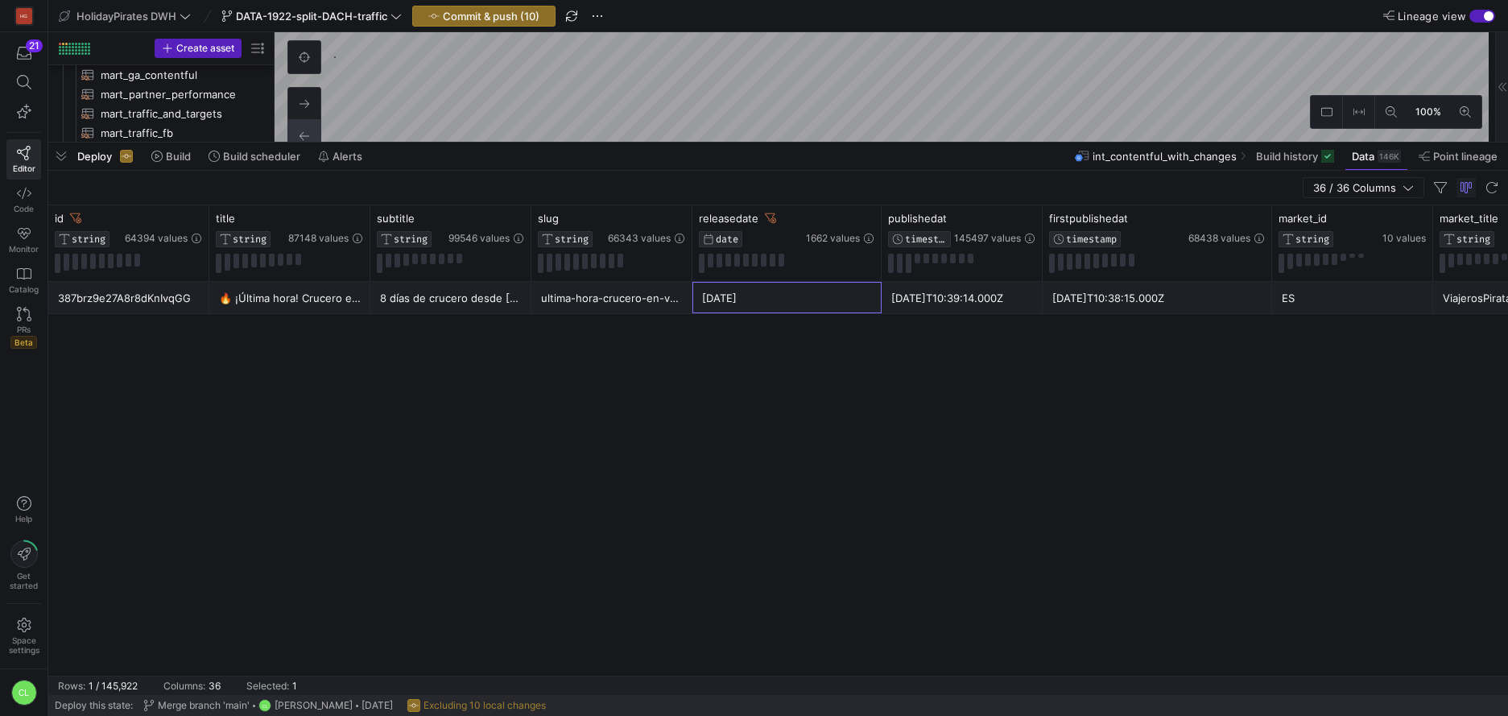
click at [856, 299] on div "[DATE]" at bounding box center [787, 298] width 170 height 31
click at [801, 308] on div "[DATE]" at bounding box center [787, 298] width 170 height 31
click at [823, 301] on div "[DATE]" at bounding box center [787, 298] width 170 height 31
drag, startPoint x: 778, startPoint y: 290, endPoint x: 829, endPoint y: 316, distance: 58.0
click at [829, 316] on div "387brz9e27A8r8dKnIvqGG 🔥 ¡Última hora! Crucero en VERANO 🛳️ 8 días de crucero d…" at bounding box center [777, 479] width 1459 height 394
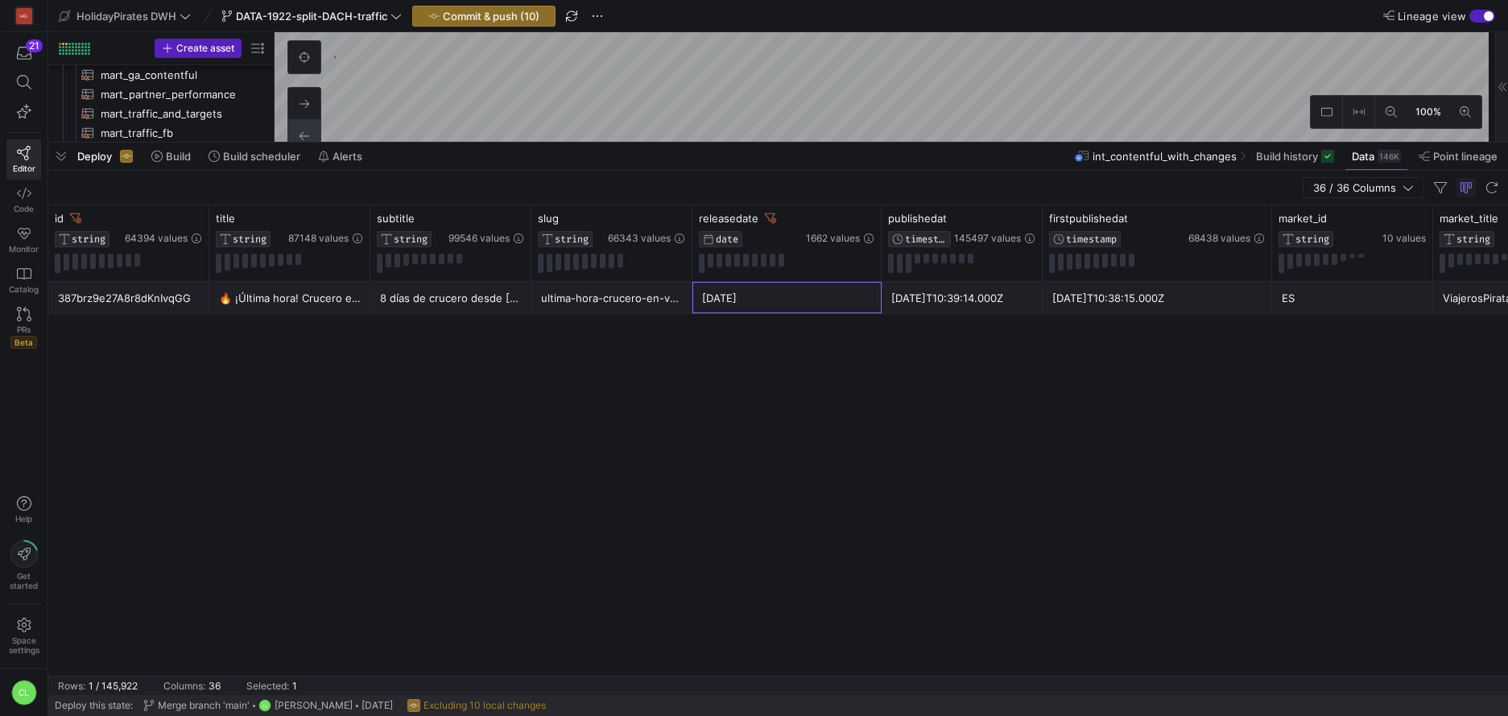
click at [151, 302] on div "387brz9e27A8r8dKnIvqGG" at bounding box center [129, 298] width 142 height 31
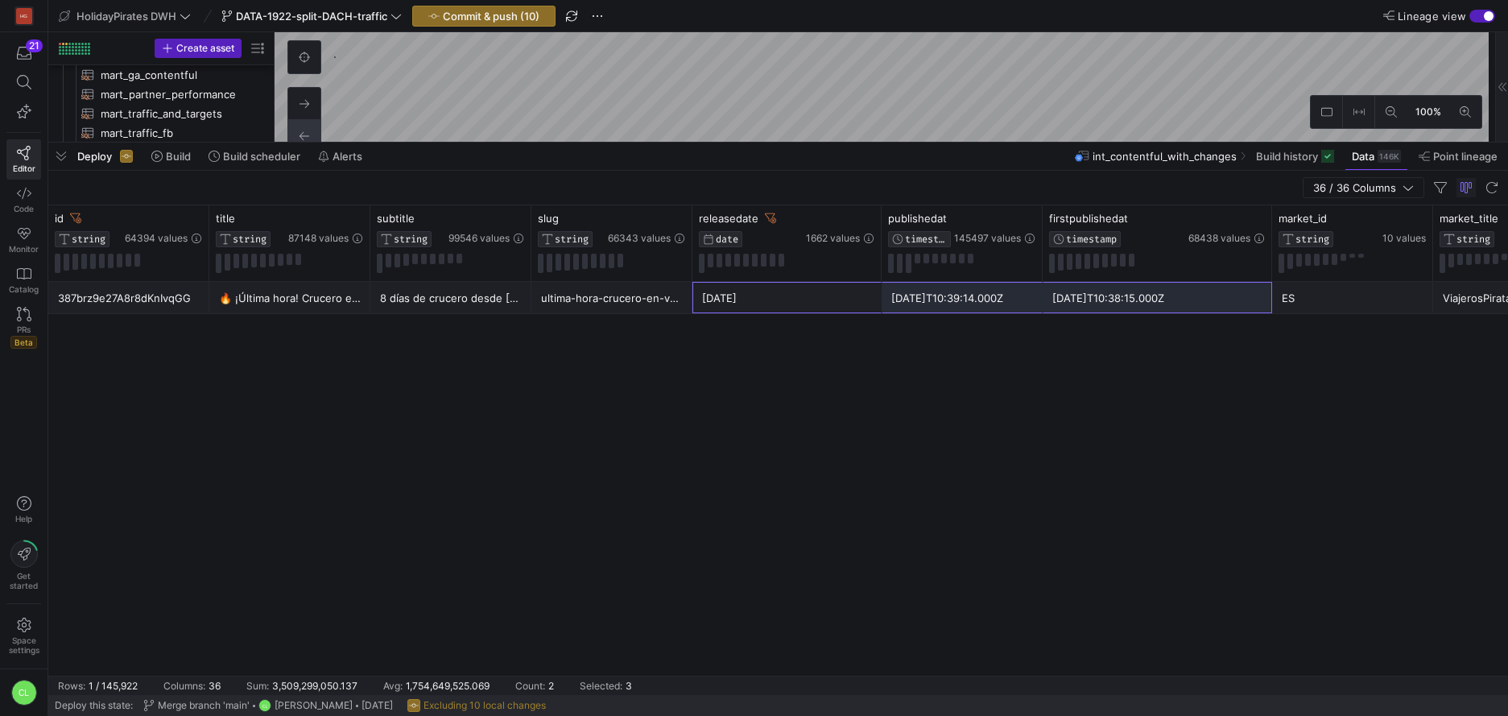
drag, startPoint x: 847, startPoint y: 304, endPoint x: 1167, endPoint y: 299, distance: 320.4
click at [1167, 299] on div "[DATE]T10:38:15.000Z" at bounding box center [1157, 298] width 210 height 31
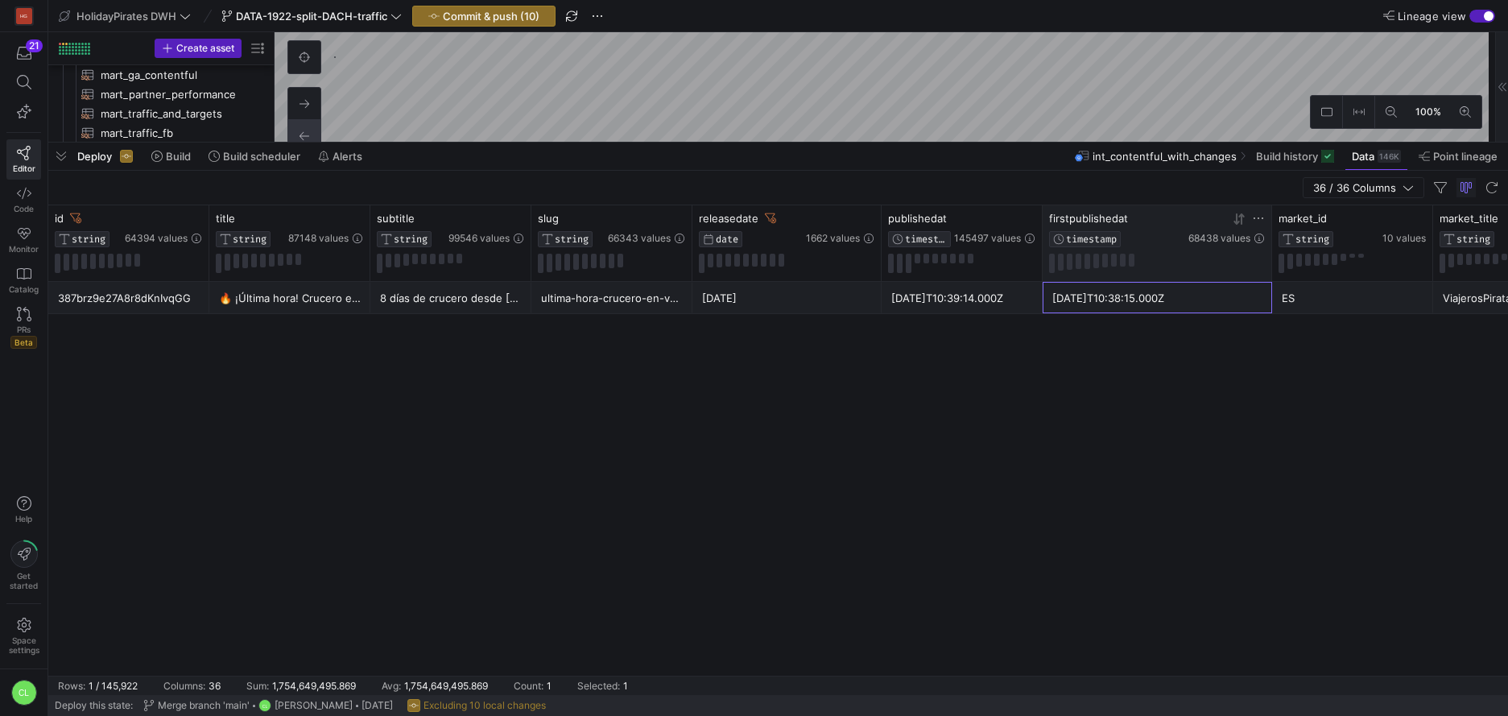
click at [1119, 223] on span "firstpublishedat" at bounding box center [1088, 218] width 79 height 13
click at [80, 222] on icon at bounding box center [75, 218] width 11 height 10
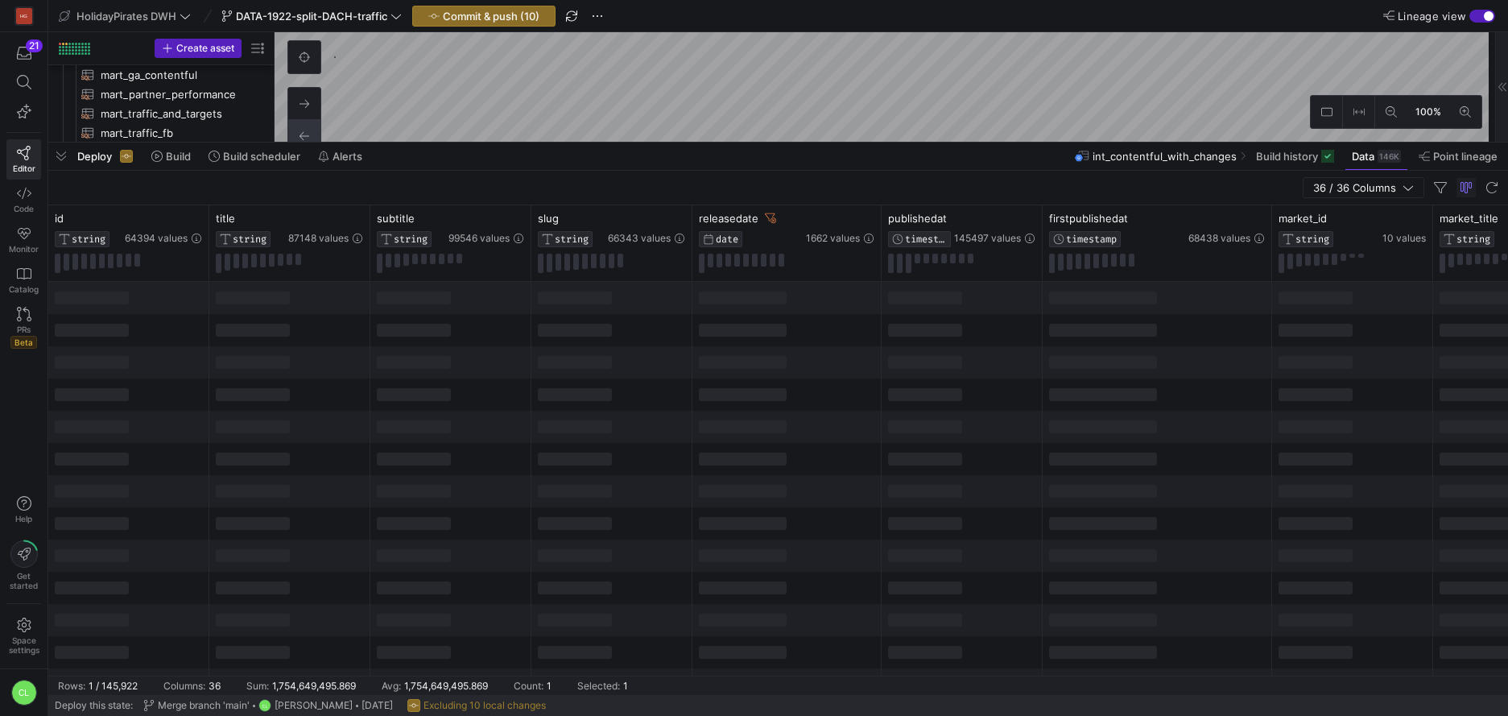
click at [147, 363] on div at bounding box center [128, 362] width 161 height 32
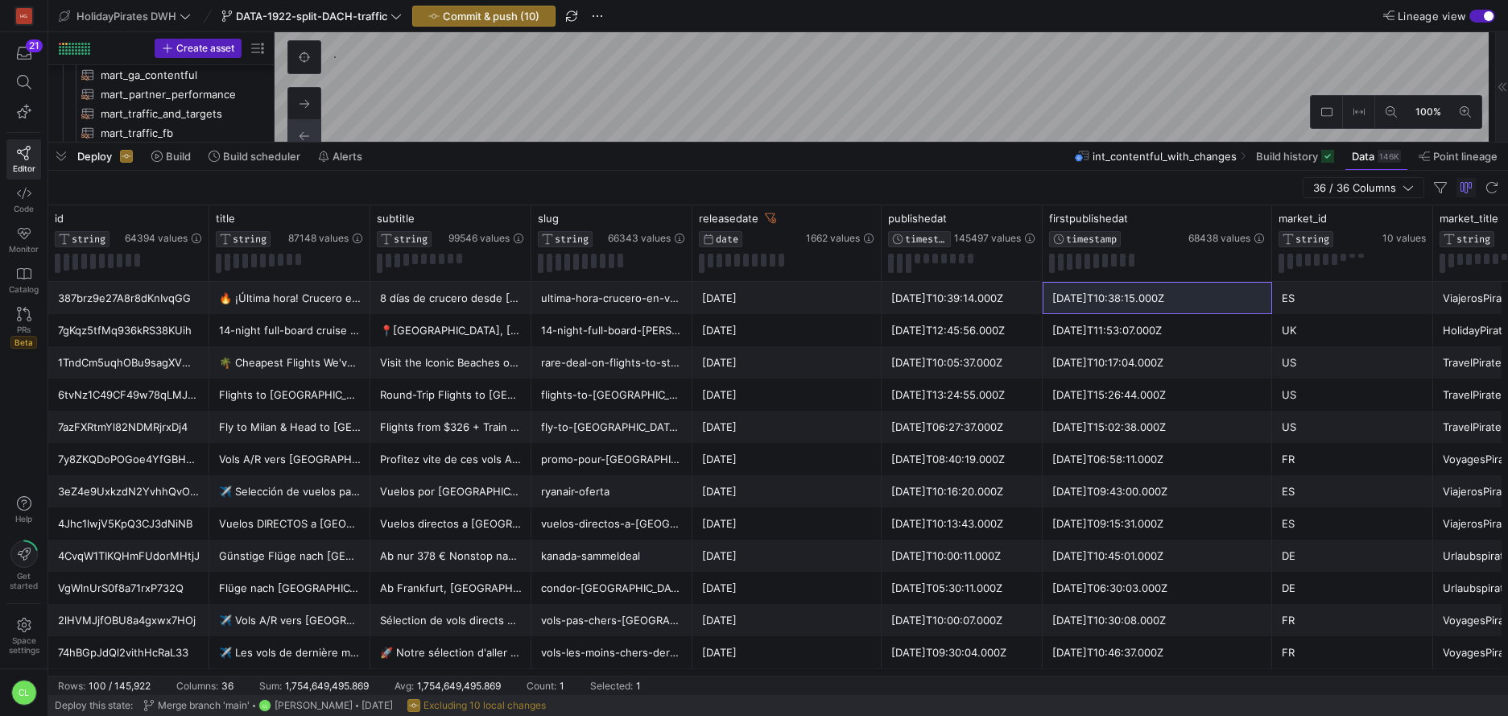
click at [174, 434] on div "7azFXRtmYl82NDMRjrxDj4" at bounding box center [129, 426] width 142 height 31
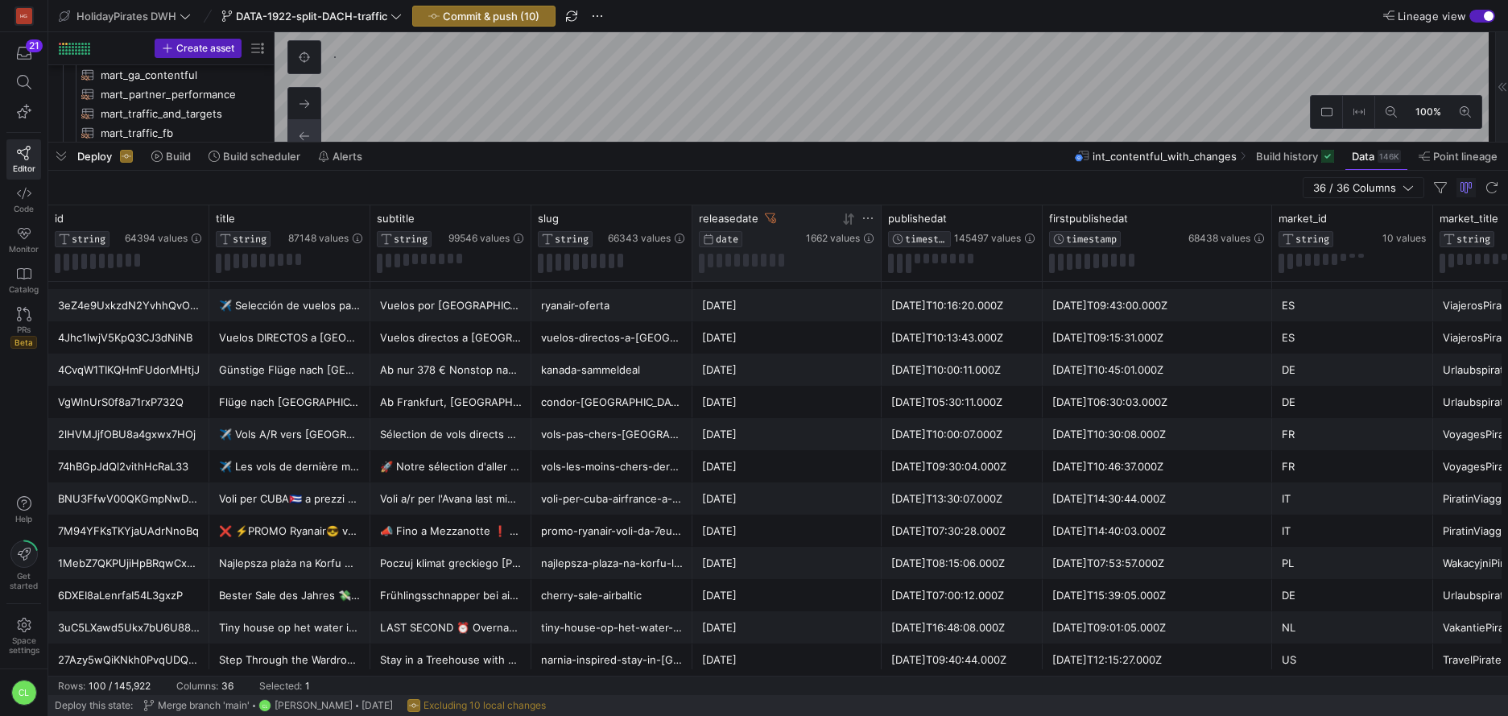
scroll to position [0, 0]
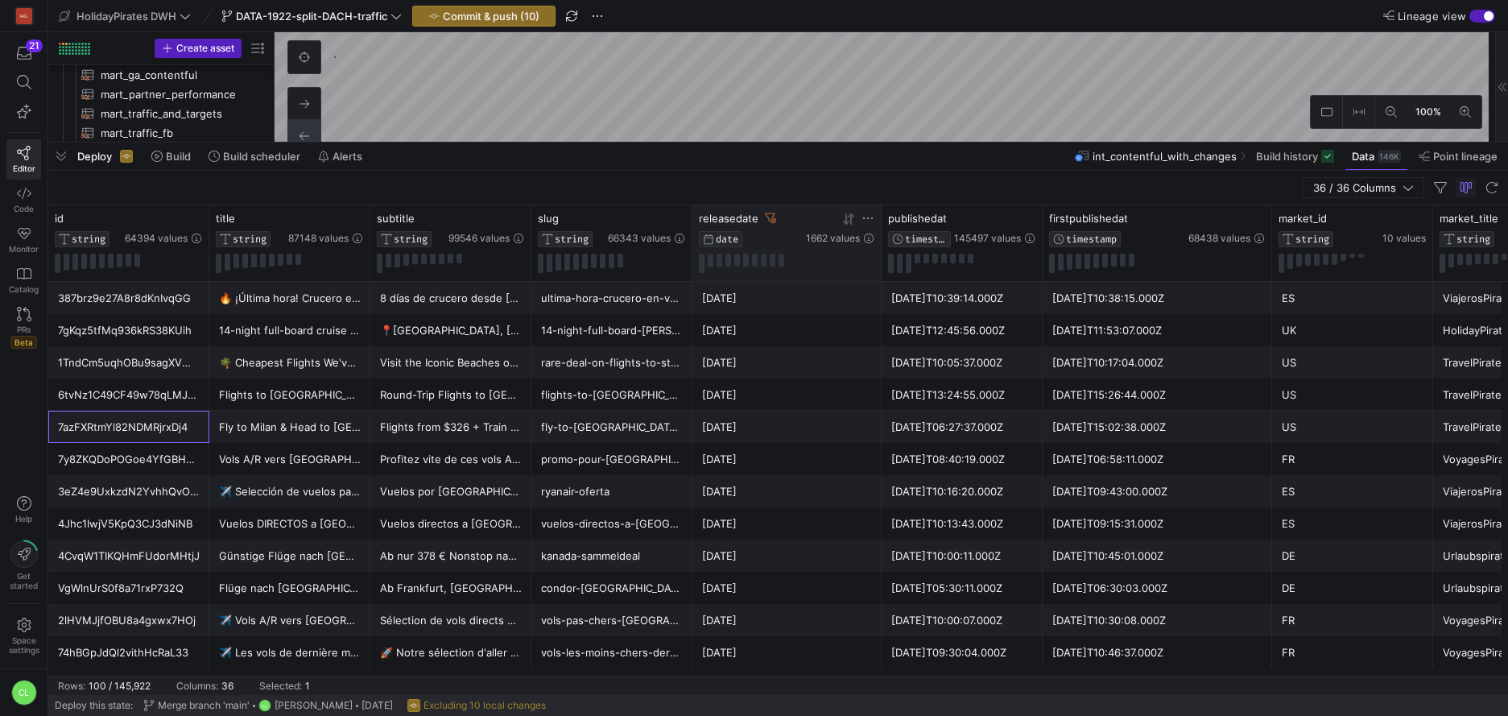
click at [769, 216] on icon at bounding box center [770, 218] width 11 height 11
click at [784, 626] on div "[DATE]" at bounding box center [787, 620] width 170 height 31
click at [166, 616] on div "7h9xoDcv2bsVhCi0Qx1Fin" at bounding box center [129, 620] width 142 height 31
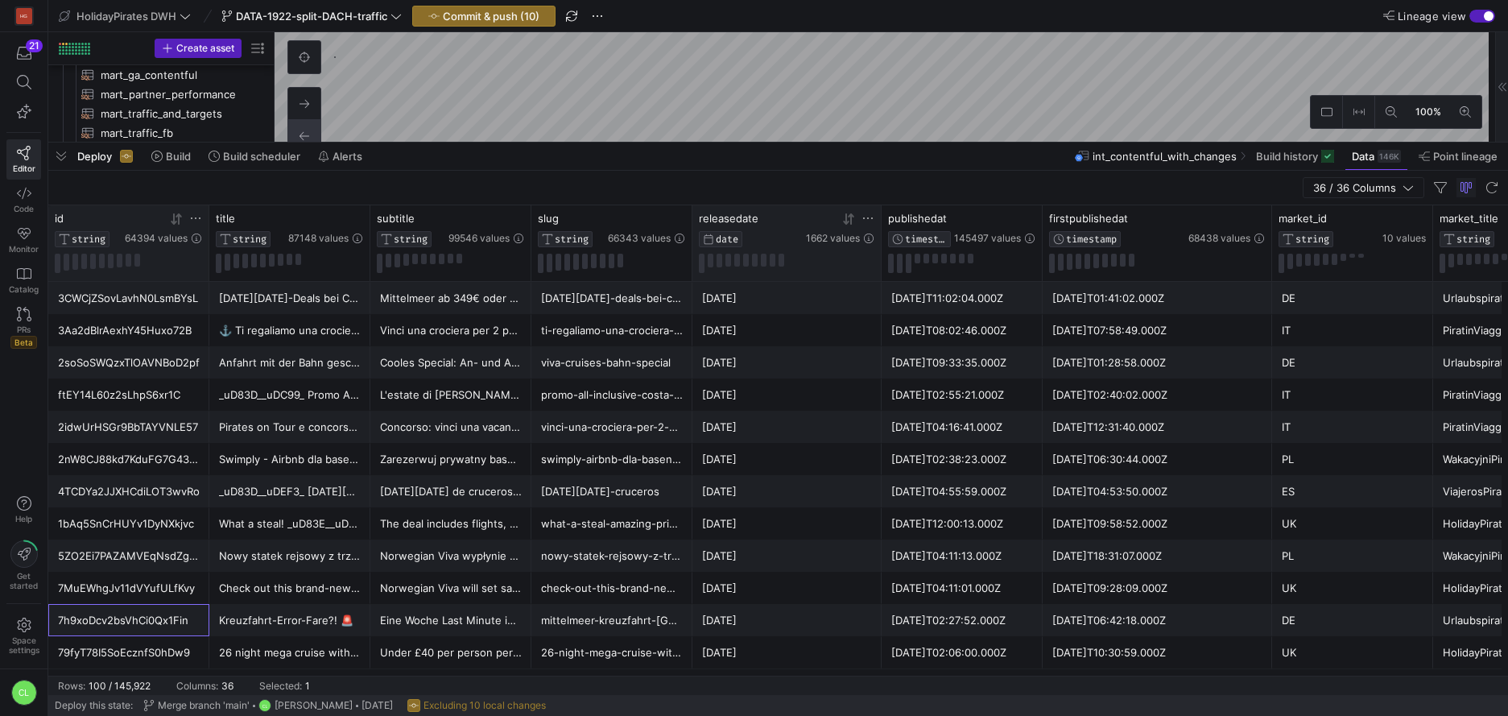
click at [198, 217] on icon at bounding box center [195, 218] width 13 height 13
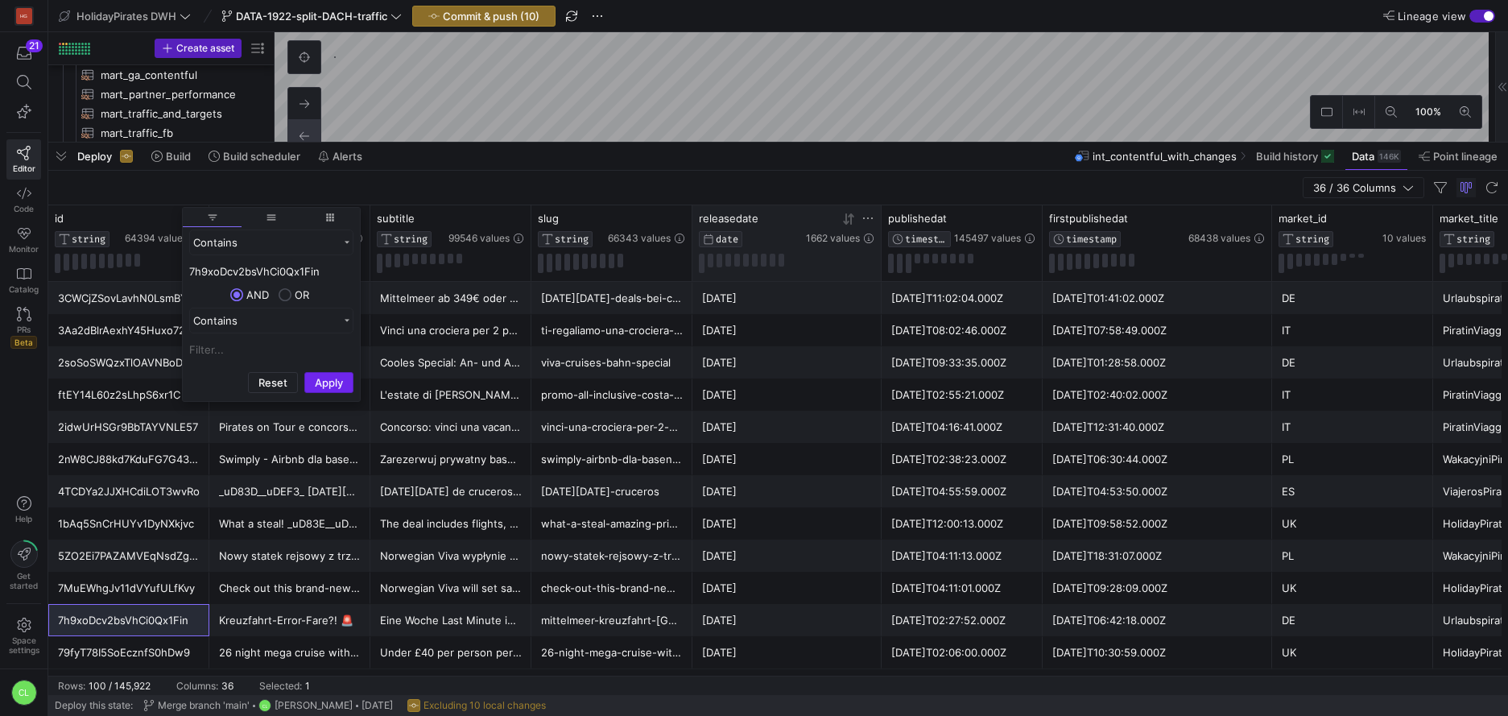
type input "7h9xoDcv2bsVhCi0Qx1Fin"
click at [338, 376] on button "Apply" at bounding box center [328, 382] width 49 height 21
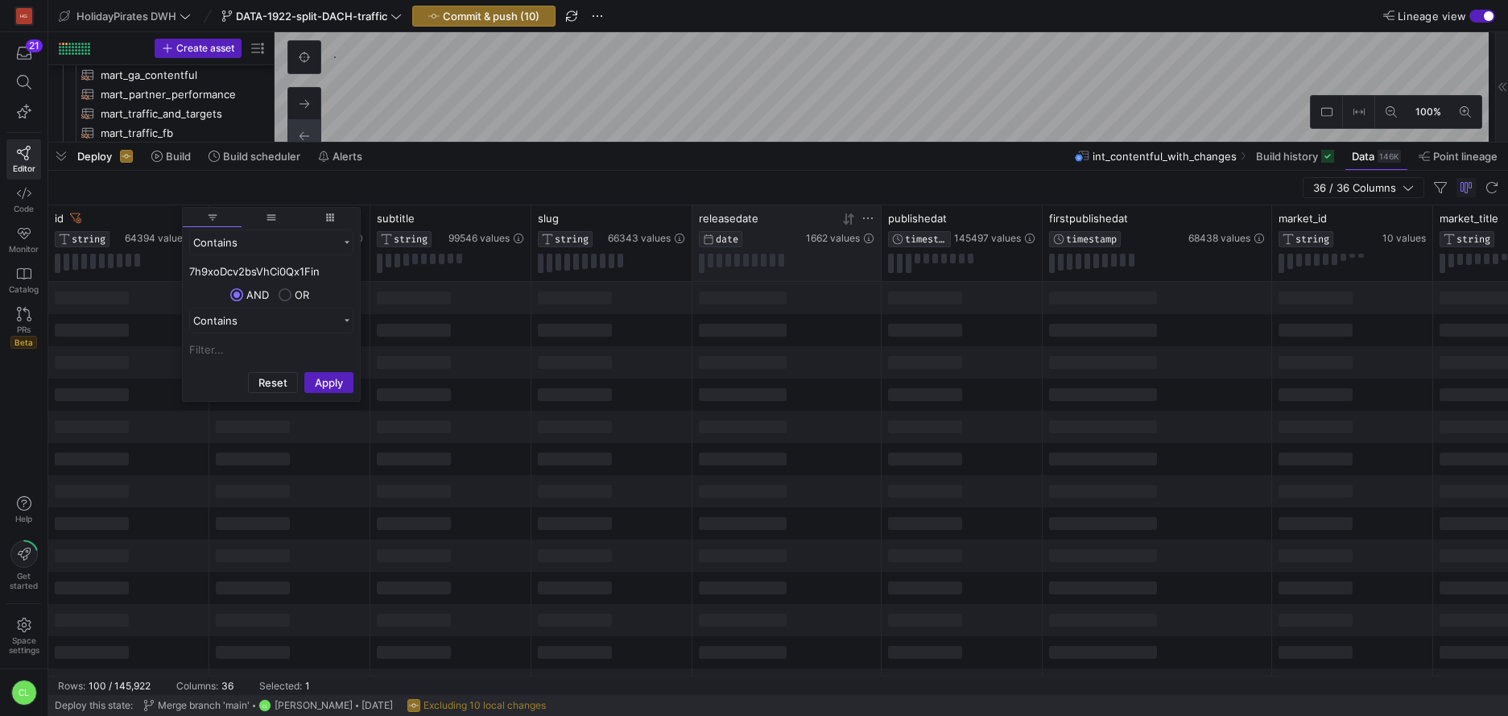
click at [514, 418] on div at bounding box center [450, 427] width 161 height 32
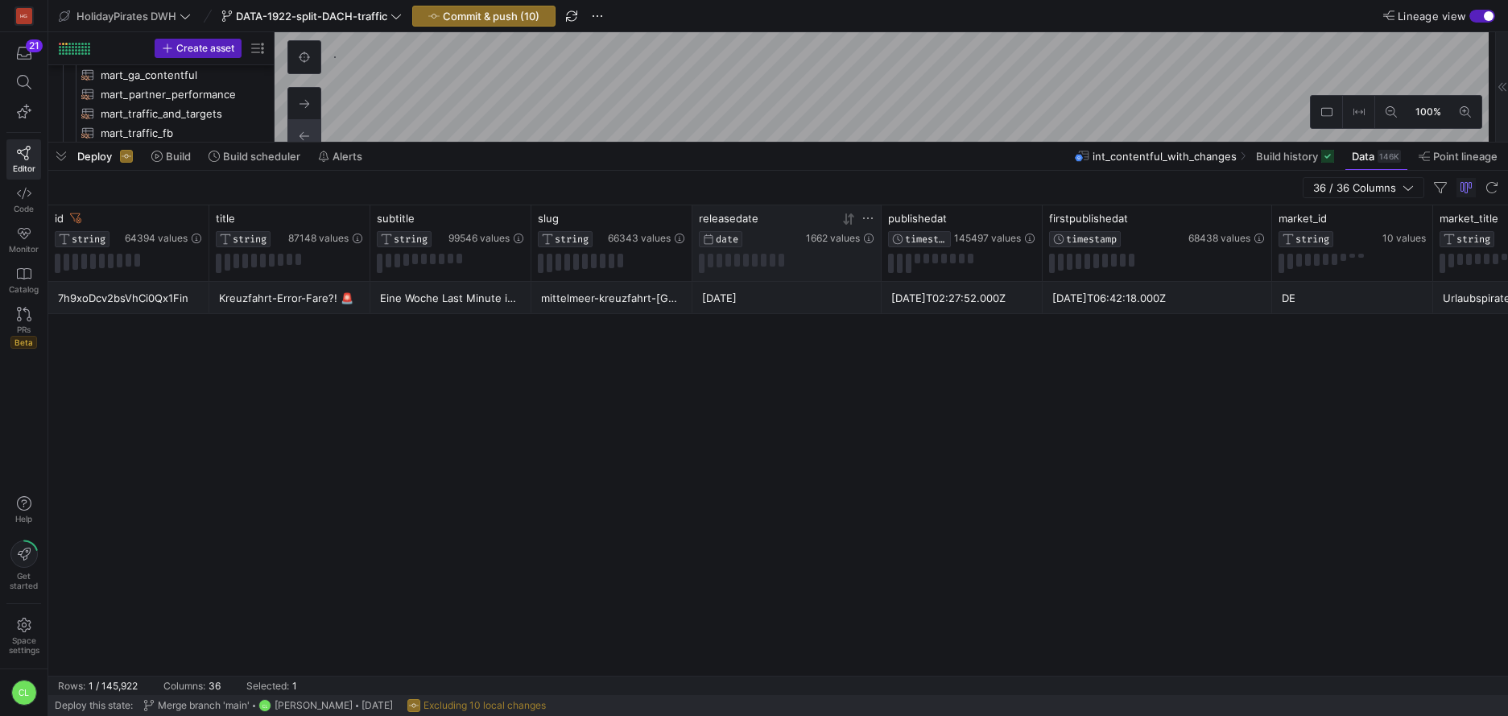
click at [1003, 155] on div "Deploy Build Build scheduler Alerts int_contentful_with_changes Build history D…" at bounding box center [777, 155] width 1459 height 27
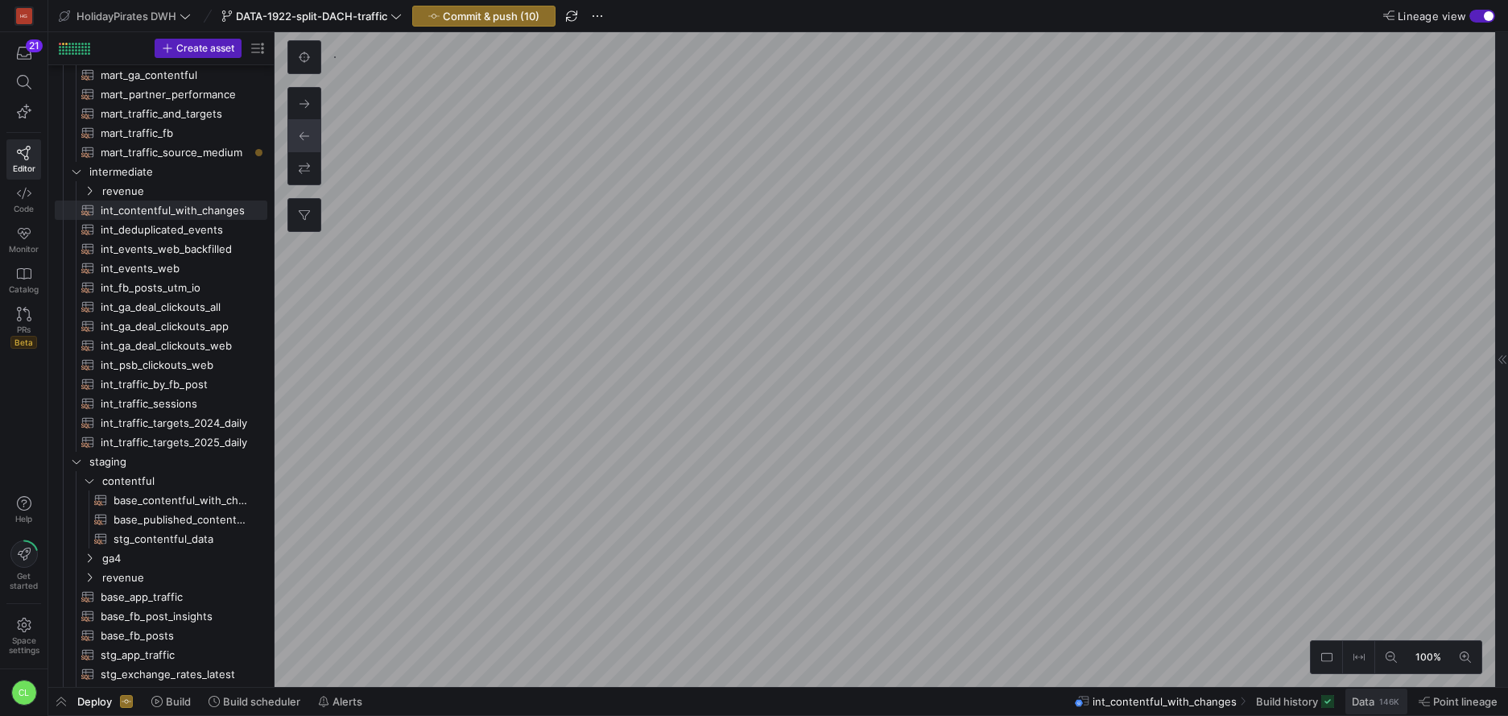
click at [1373, 702] on span "Data" at bounding box center [1362, 701] width 23 height 13
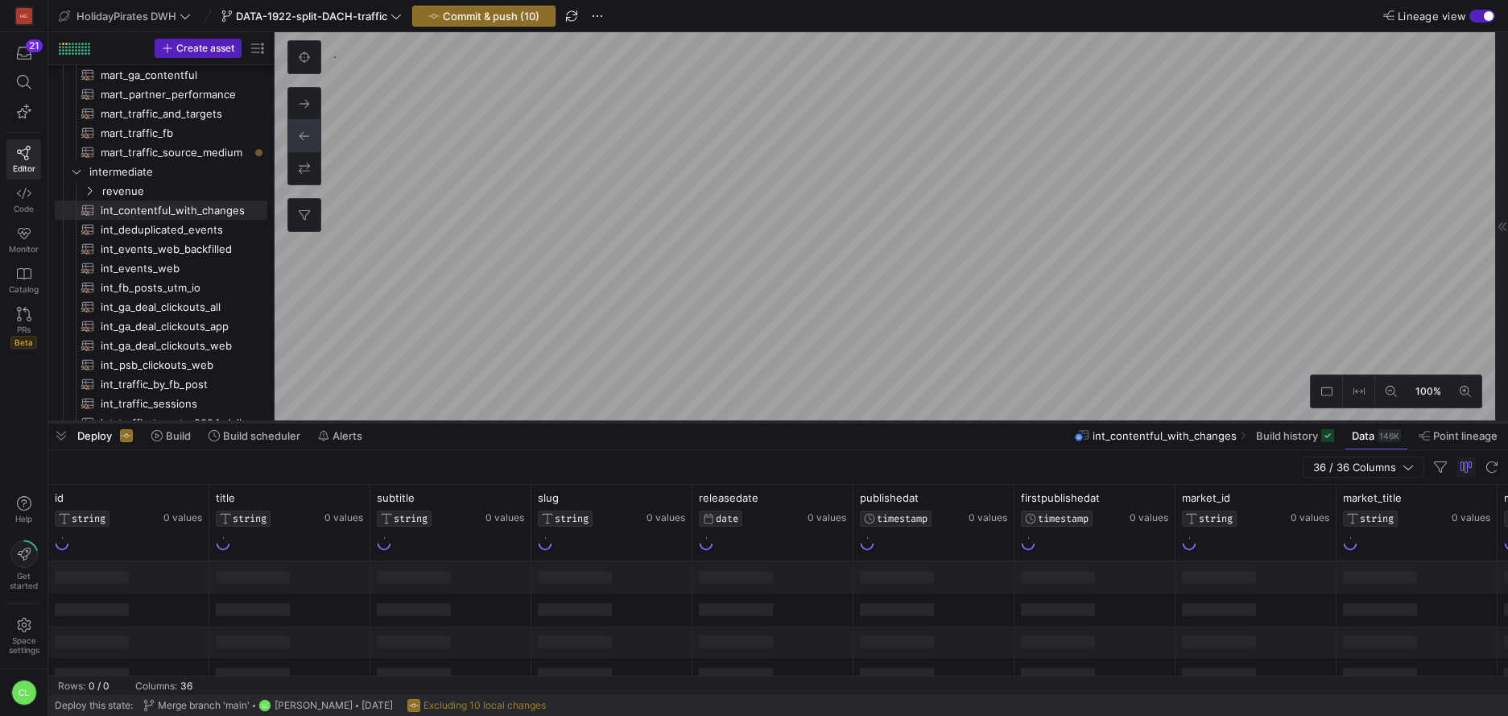
click at [718, 419] on div at bounding box center [777, 422] width 1459 height 6
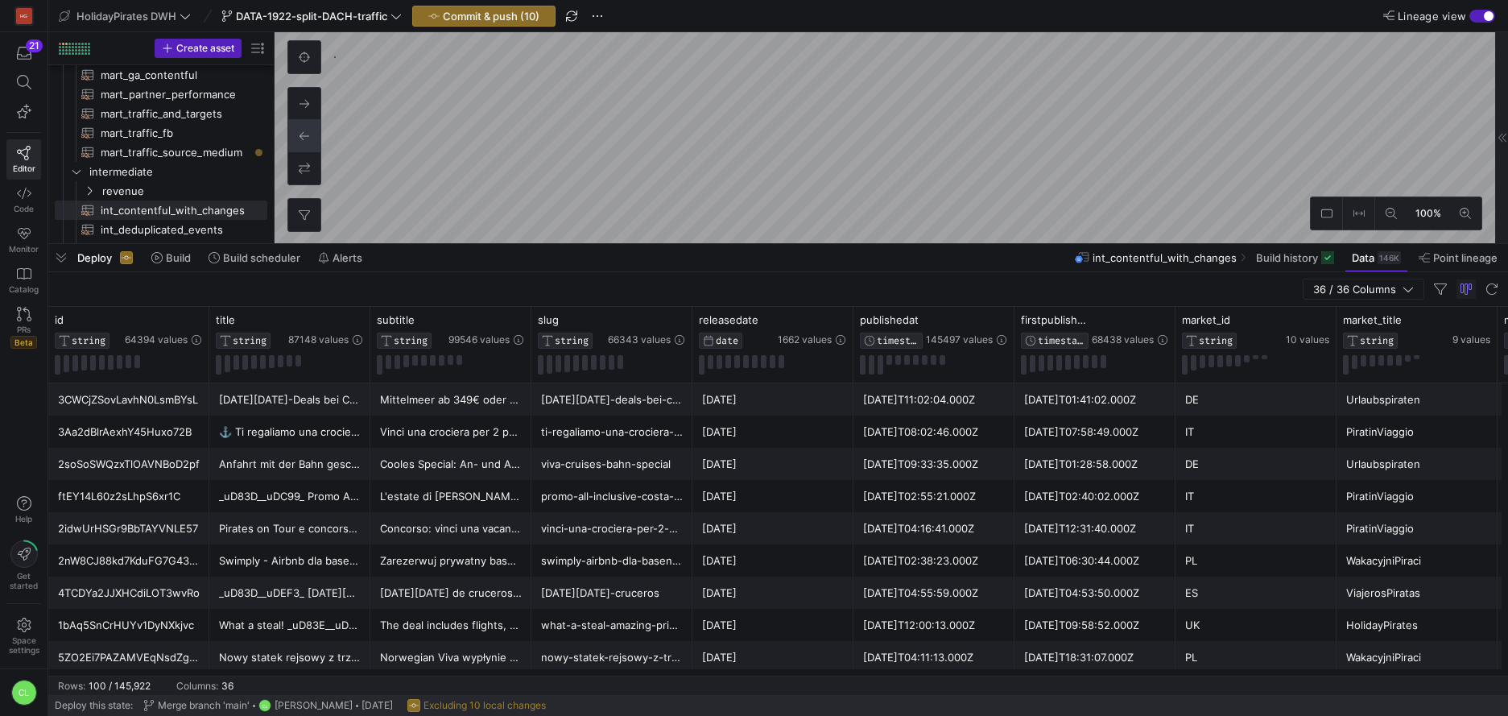
click at [941, 251] on div "Deploy Build Build scheduler Alerts int_contentful_with_changes Build history D…" at bounding box center [777, 257] width 1459 height 27
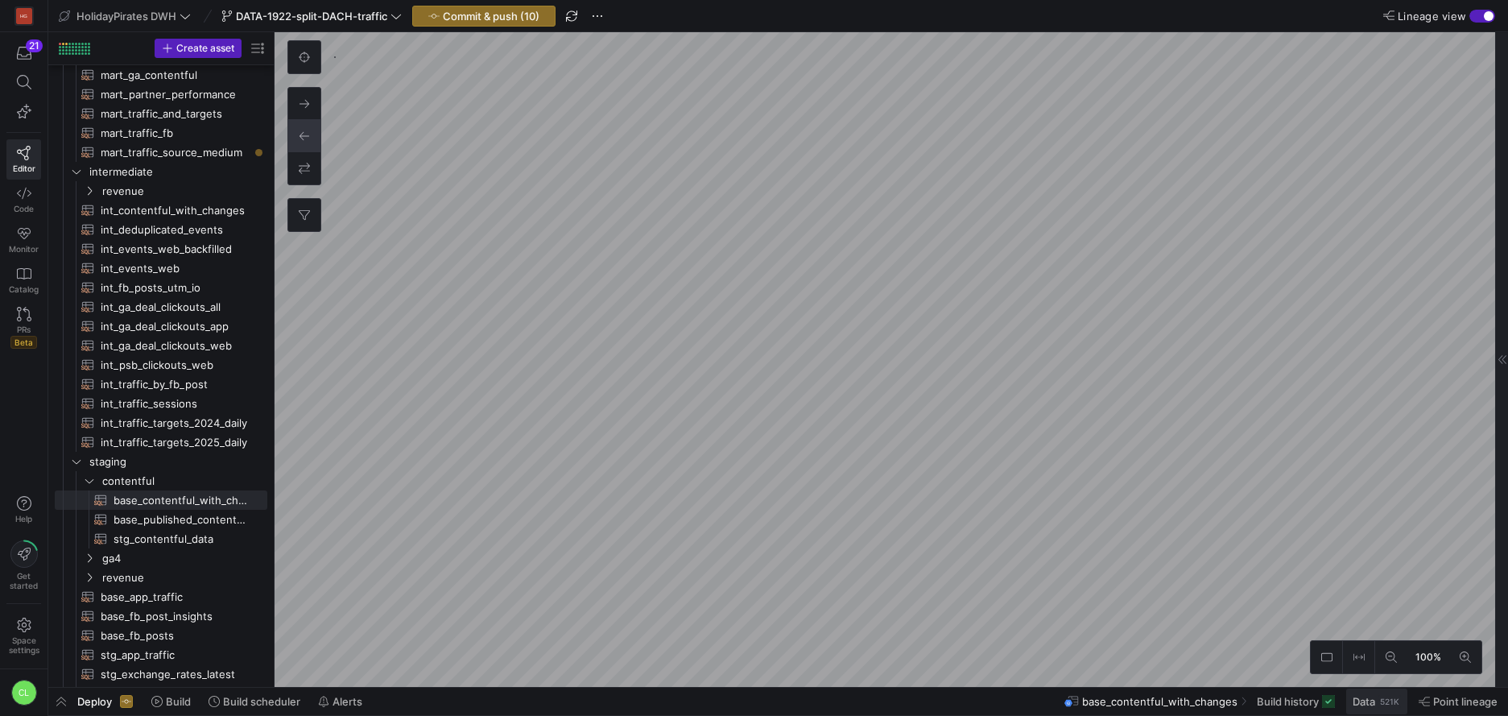
click at [1359, 704] on span "Data" at bounding box center [1363, 701] width 23 height 13
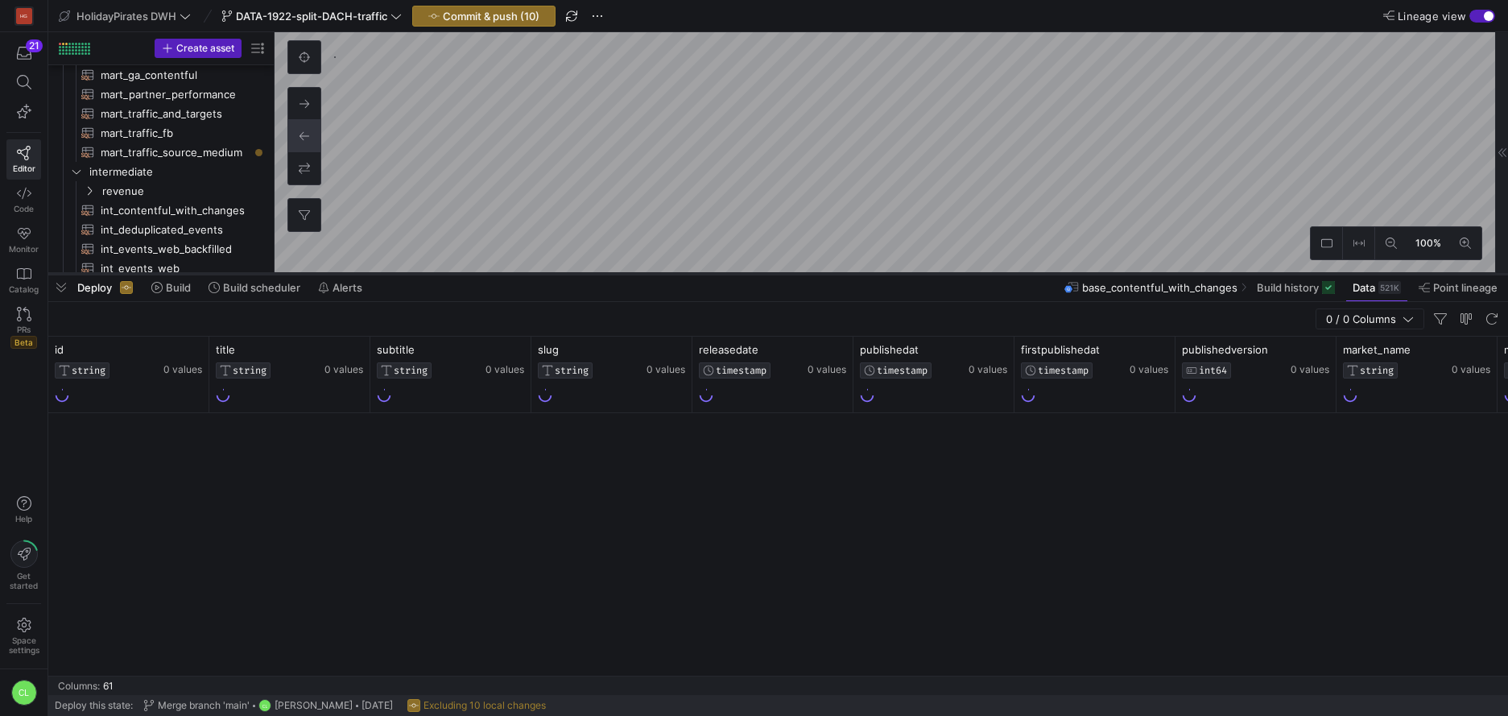
drag, startPoint x: 439, startPoint y: 422, endPoint x: 472, endPoint y: 274, distance: 151.9
click at [472, 274] on div at bounding box center [777, 273] width 1459 height 6
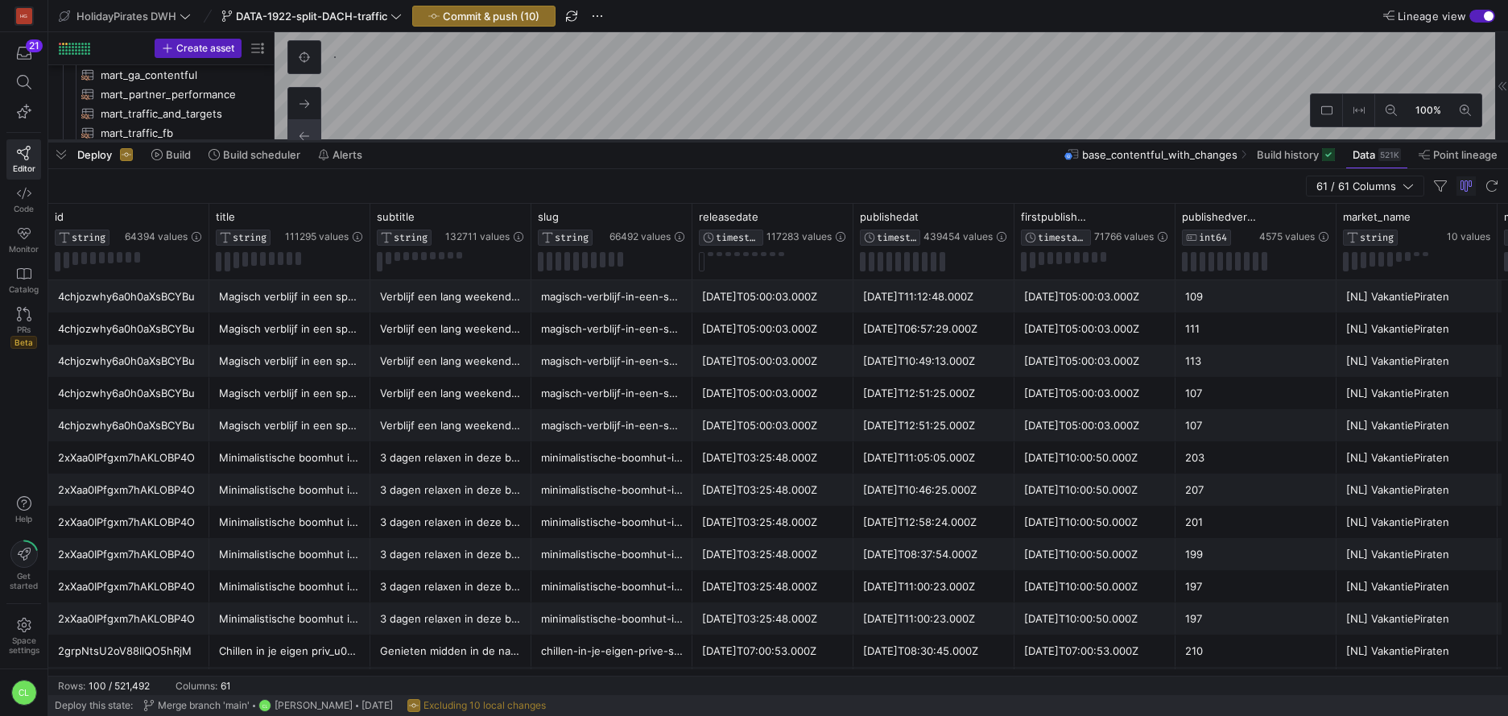
drag, startPoint x: 250, startPoint y: 272, endPoint x: 279, endPoint y: 139, distance: 135.9
click at [279, 139] on div at bounding box center [777, 141] width 1459 height 6
drag, startPoint x: 186, startPoint y: 301, endPoint x: 194, endPoint y: 303, distance: 8.4
click at [192, 303] on div "4chjozwhy6a0h0aXsBCYBu" at bounding box center [129, 296] width 142 height 31
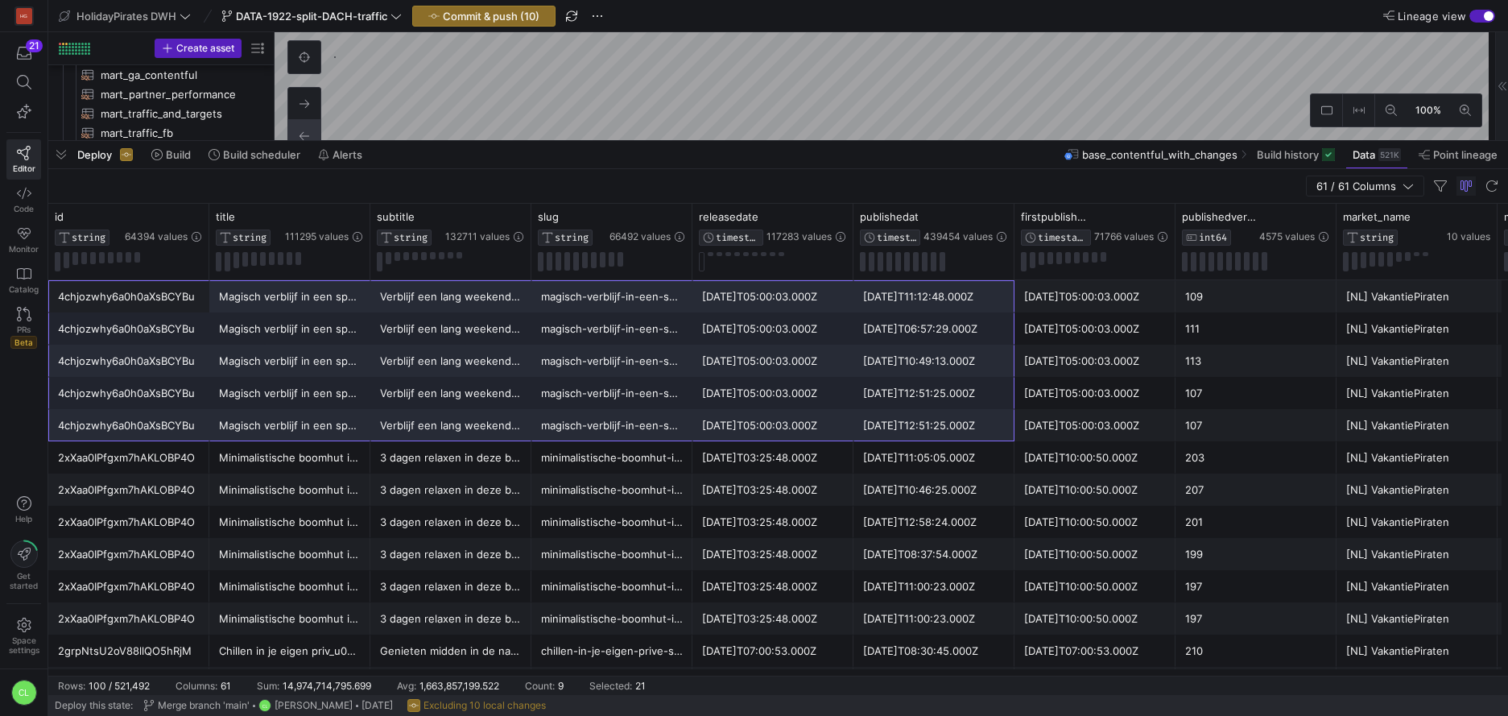
drag, startPoint x: 161, startPoint y: 293, endPoint x: 867, endPoint y: 408, distance: 715.2
click at [228, 464] on div "Minimalistische boomhut in [GEOGRAPHIC_DATA]" at bounding box center [290, 457] width 142 height 31
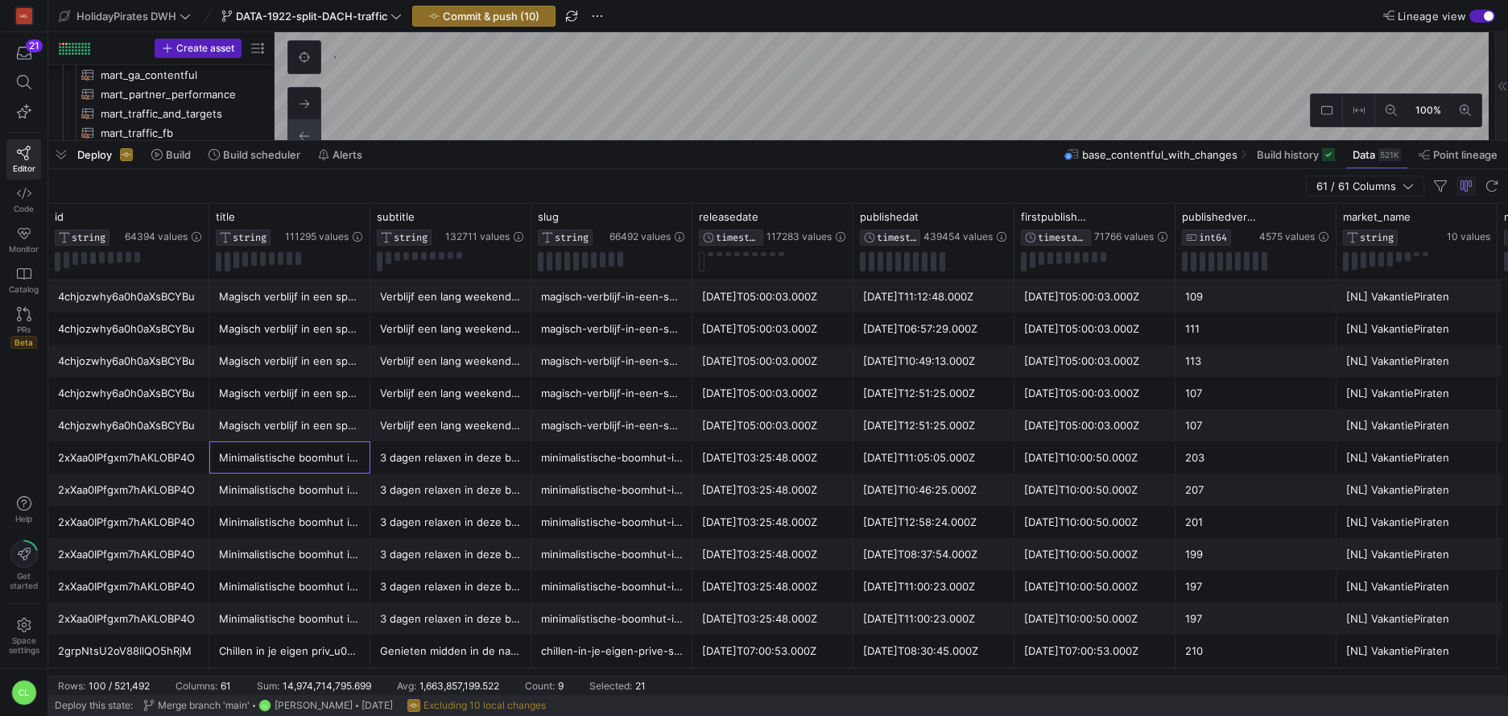
click at [186, 458] on div "2xXaa0IPfgxm7hAKLOBP4O" at bounding box center [129, 457] width 142 height 31
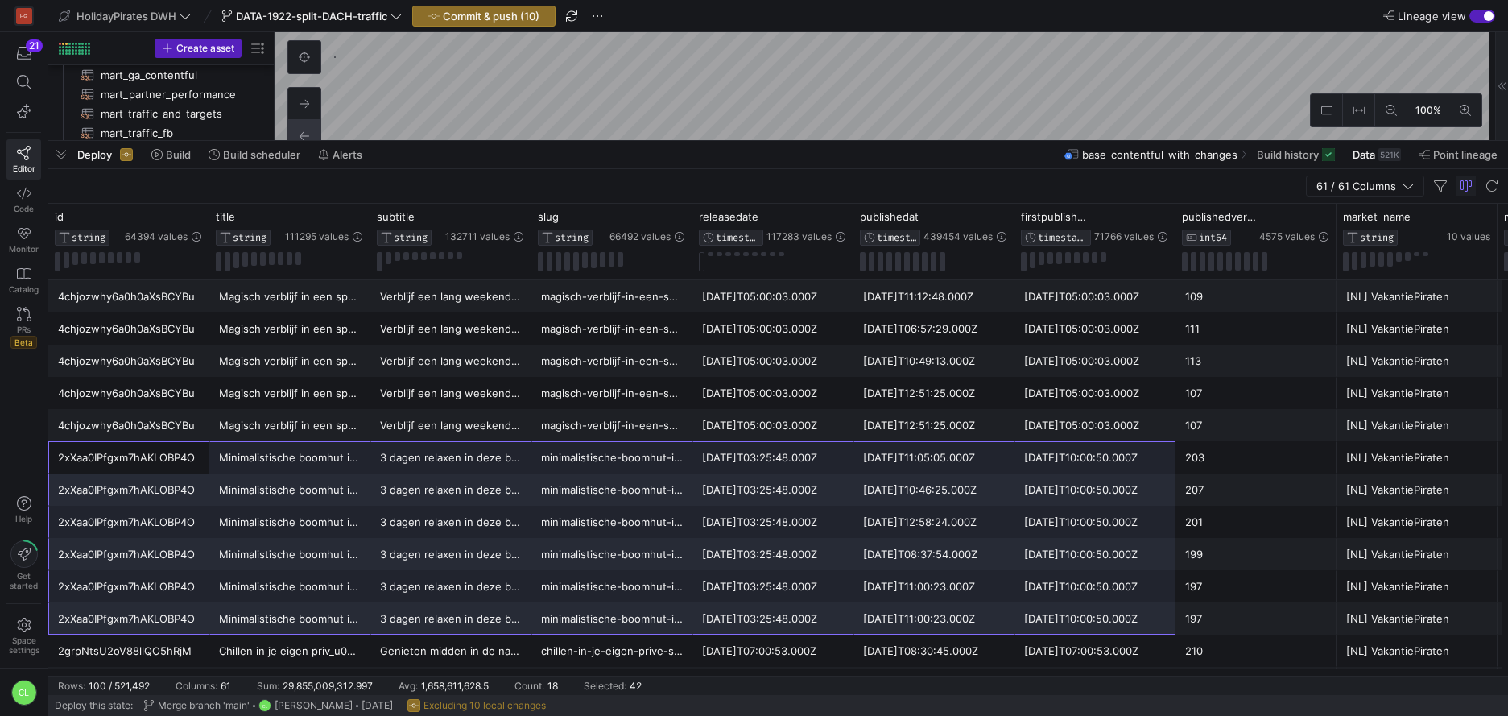
drag, startPoint x: 184, startPoint y: 456, endPoint x: 1104, endPoint y: 609, distance: 932.7
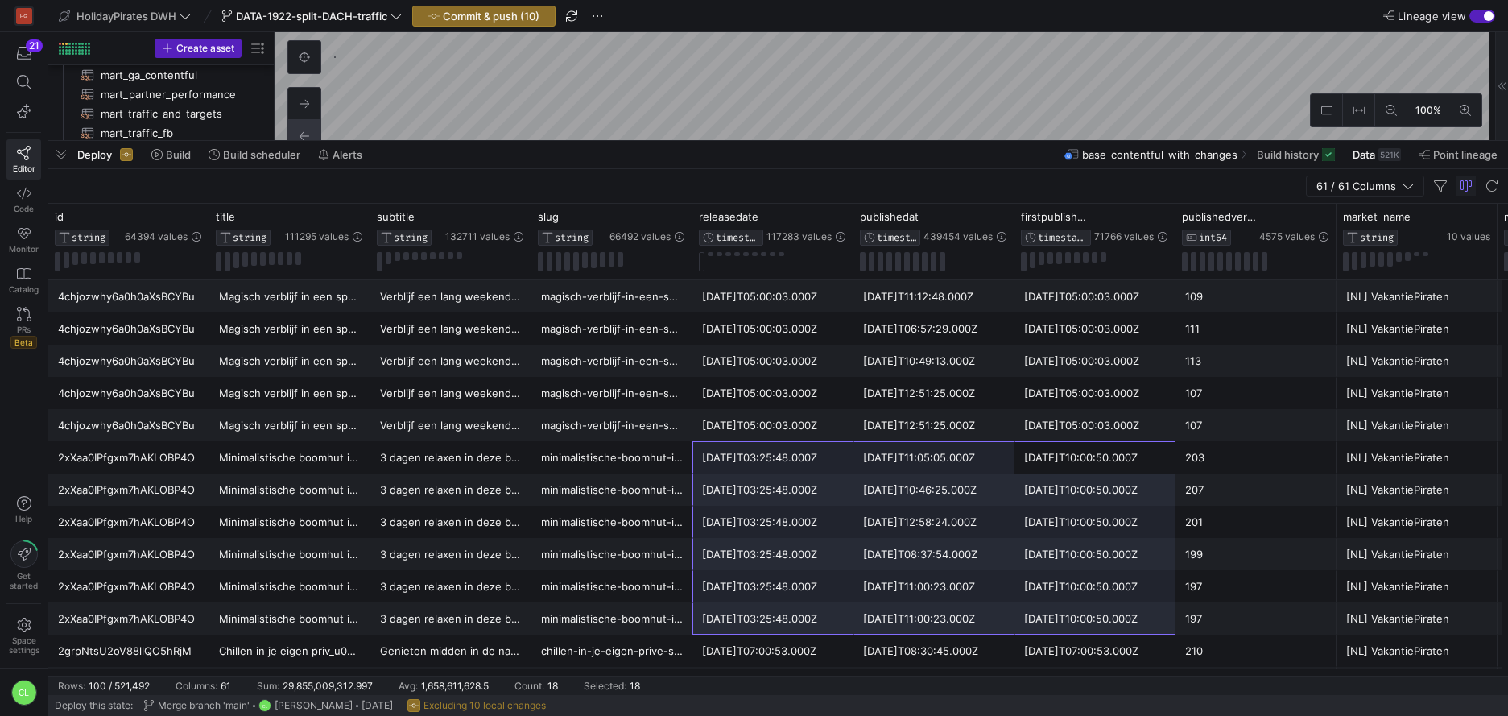
drag, startPoint x: 1103, startPoint y: 463, endPoint x: 806, endPoint y: 617, distance: 334.8
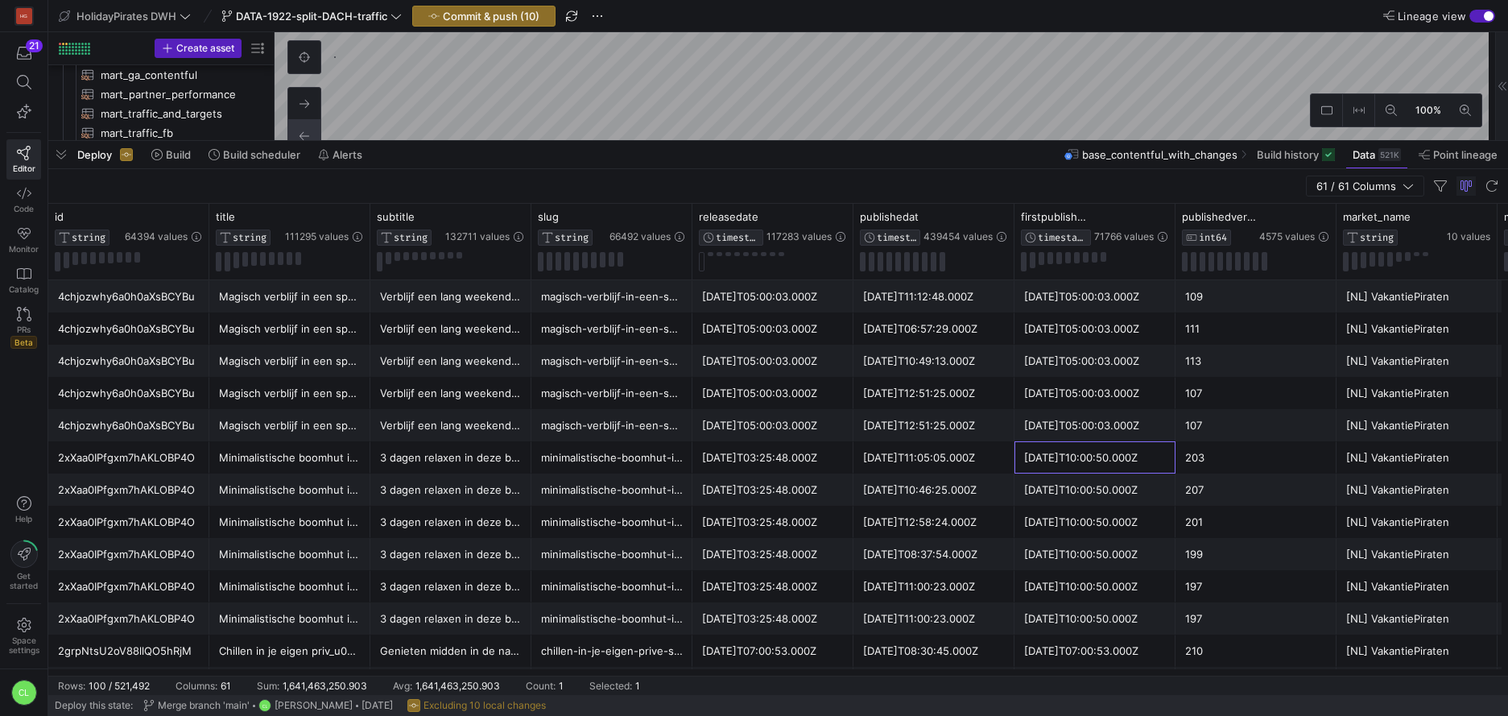
click at [1091, 464] on div "[DATE]T10:00:50.000Z" at bounding box center [1095, 457] width 142 height 31
click at [1080, 463] on div "[DATE]T10:00:50.000Z" at bounding box center [1095, 457] width 142 height 31
click at [737, 459] on div "[DATE]T03:25:48.000Z" at bounding box center [773, 457] width 142 height 31
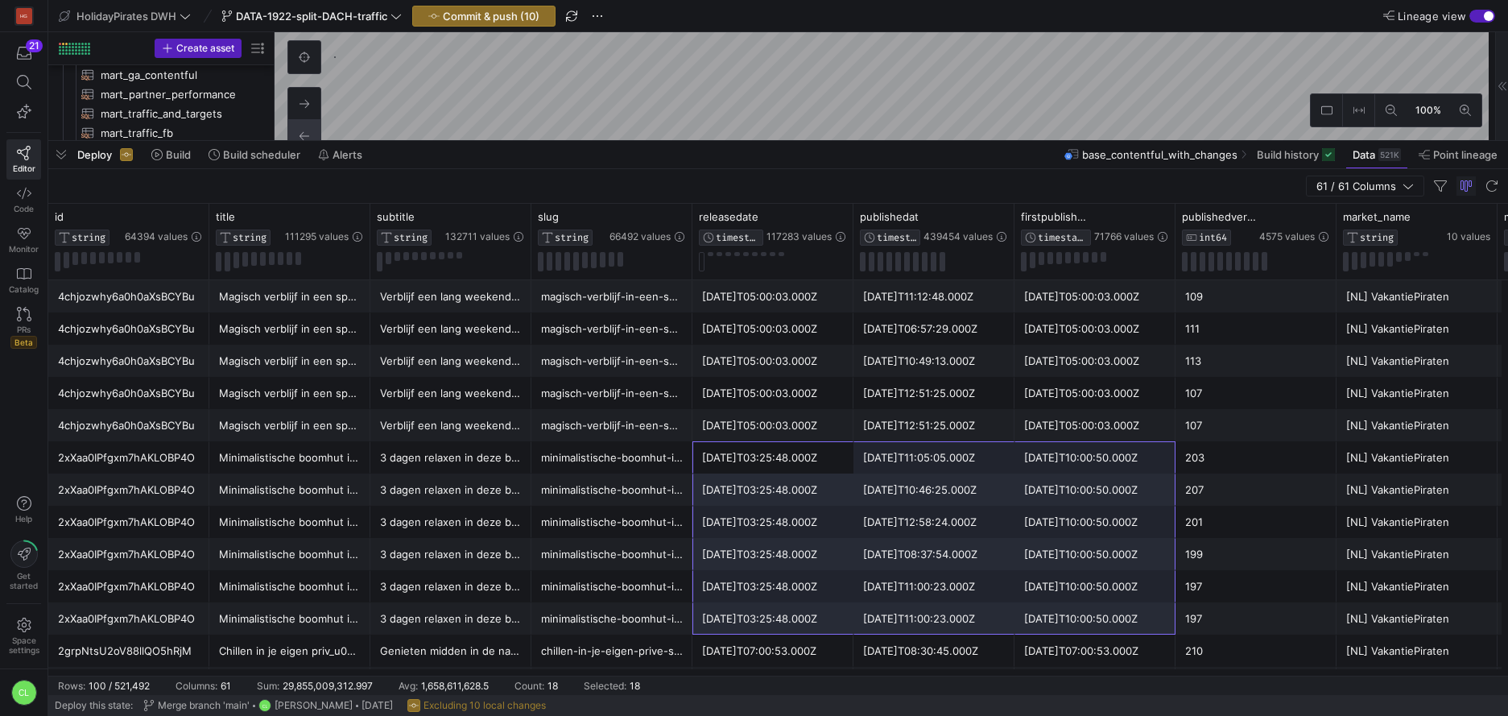
drag, startPoint x: 817, startPoint y: 468, endPoint x: 1086, endPoint y: 618, distance: 307.7
click at [166, 457] on div "2xXaa0IPfgxm7hAKLOBP4O" at bounding box center [129, 457] width 142 height 31
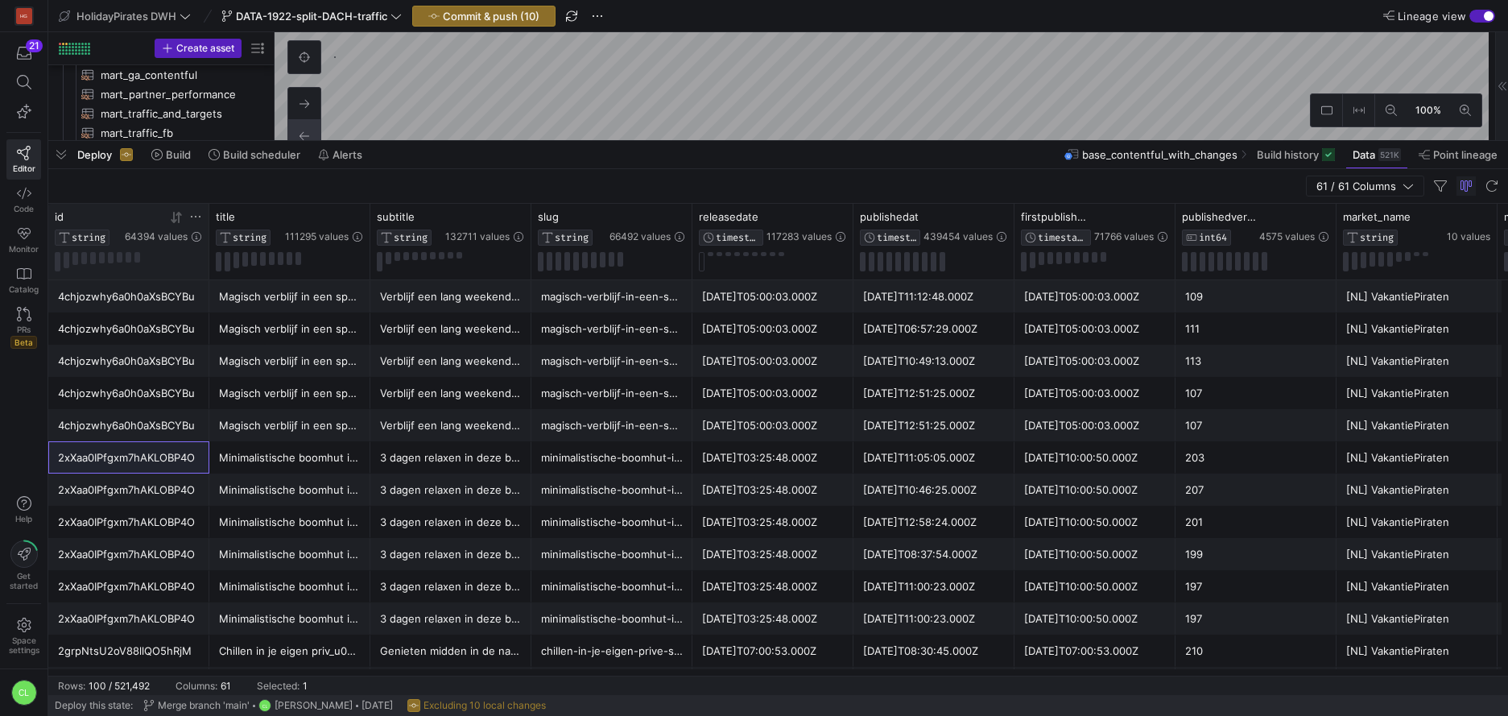
click at [198, 216] on icon at bounding box center [195, 216] width 13 height 13
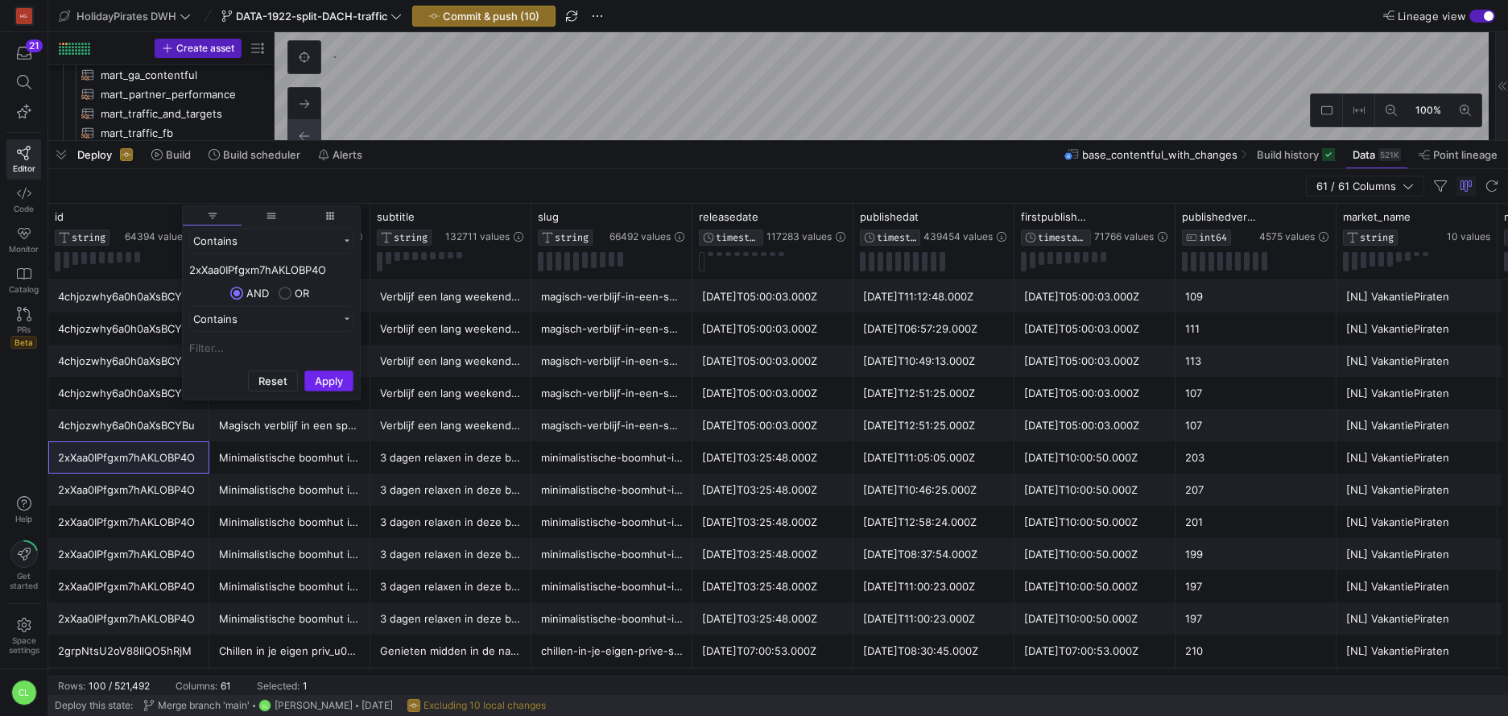
type input "2xXaa0IPfgxm7hAKLOBP4O"
click at [332, 383] on button "Apply" at bounding box center [328, 380] width 49 height 21
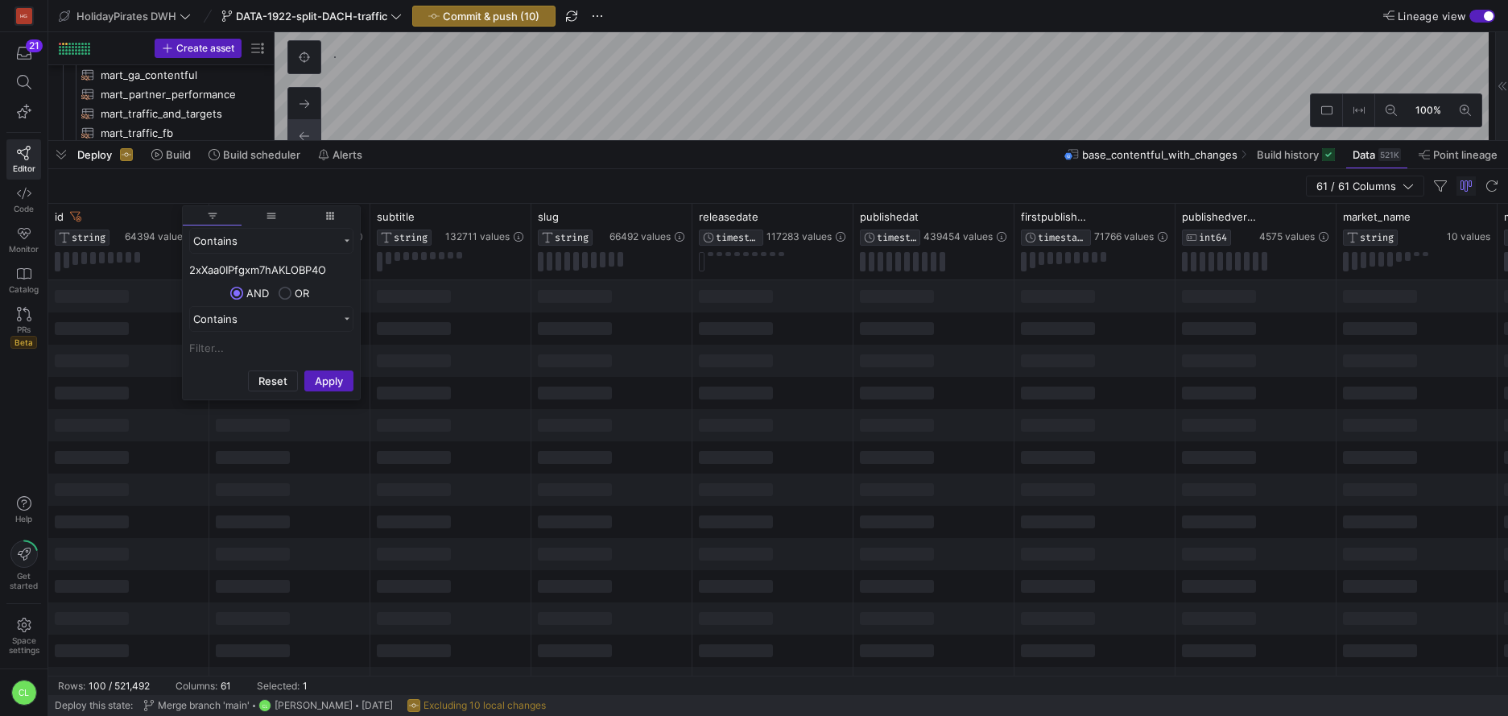
click at [584, 451] on div at bounding box center [575, 457] width 74 height 13
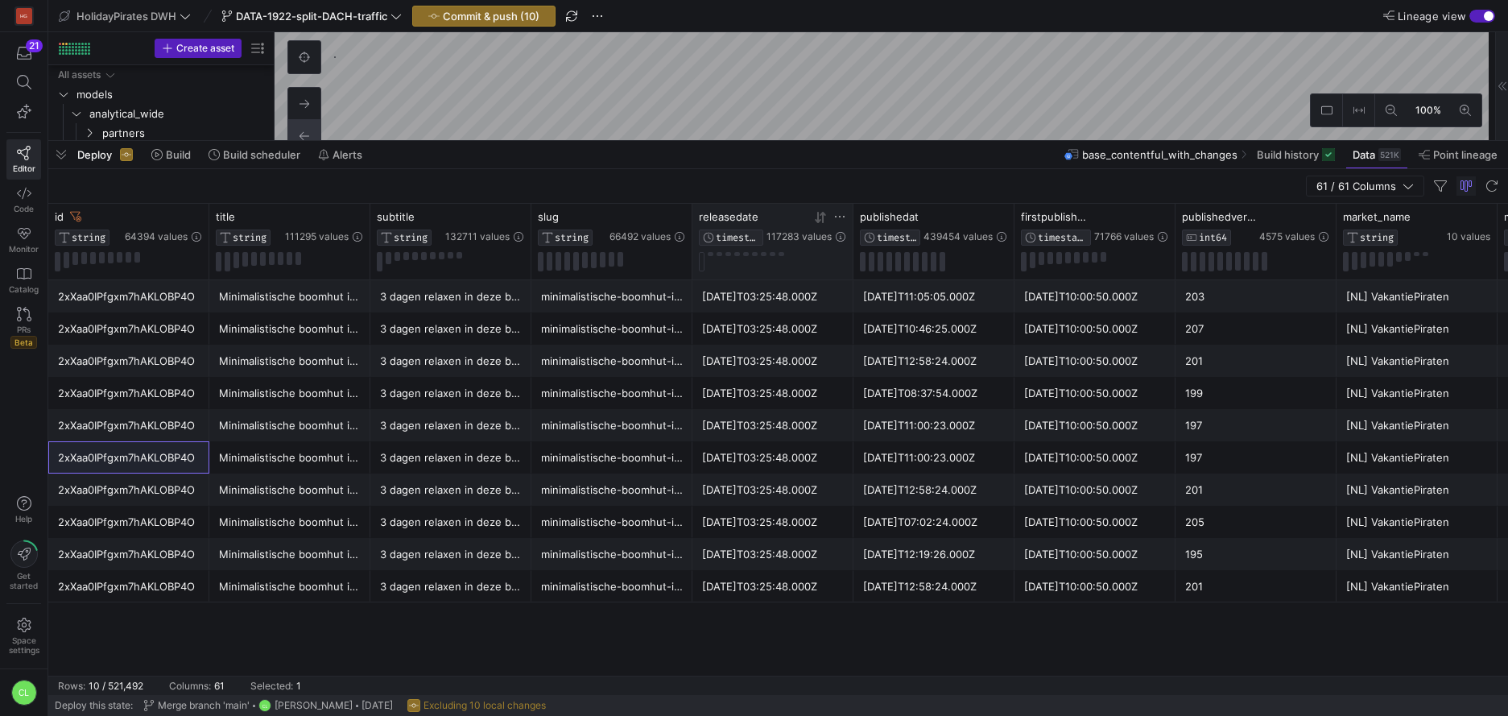
scroll to position [97, 0]
click at [816, 217] on icon at bounding box center [820, 217] width 13 height 13
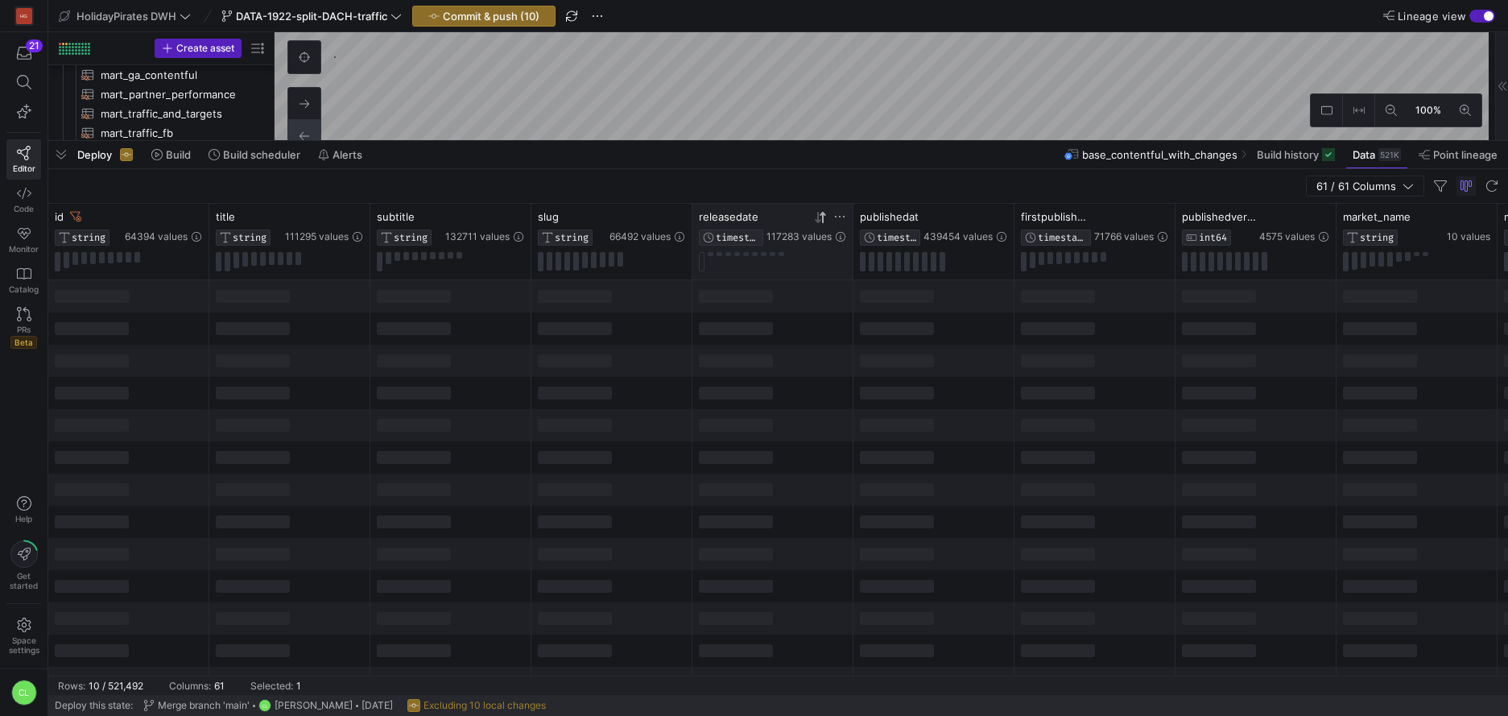
click at [822, 217] on icon at bounding box center [822, 216] width 6 height 11
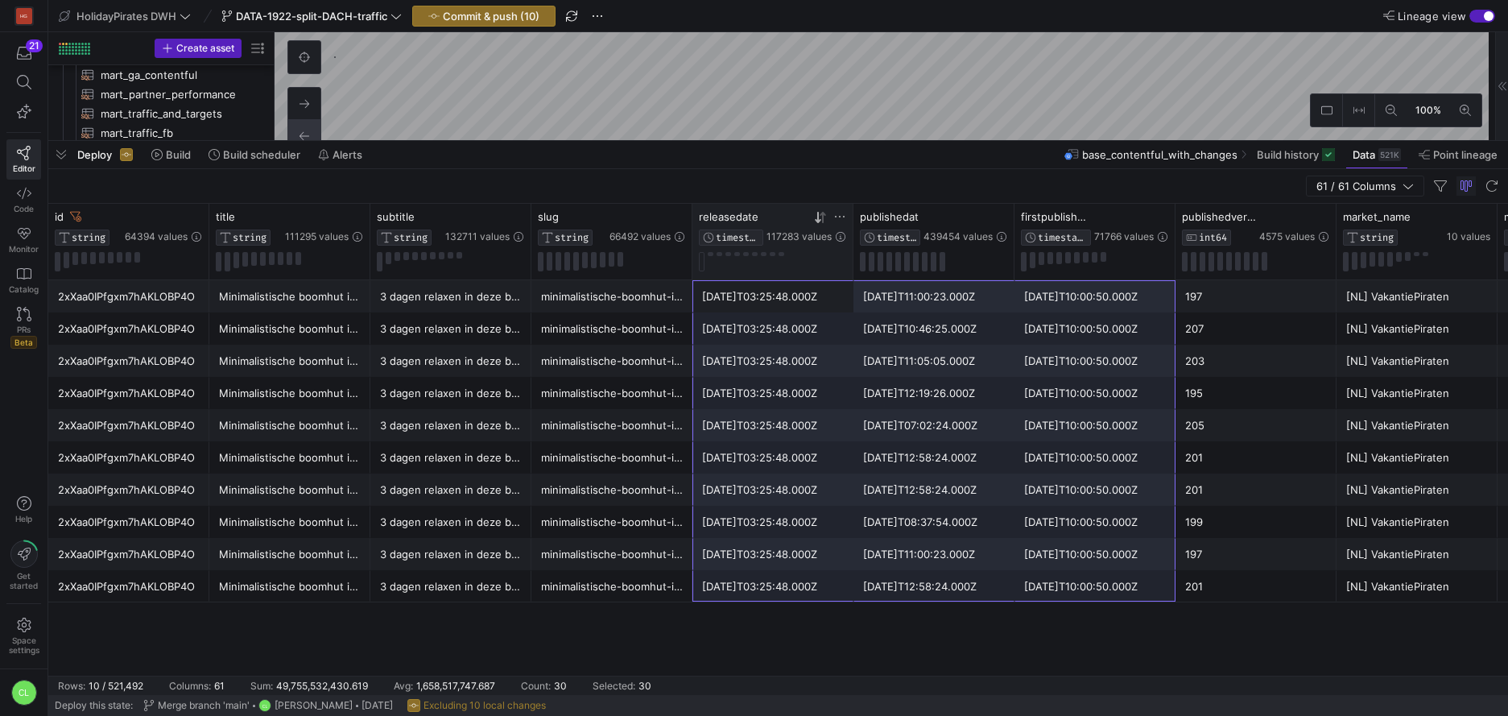
drag, startPoint x: 780, startPoint y: 299, endPoint x: 1055, endPoint y: 594, distance: 403.8
click at [959, 583] on div "[DATE]T12:58:24.000Z" at bounding box center [934, 586] width 142 height 31
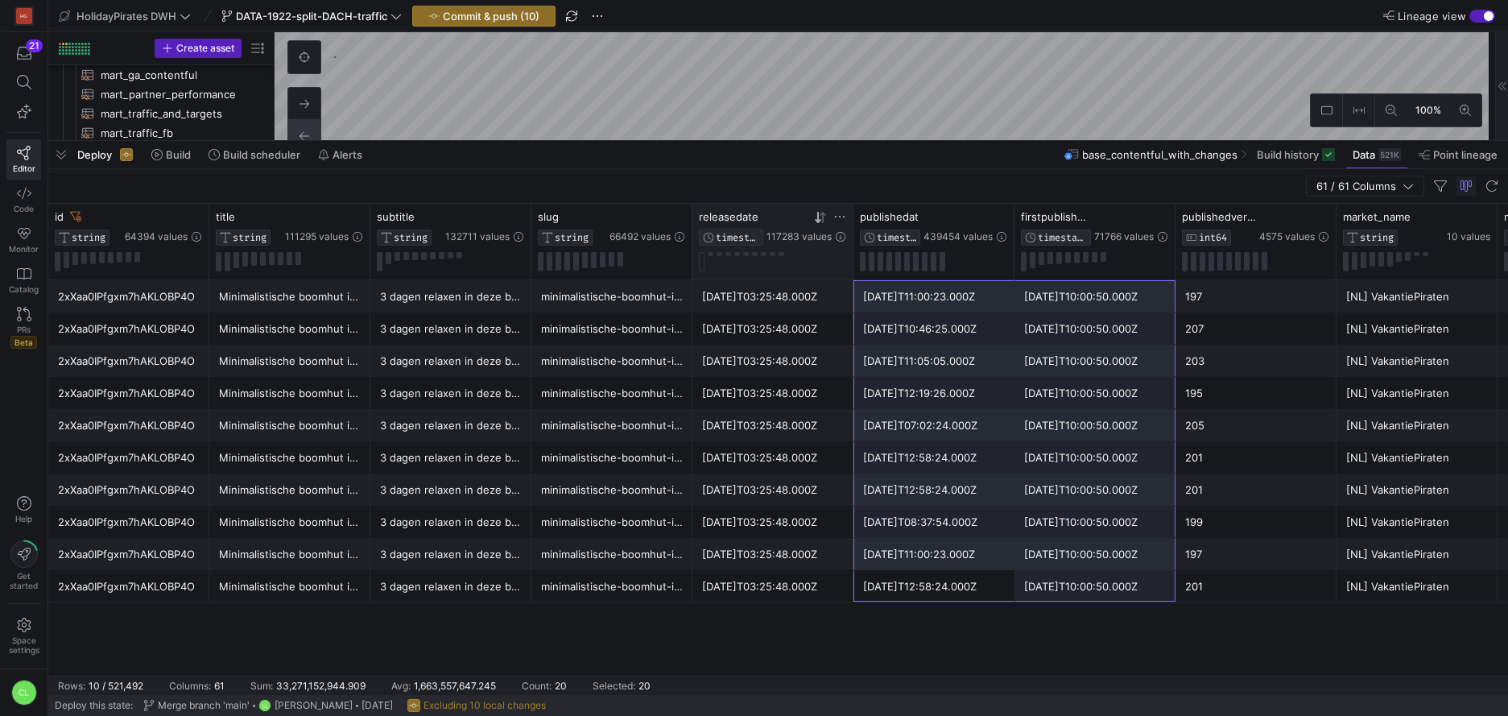
drag, startPoint x: 959, startPoint y: 583, endPoint x: 1047, endPoint y: 311, distance: 285.9
click at [1081, 413] on div "[DATE]T10:00:50.000Z" at bounding box center [1095, 425] width 142 height 31
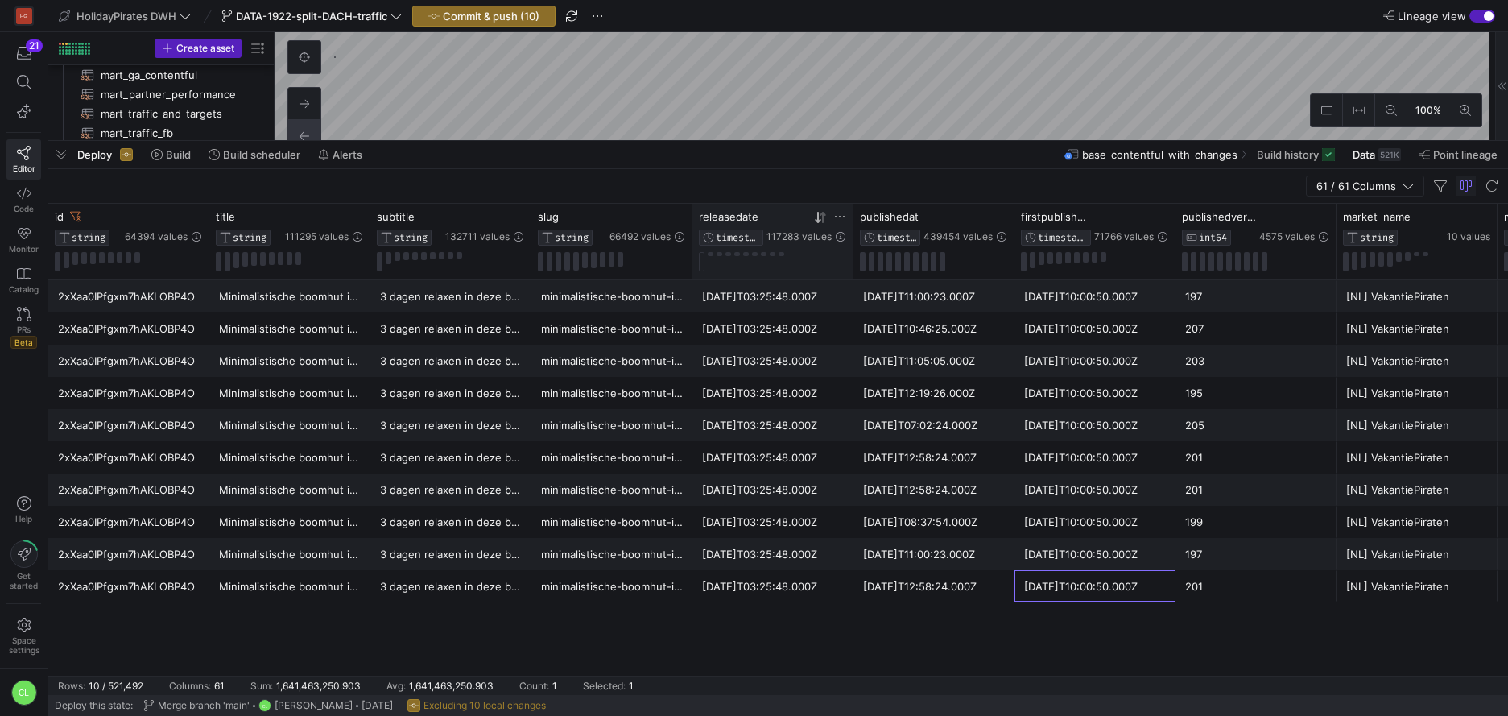
click at [1063, 598] on div "[DATE]T10:00:50.000Z" at bounding box center [1095, 586] width 142 height 31
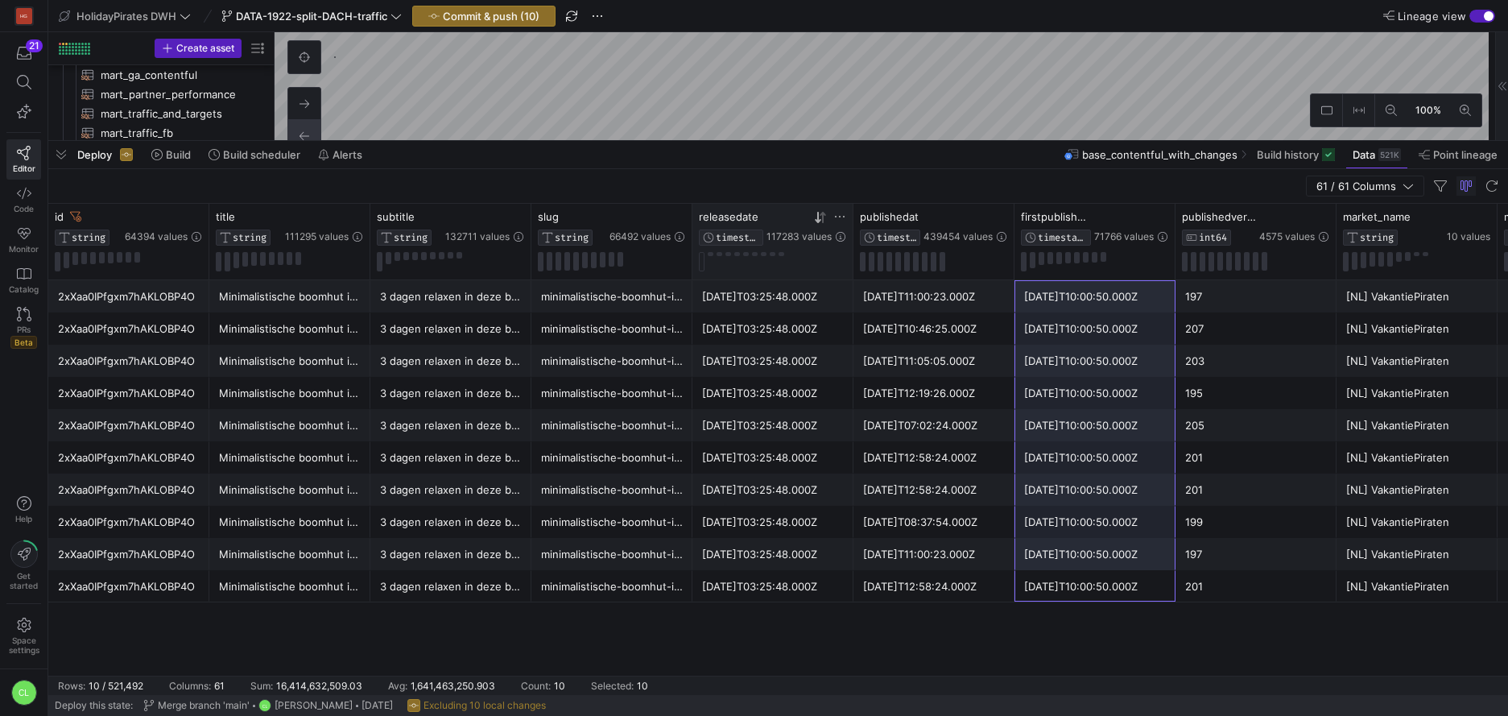
drag, startPoint x: 1074, startPoint y: 591, endPoint x: 1042, endPoint y: 301, distance: 291.5
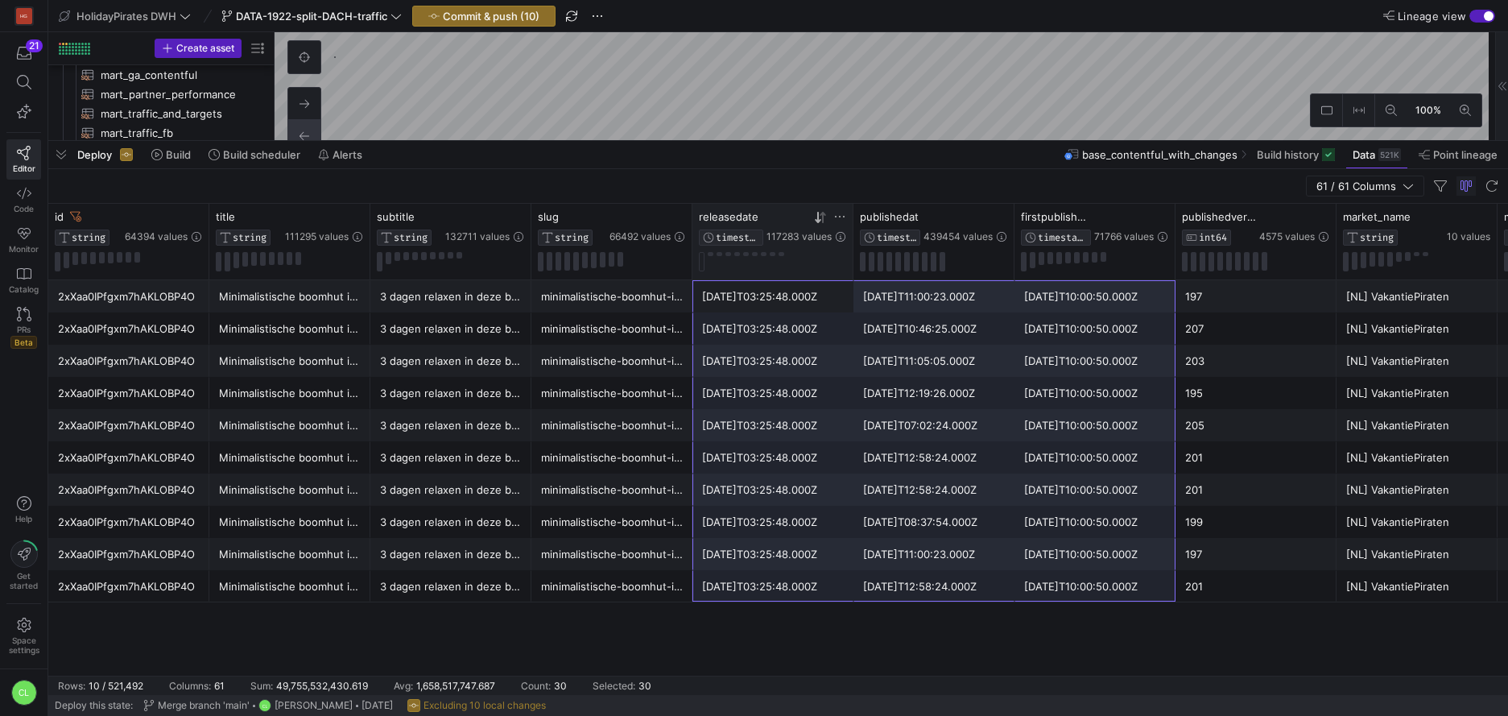
drag, startPoint x: 774, startPoint y: 300, endPoint x: 1157, endPoint y: 596, distance: 483.8
click at [1157, 596] on div "[DATE]T10:00:50.000Z" at bounding box center [1095, 586] width 142 height 31
drag, startPoint x: 1157, startPoint y: 596, endPoint x: 757, endPoint y: 301, distance: 496.8
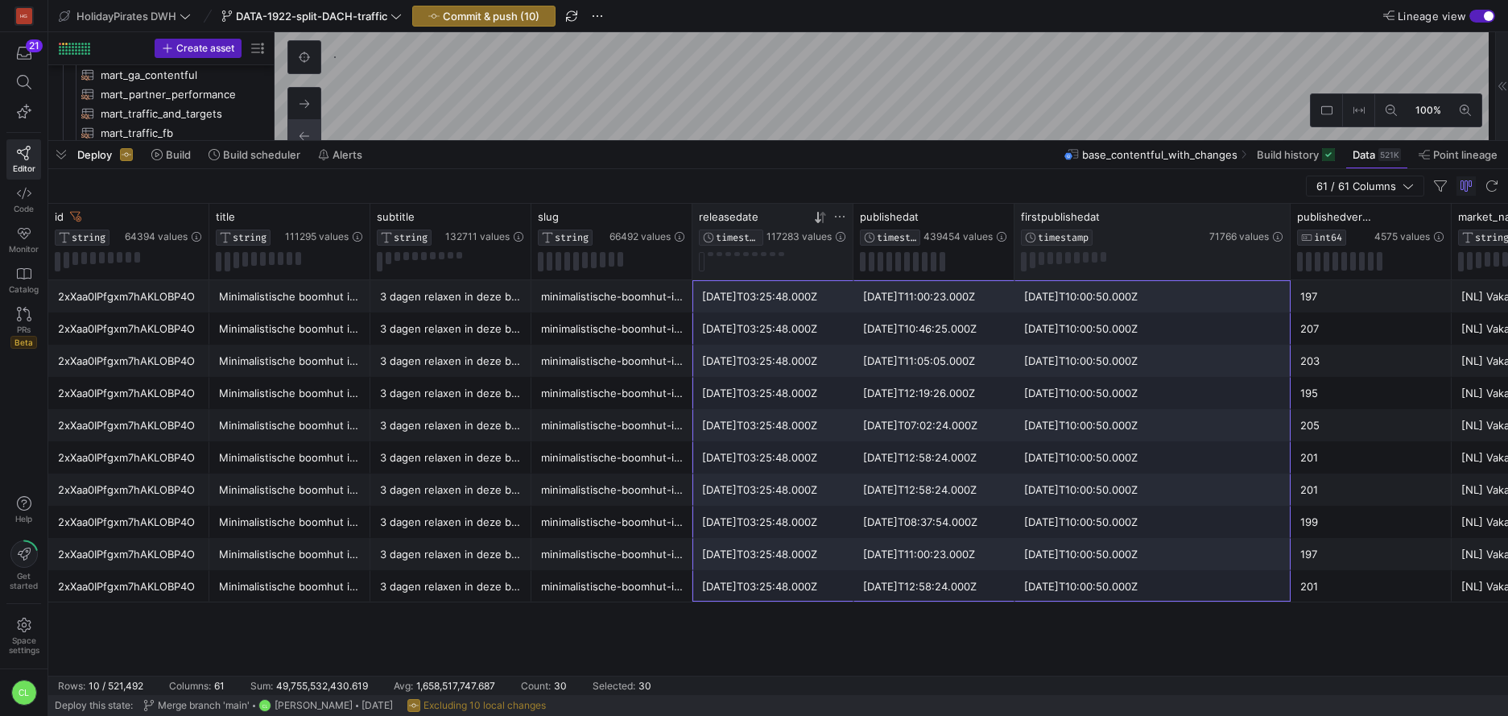
drag, startPoint x: 1173, startPoint y: 216, endPoint x: 1288, endPoint y: 216, distance: 115.1
click at [1288, 216] on div at bounding box center [1289, 242] width 6 height 76
click at [949, 217] on div at bounding box center [965, 217] width 84 height 14
click at [931, 219] on div at bounding box center [965, 217] width 84 height 14
click at [939, 307] on div "[DATE]T11:00:23.000Z" at bounding box center [934, 296] width 142 height 31
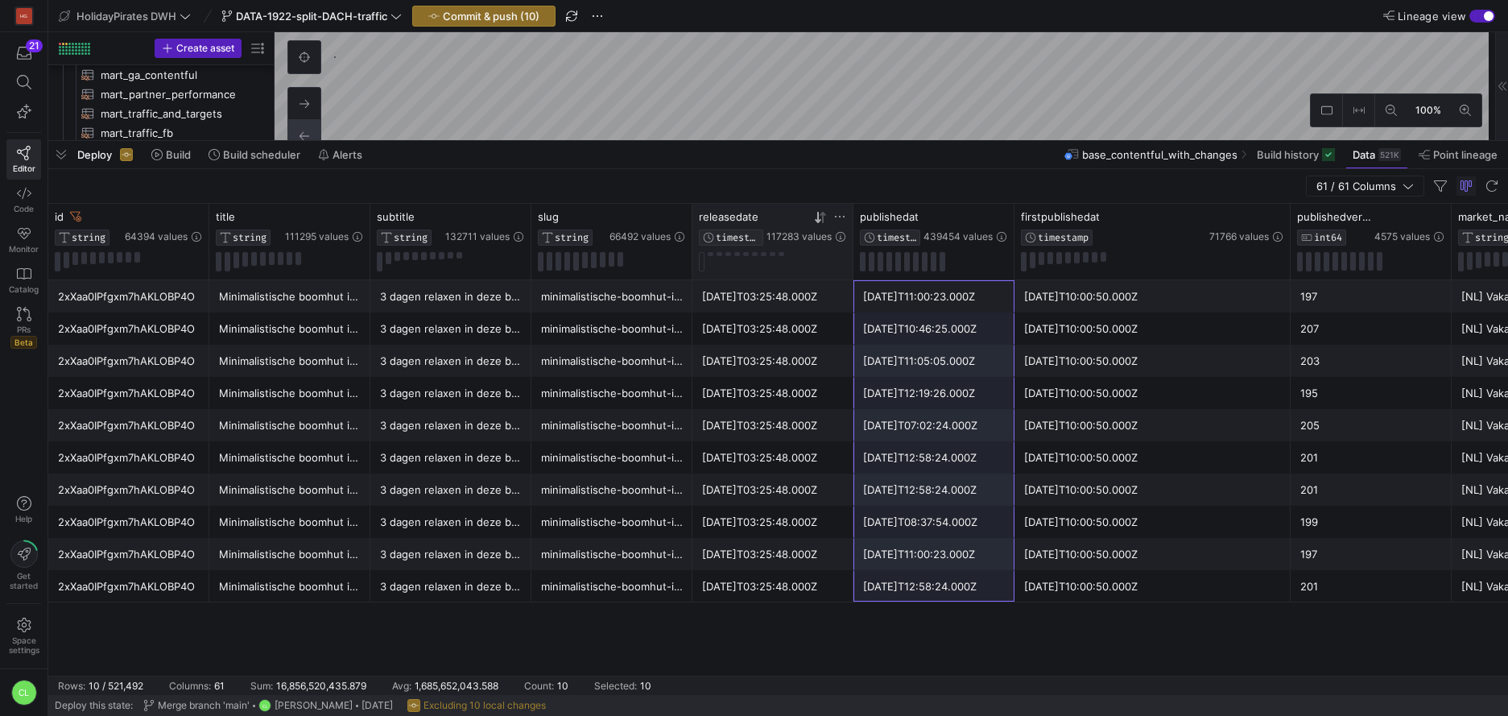
drag, startPoint x: 943, startPoint y: 303, endPoint x: 950, endPoint y: 580, distance: 277.8
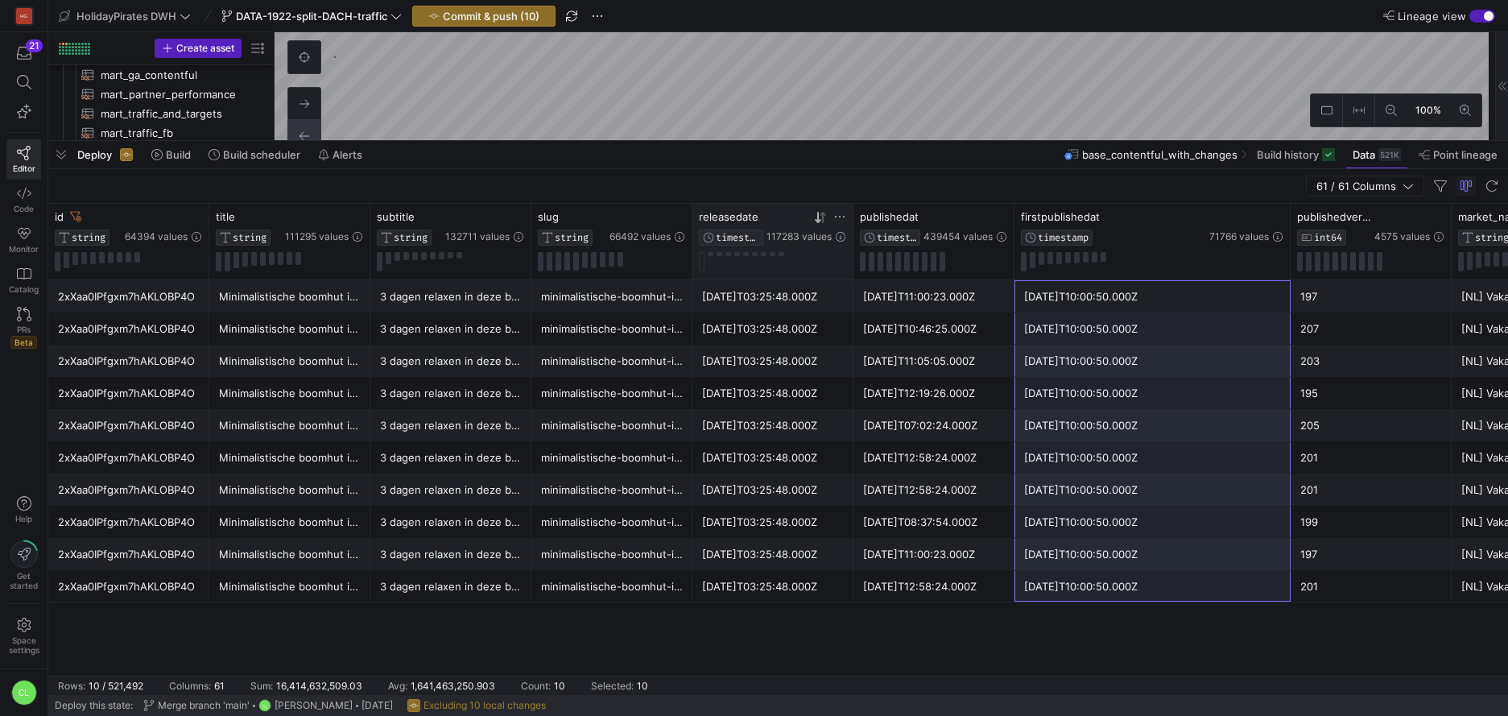
drag, startPoint x: 1059, startPoint y: 296, endPoint x: 1079, endPoint y: 576, distance: 280.0
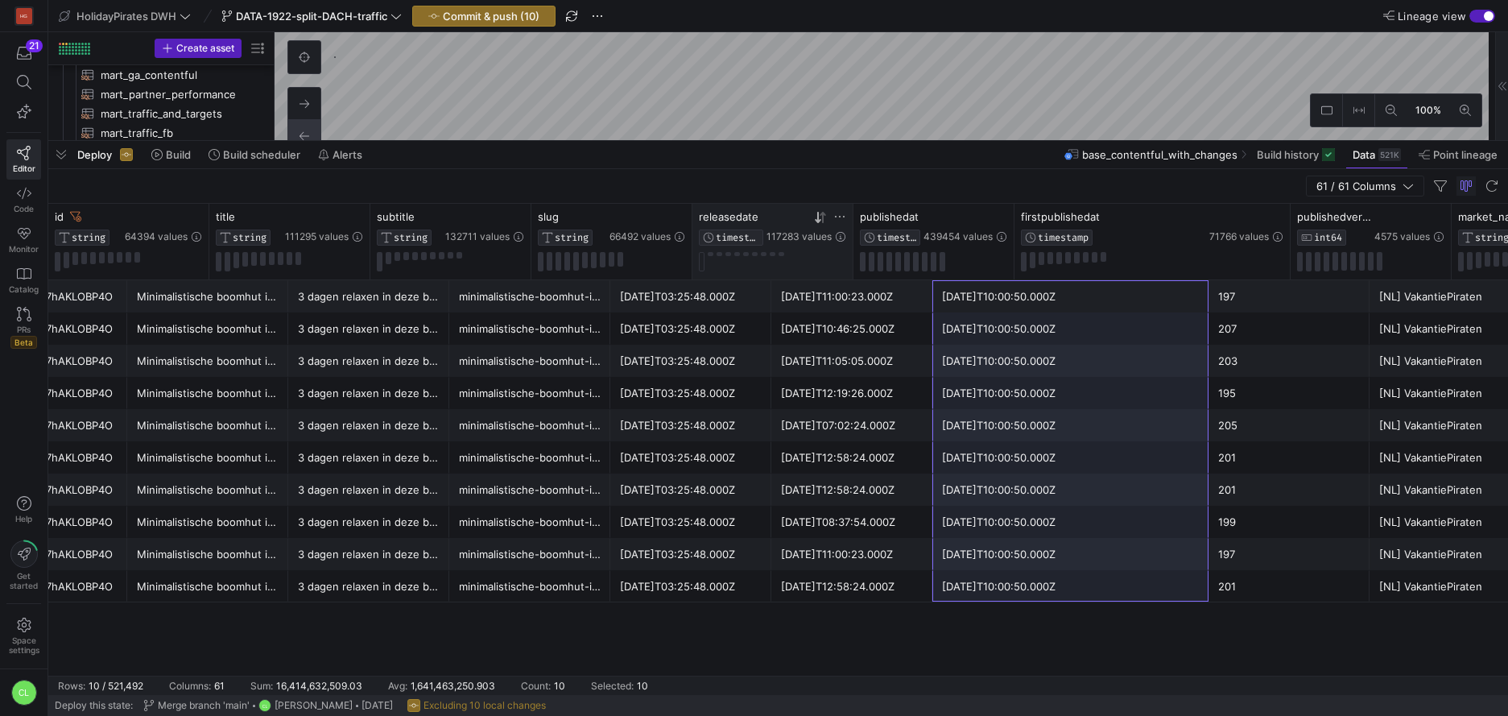
scroll to position [0, 88]
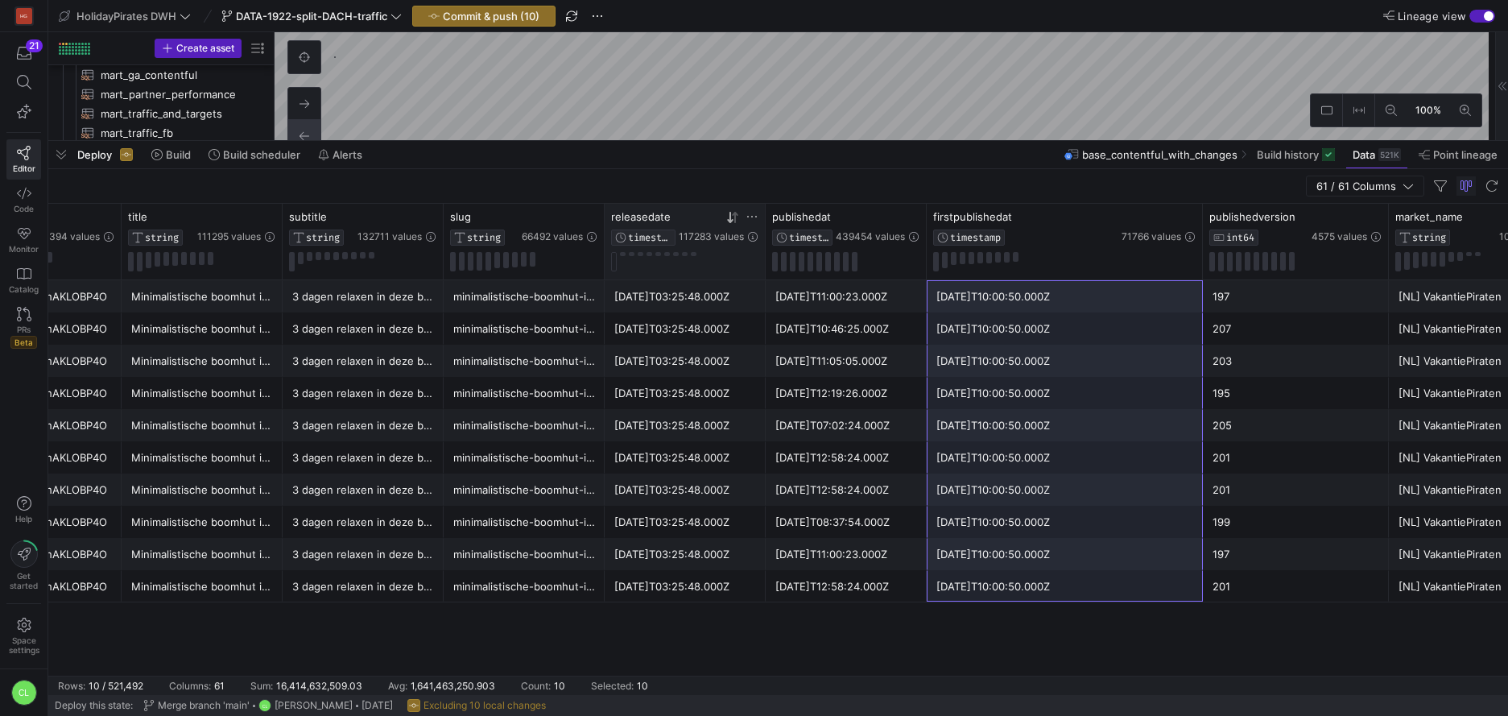
drag, startPoint x: 1362, startPoint y: 217, endPoint x: 1387, endPoint y: 217, distance: 25.0
click at [1387, 217] on div at bounding box center [1387, 242] width 6 height 76
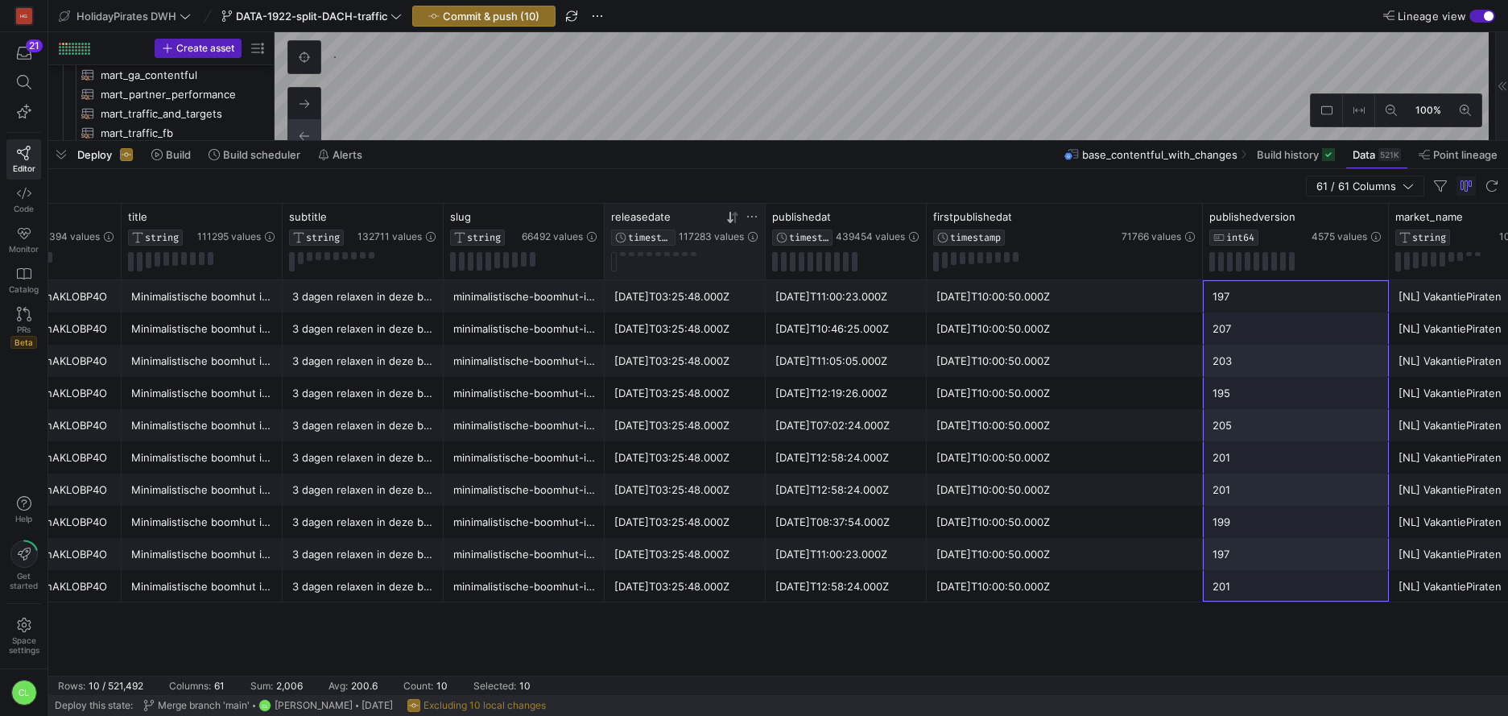
drag, startPoint x: 1317, startPoint y: 287, endPoint x: 1322, endPoint y: 599, distance: 311.6
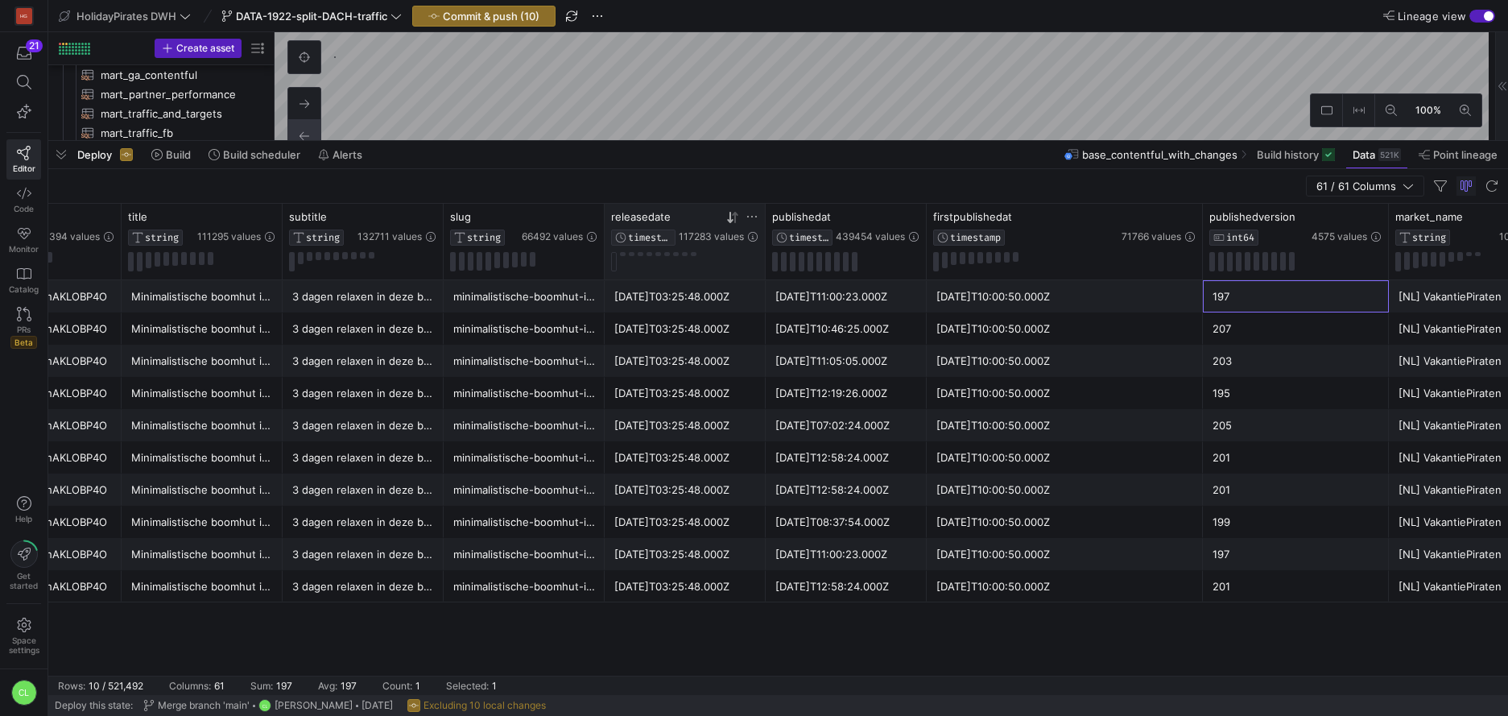
click at [1275, 302] on div "197" at bounding box center [1295, 296] width 167 height 31
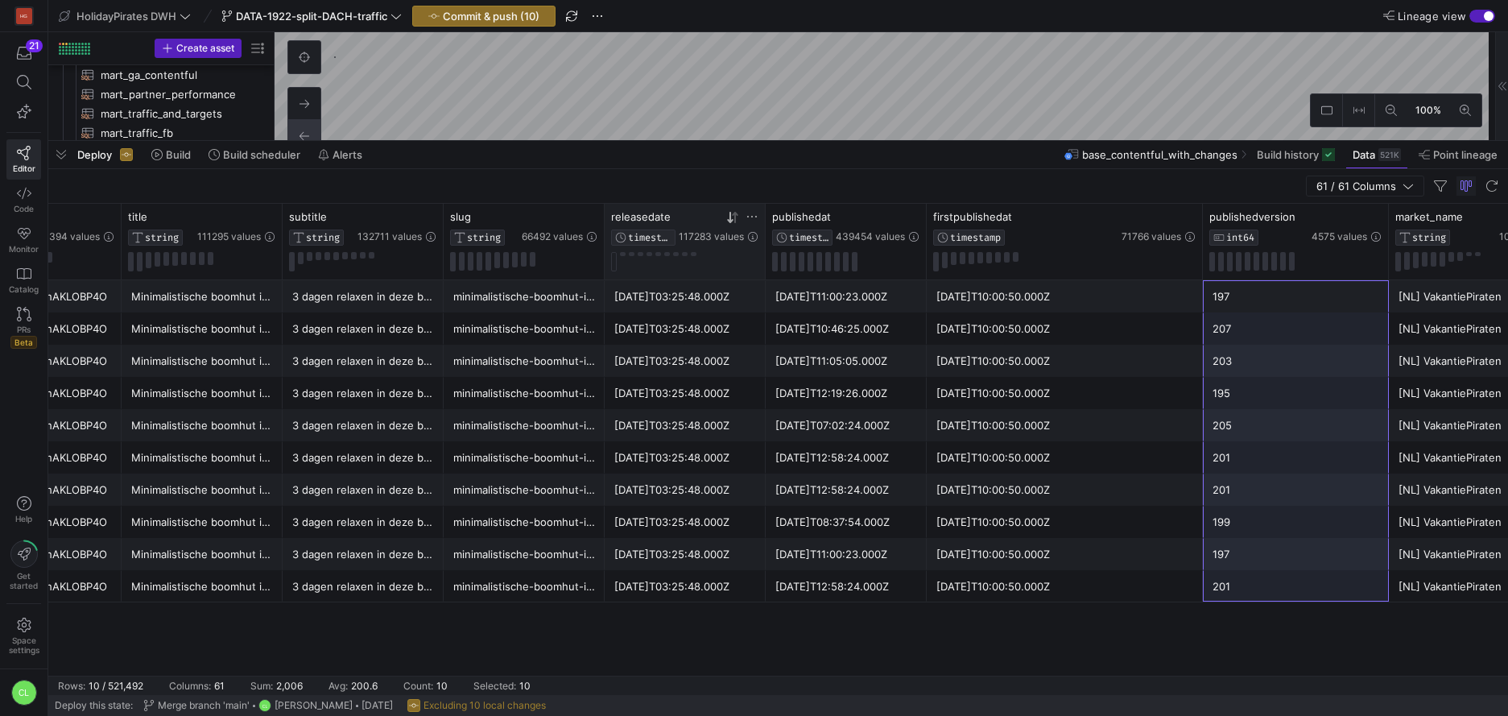
drag, startPoint x: 1276, startPoint y: 300, endPoint x: 1264, endPoint y: 590, distance: 290.0
click at [893, 217] on icon at bounding box center [893, 217] width 13 height 13
click at [1242, 299] on div "195" at bounding box center [1295, 296] width 167 height 31
drag, startPoint x: 1250, startPoint y: 297, endPoint x: 1256, endPoint y: 583, distance: 285.8
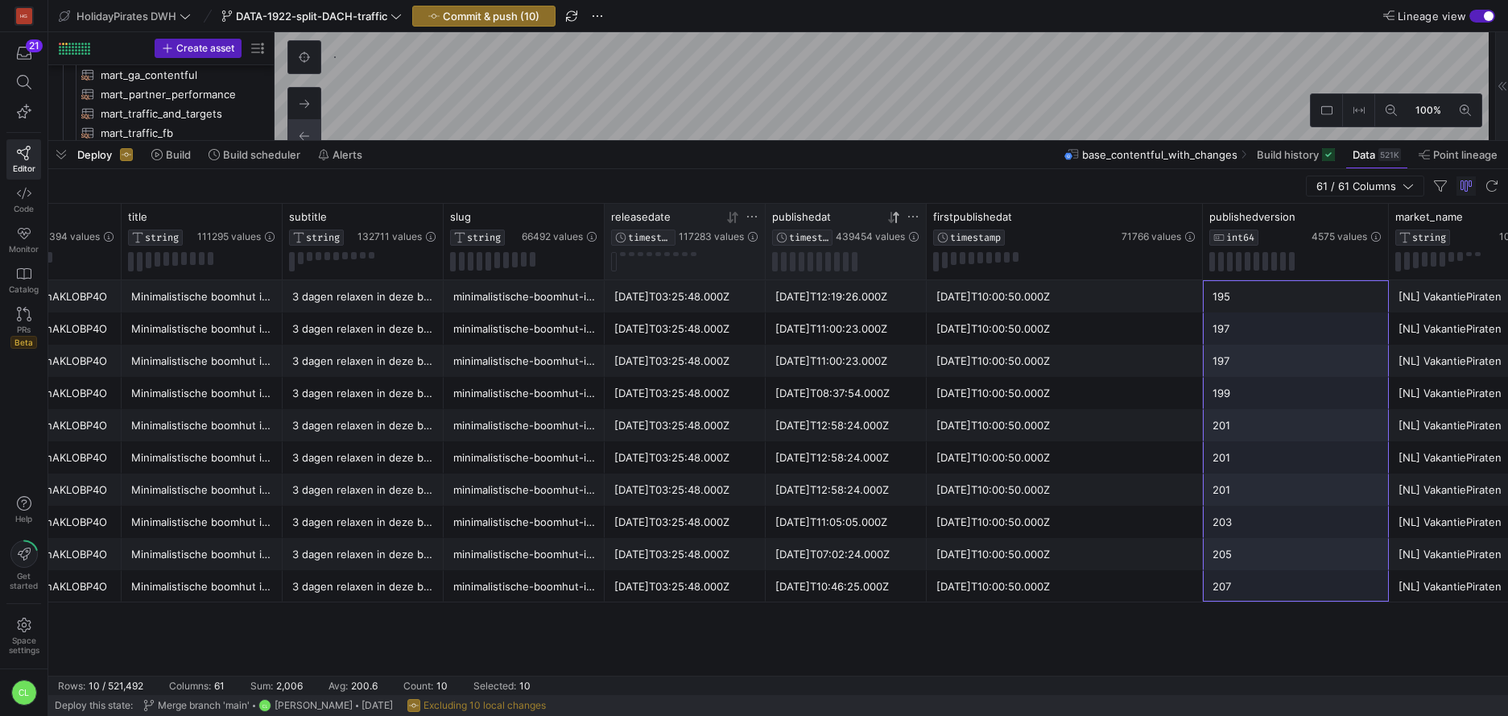
click at [1270, 406] on div "199" at bounding box center [1295, 393] width 167 height 31
drag, startPoint x: 1256, startPoint y: 567, endPoint x: 1253, endPoint y: 596, distance: 29.1
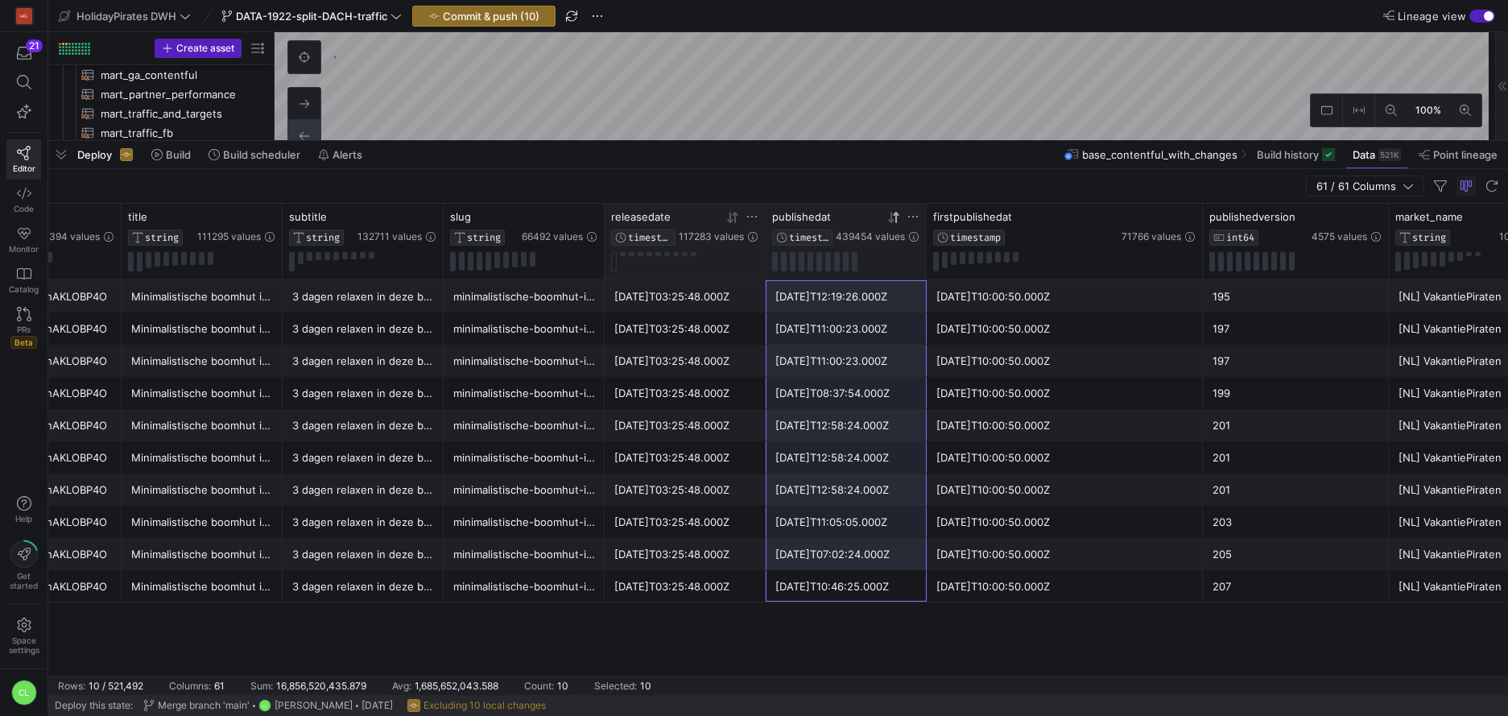
drag, startPoint x: 855, startPoint y: 589, endPoint x: 859, endPoint y: 306, distance: 283.4
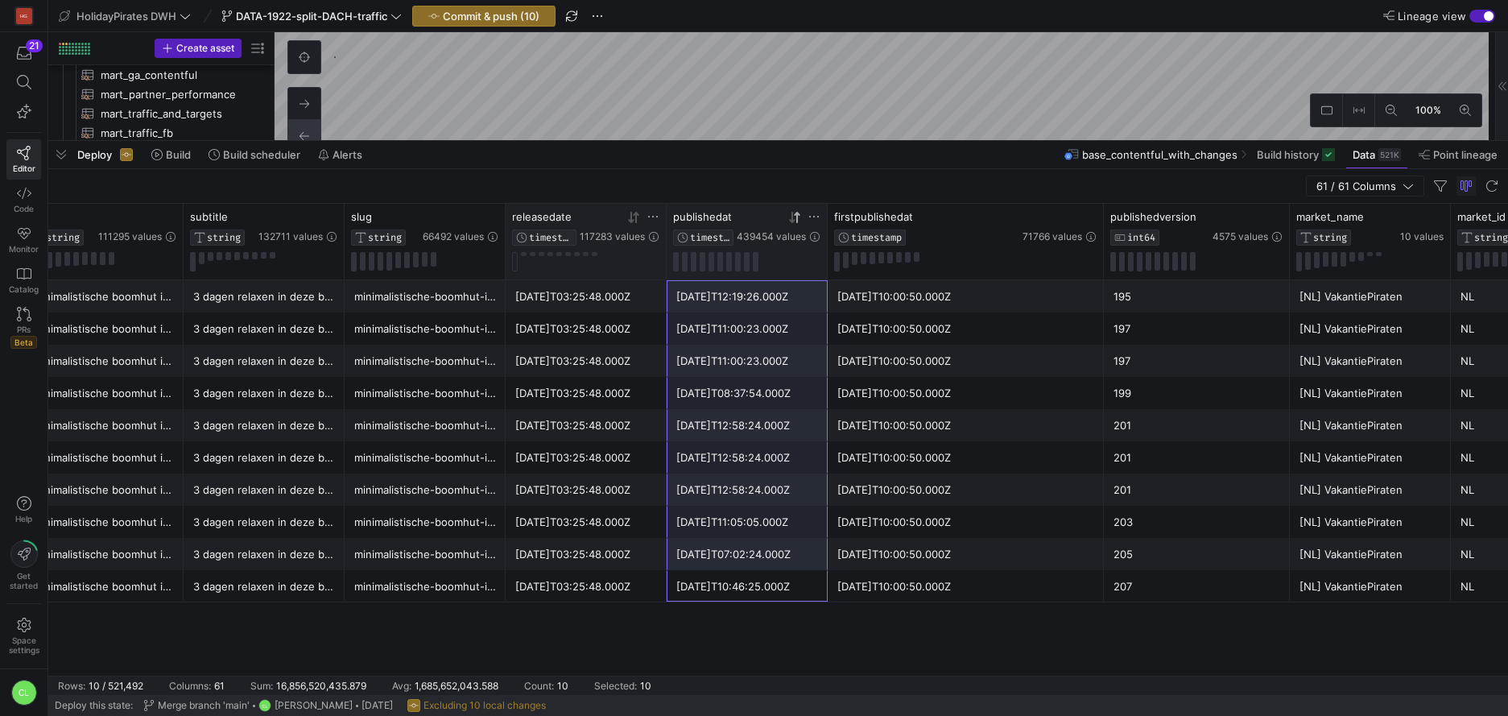
scroll to position [0, 0]
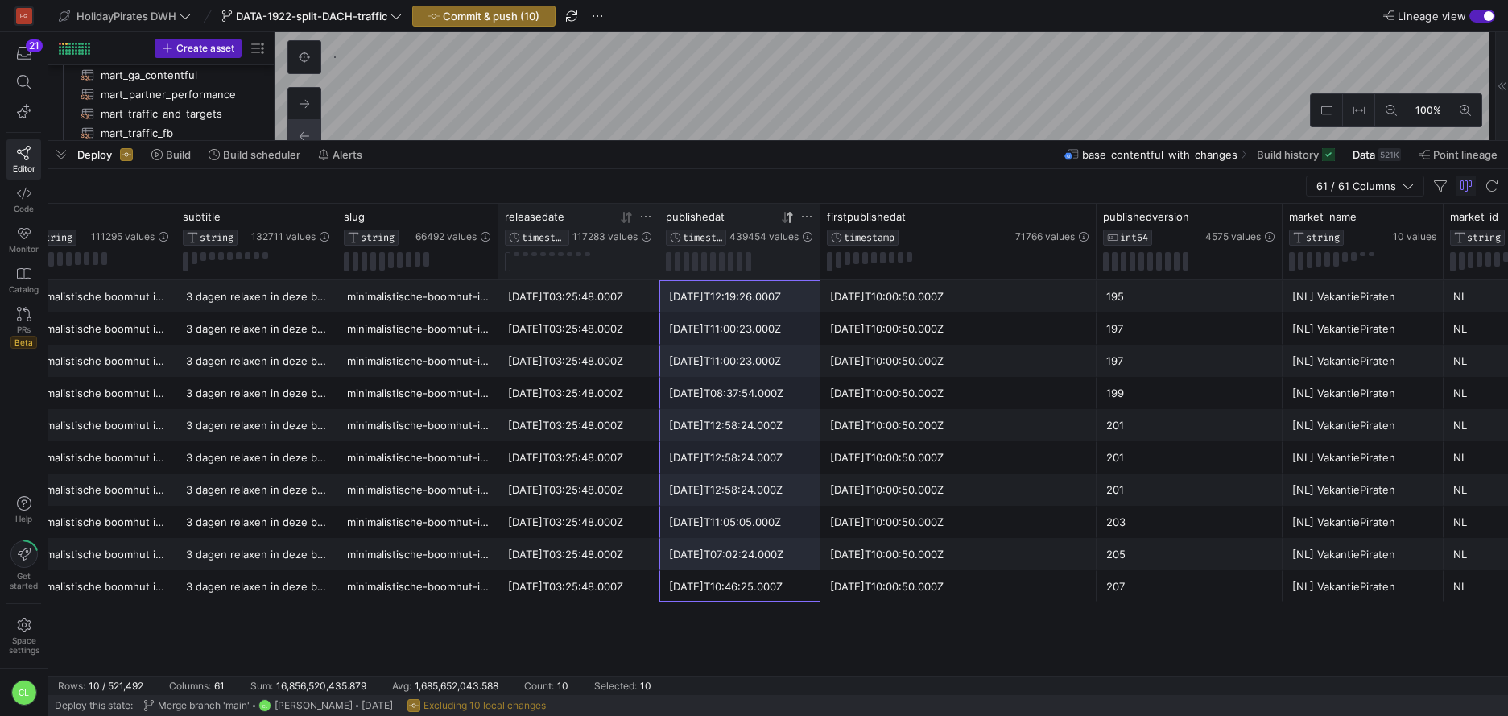
click at [1216, 297] on div "195" at bounding box center [1189, 296] width 167 height 31
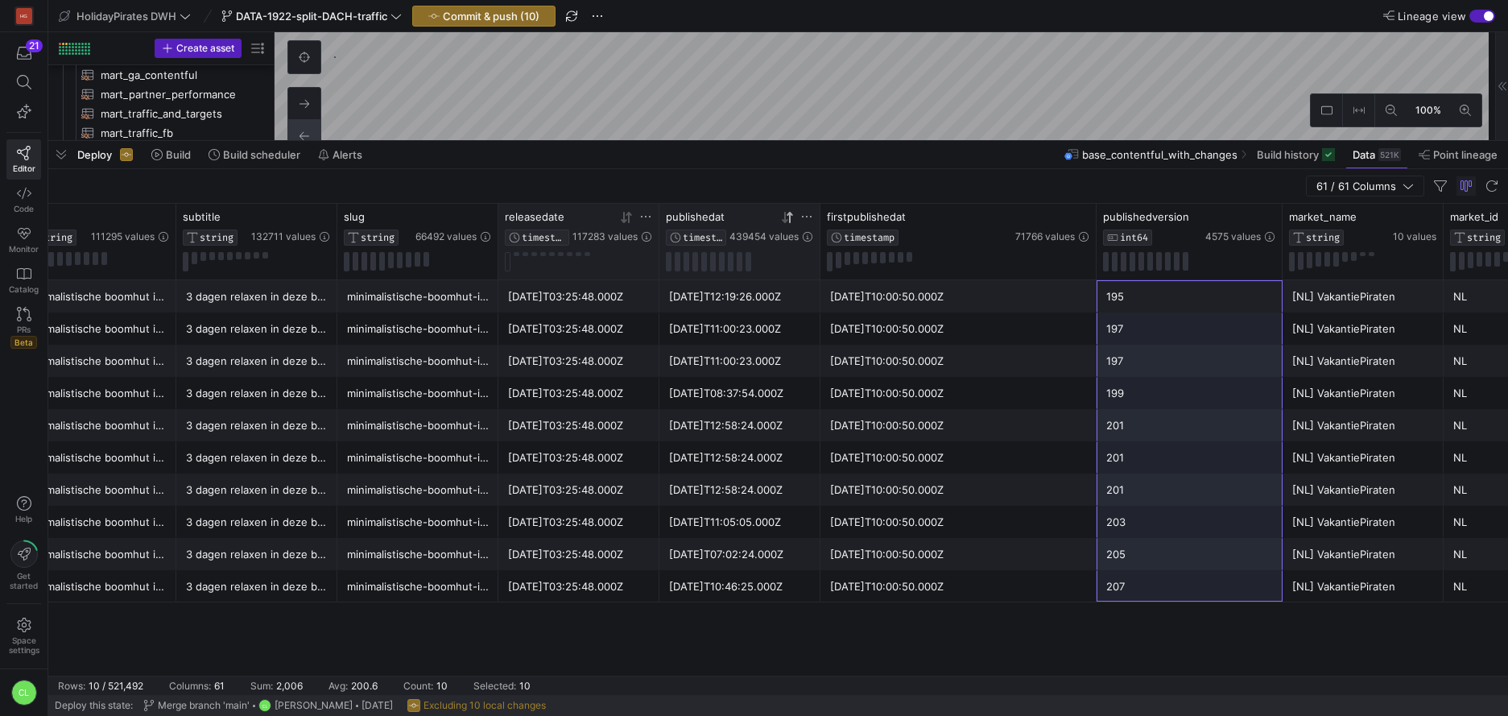
drag, startPoint x: 1209, startPoint y: 299, endPoint x: 1215, endPoint y: 592, distance: 293.1
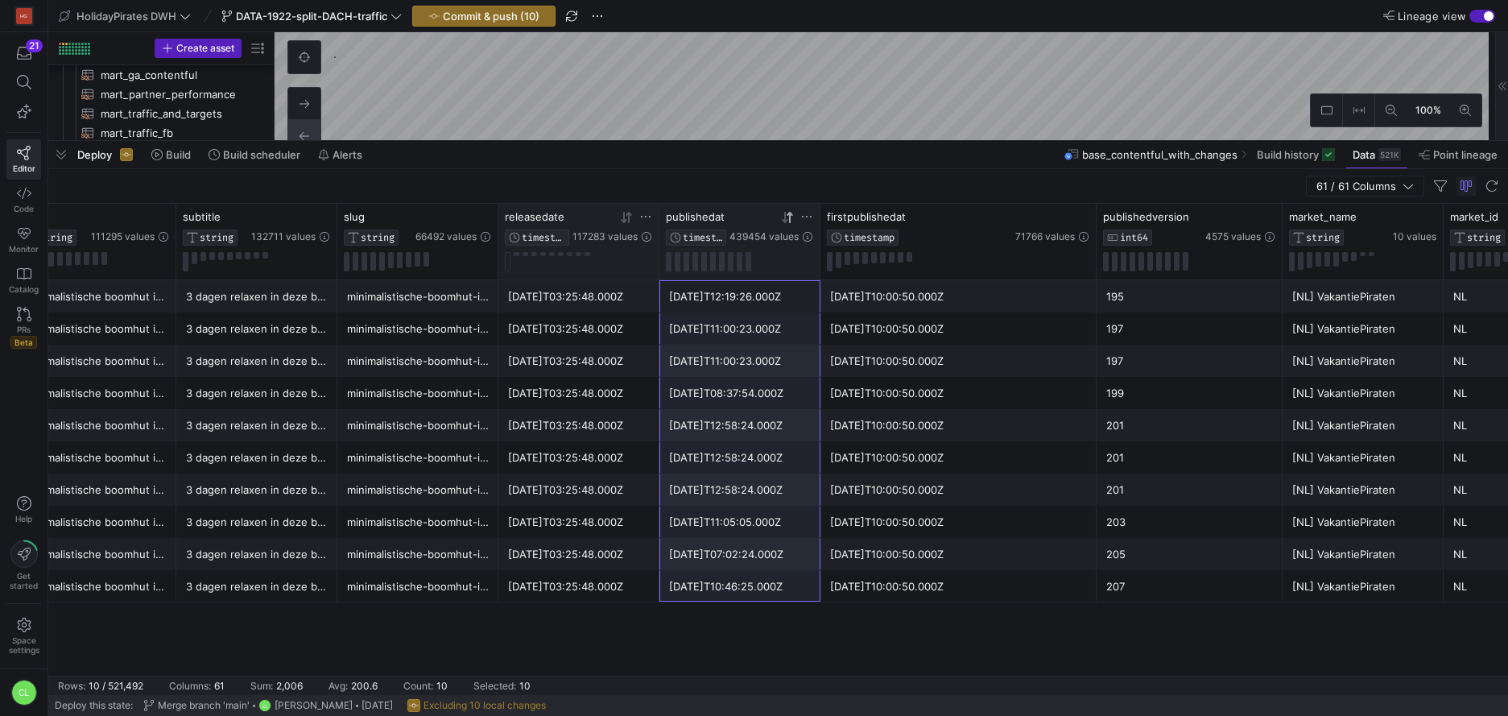
drag, startPoint x: 748, startPoint y: 589, endPoint x: 763, endPoint y: 307, distance: 282.1
